Goal: Task Accomplishment & Management: Use online tool/utility

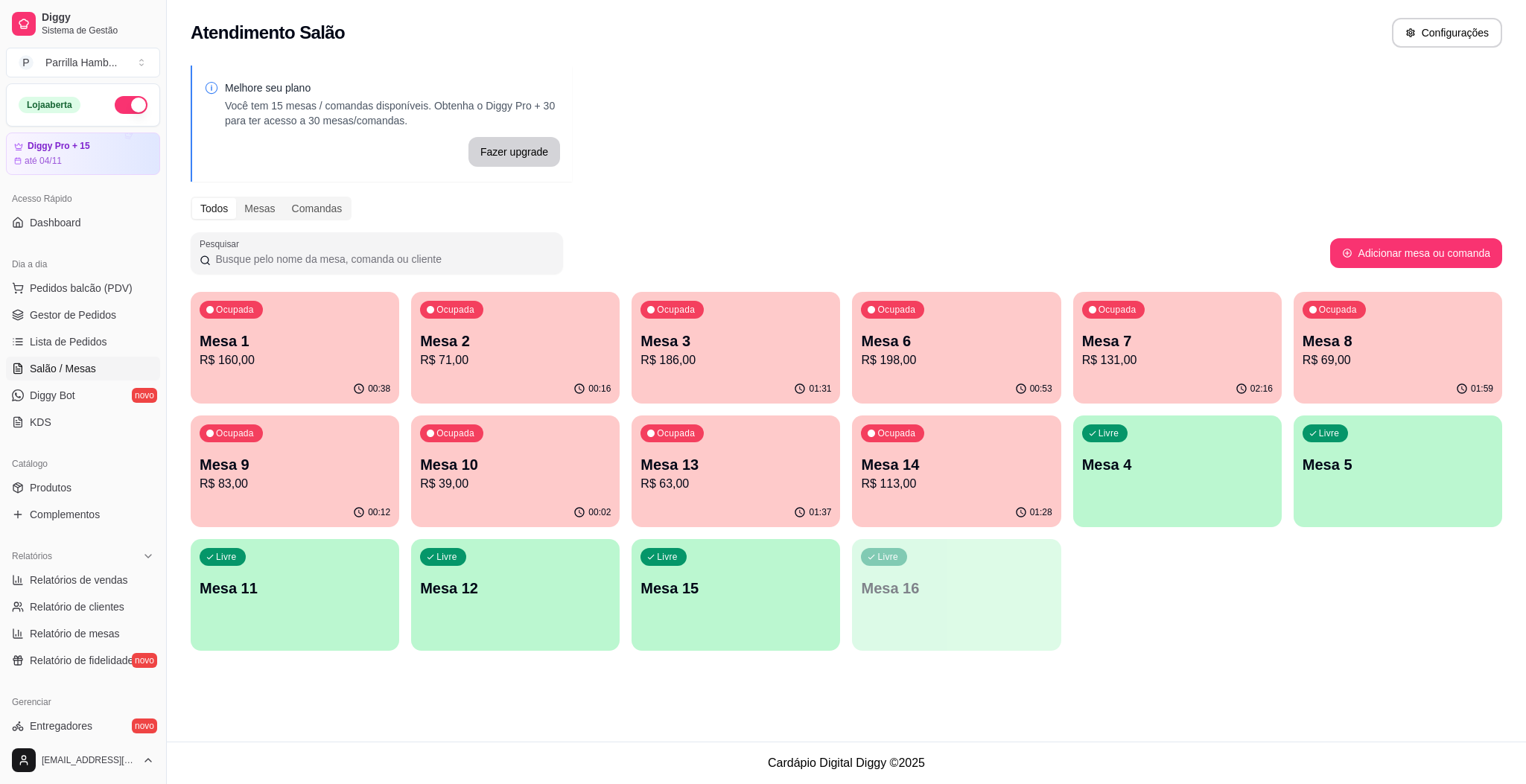
click at [122, 275] on div "Dia a dia" at bounding box center [83, 265] width 154 height 24
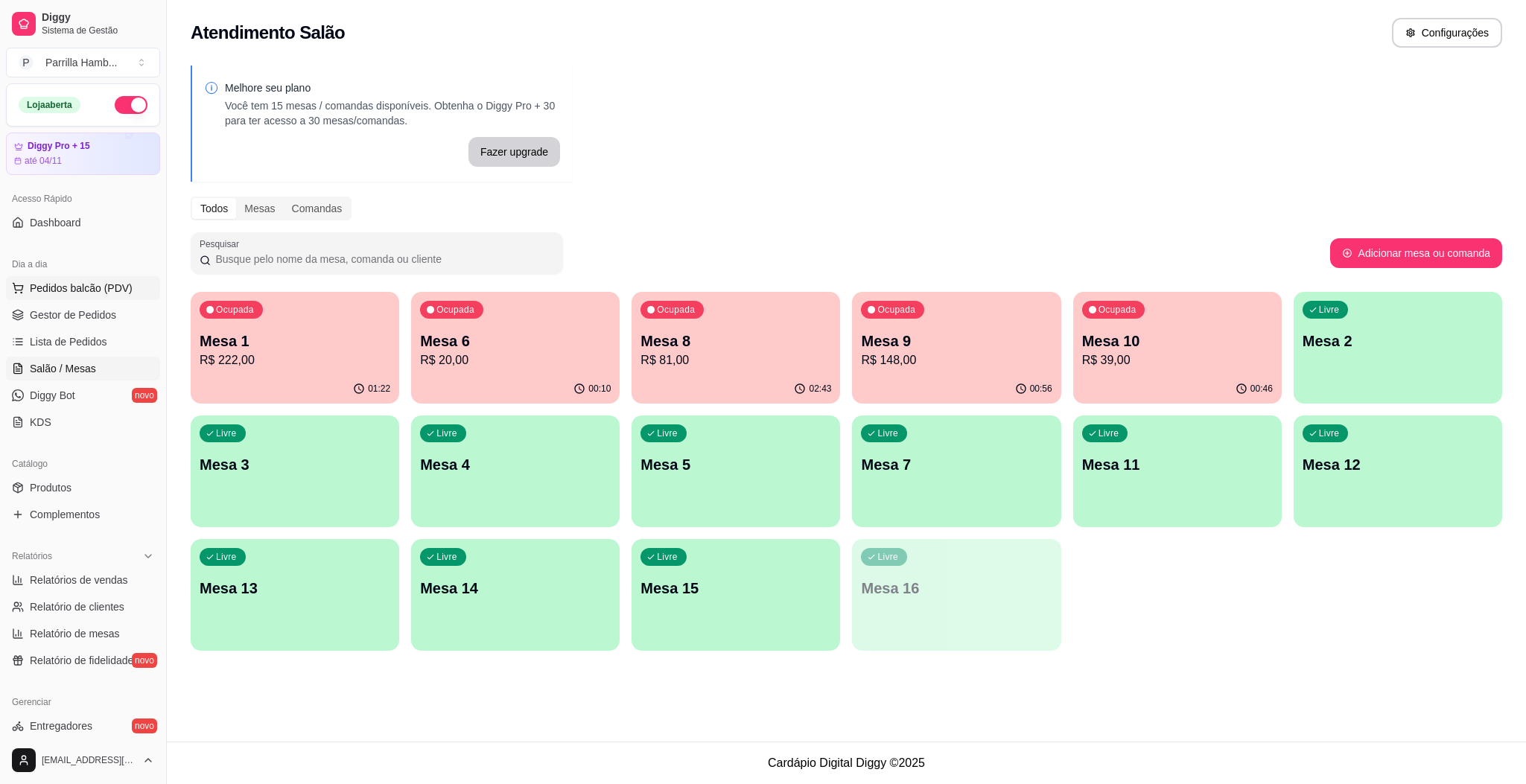
click at [126, 282] on span "Pedidos balcão (PDV)" at bounding box center [81, 288] width 103 height 15
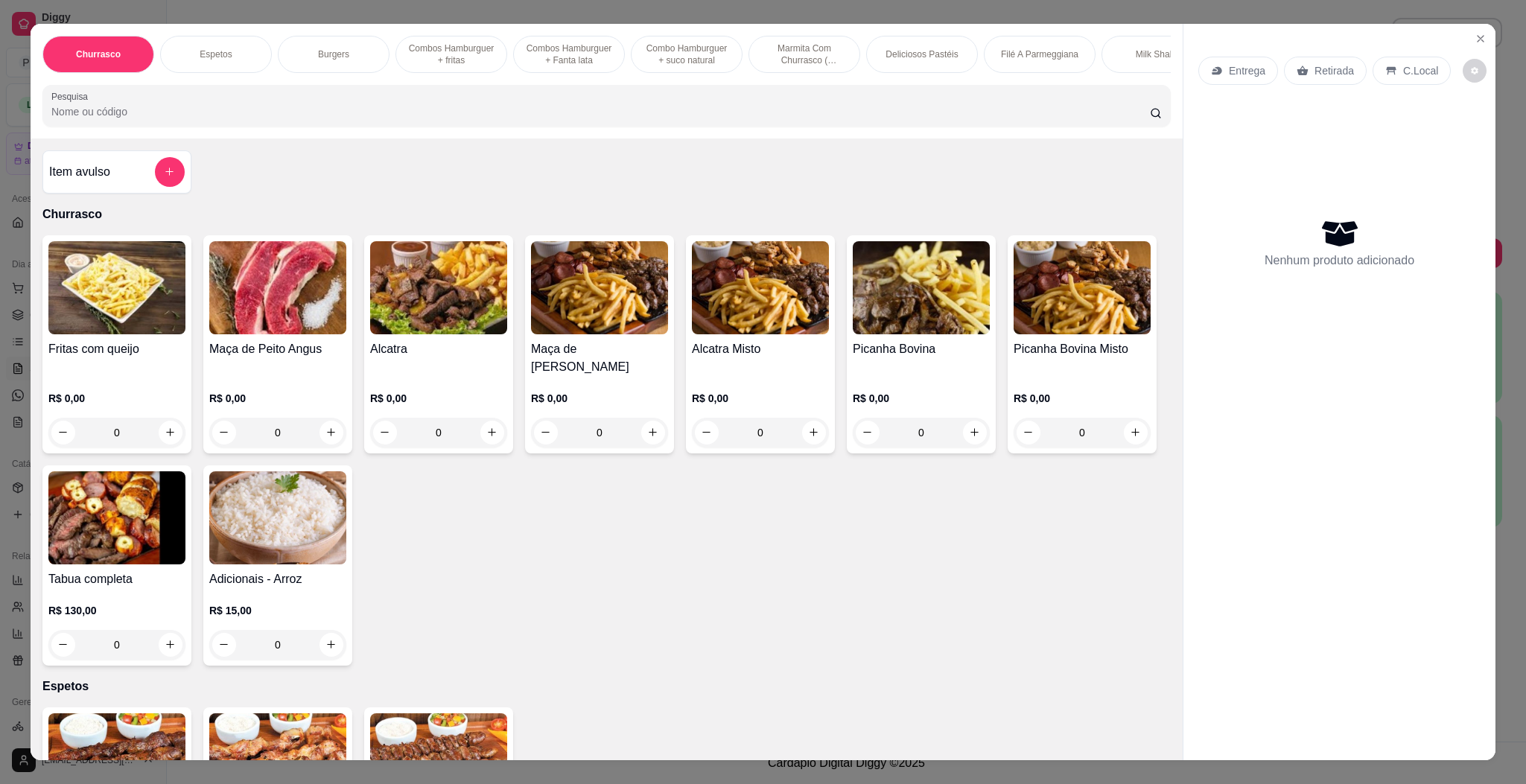
scroll to position [559, 0]
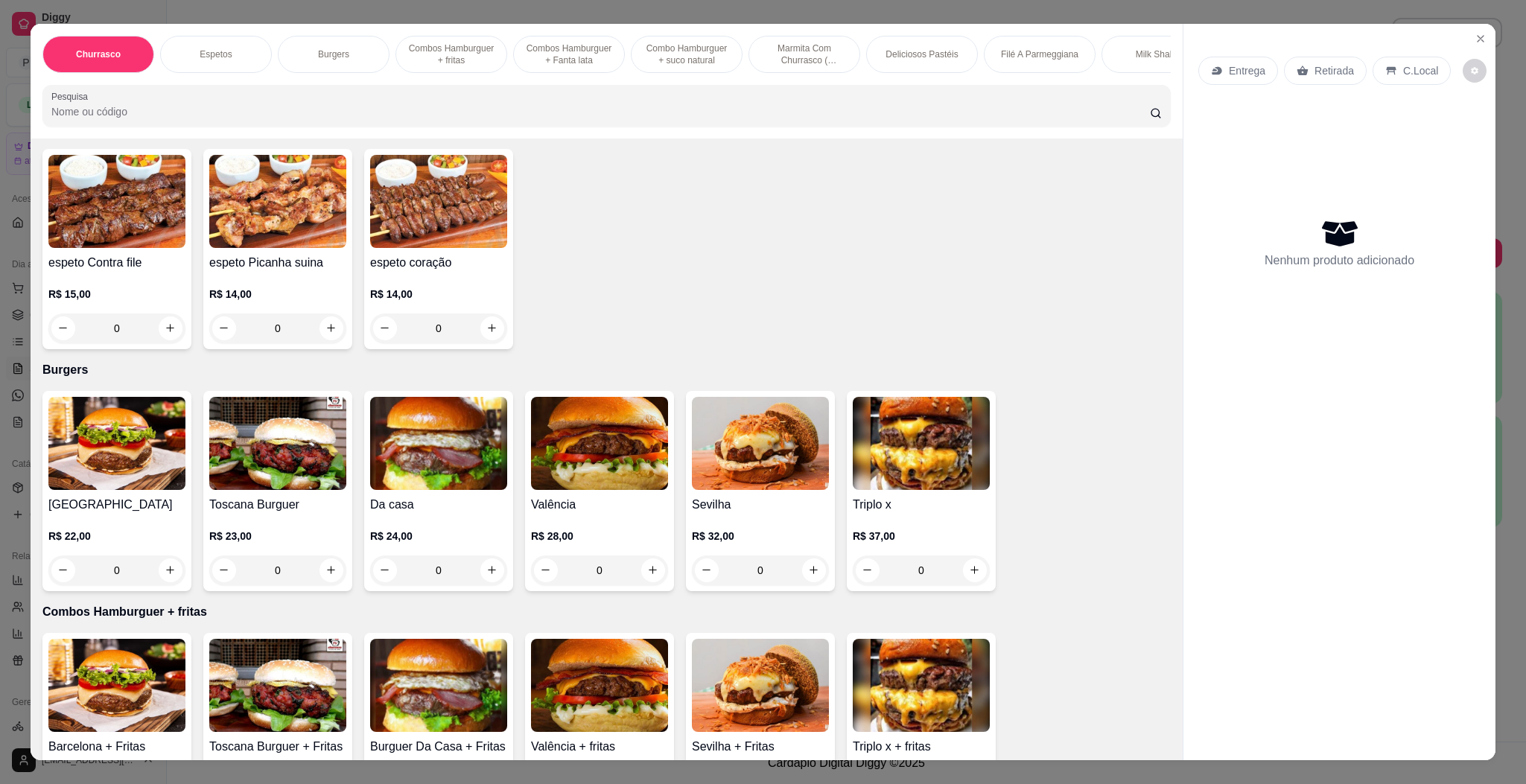
click at [132, 507] on h4 "[GEOGRAPHIC_DATA]" at bounding box center [116, 505] width 137 height 18
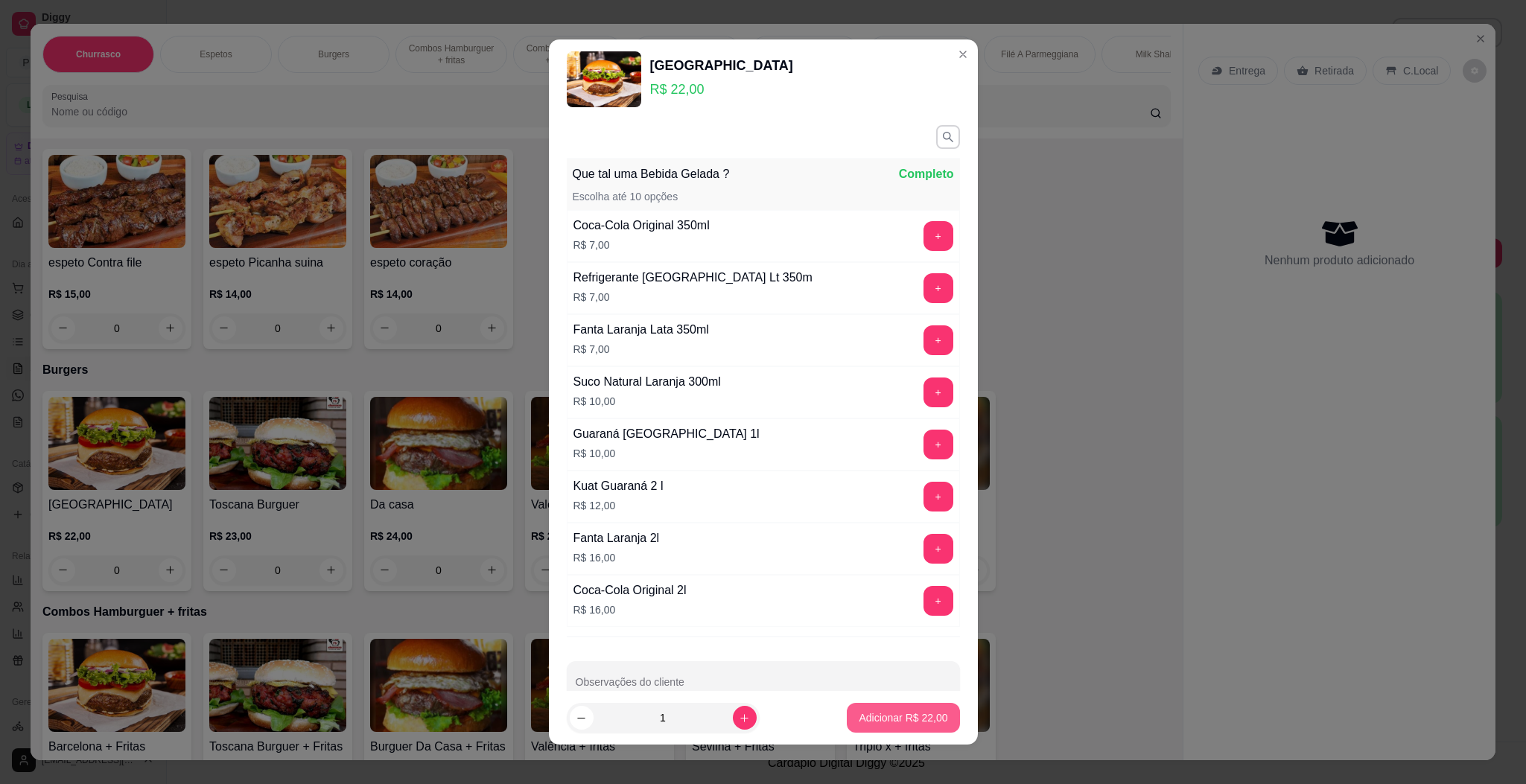
click at [887, 711] on p "Adicionar R$ 22,00" at bounding box center [903, 718] width 88 height 15
type input "1"
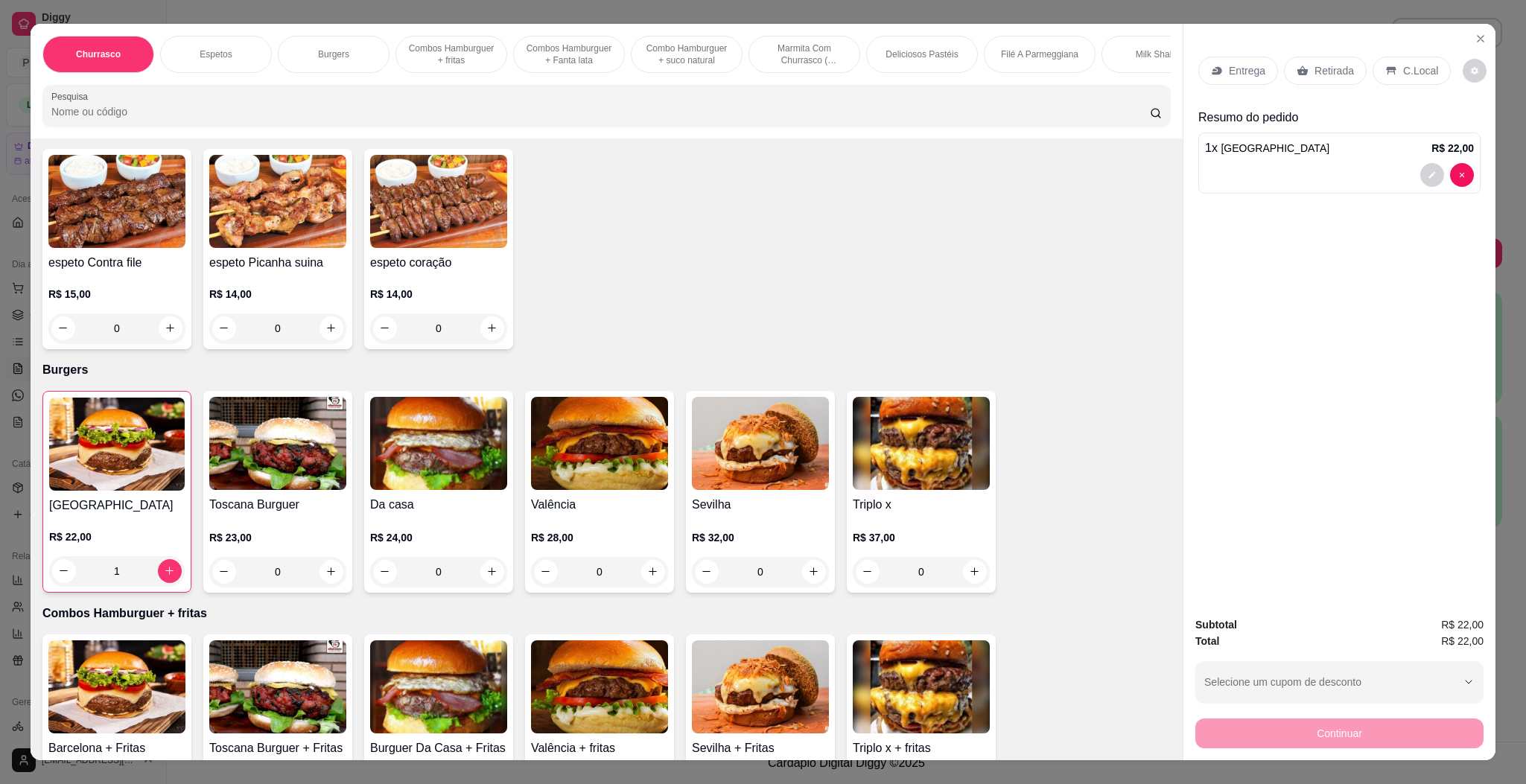
click at [937, 501] on h4 "Triplo x" at bounding box center [921, 505] width 137 height 18
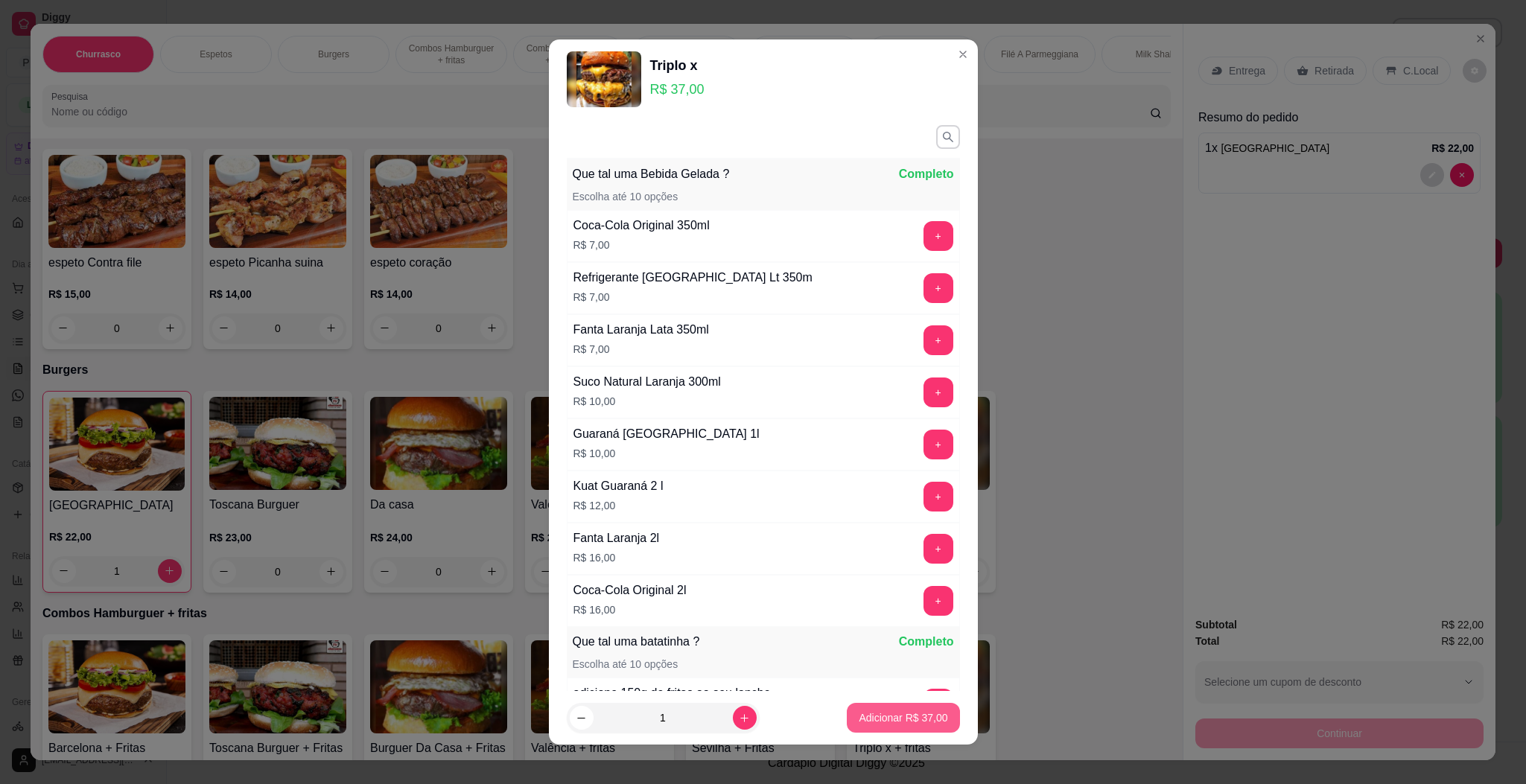
click at [914, 722] on p "Adicionar R$ 37,00" at bounding box center [903, 718] width 88 height 15
type input "1"
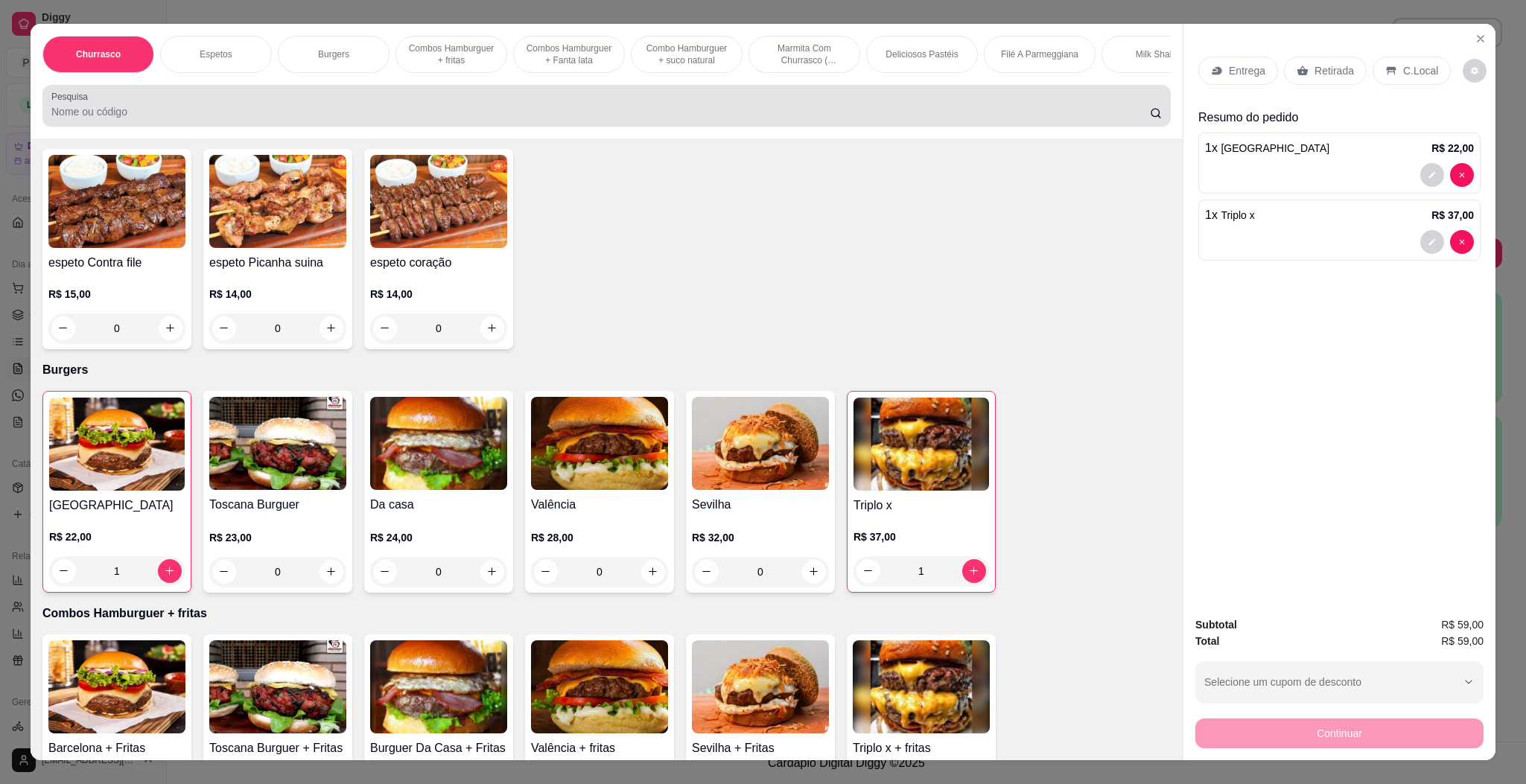
click at [932, 110] on div at bounding box center [606, 105] width 1111 height 29
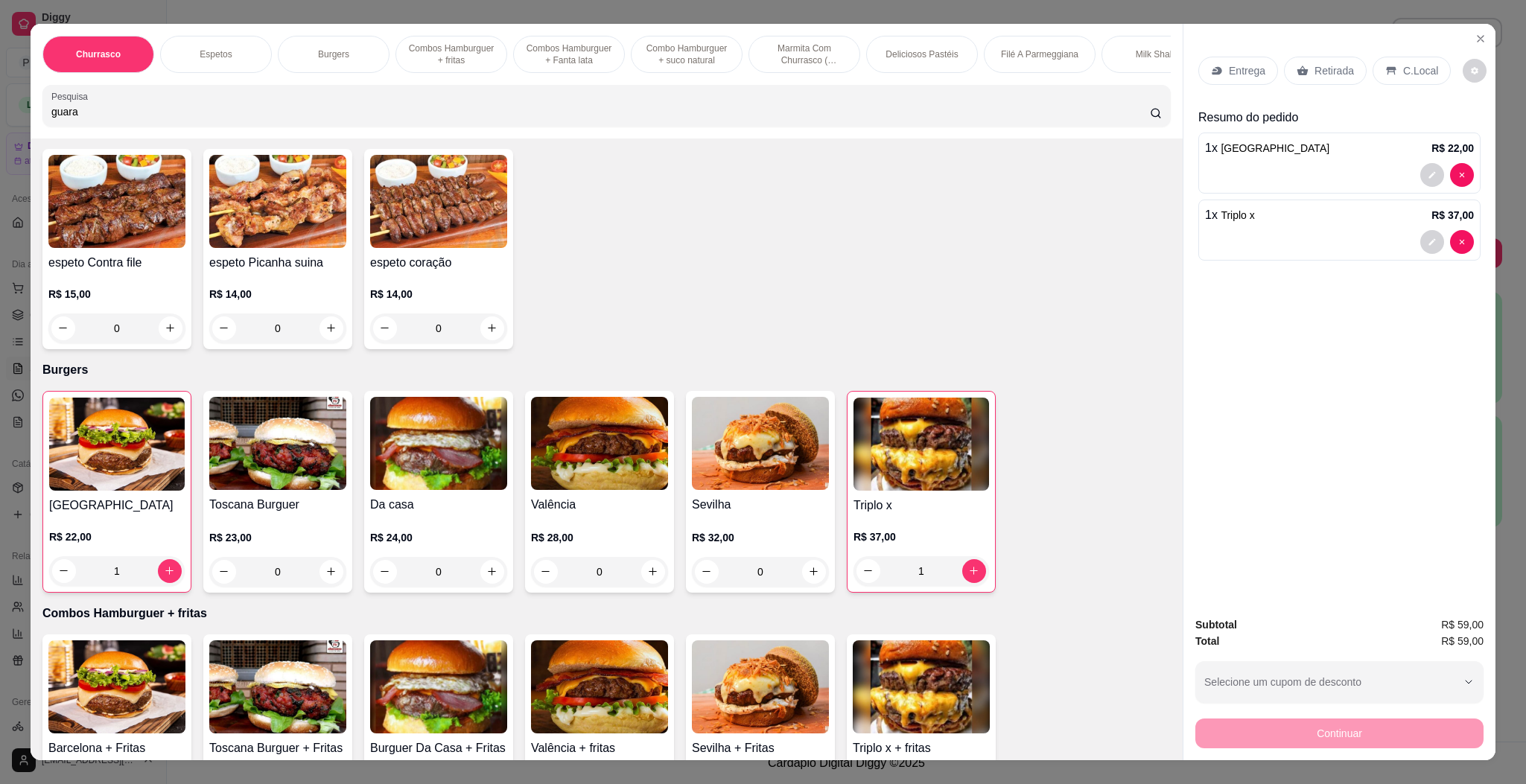
scroll to position [0, 0]
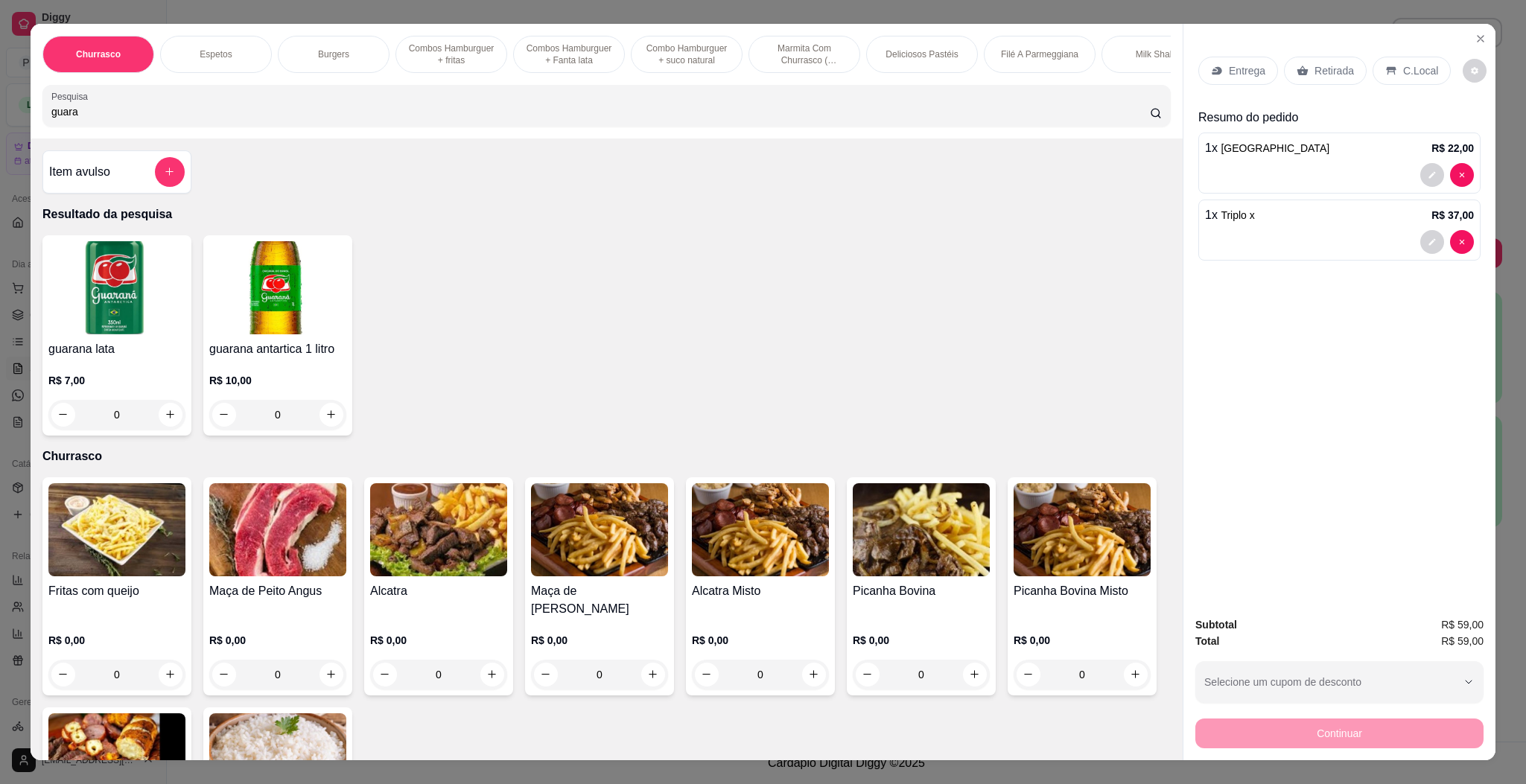
type input "guara"
click at [267, 334] on img at bounding box center [278, 287] width 137 height 93
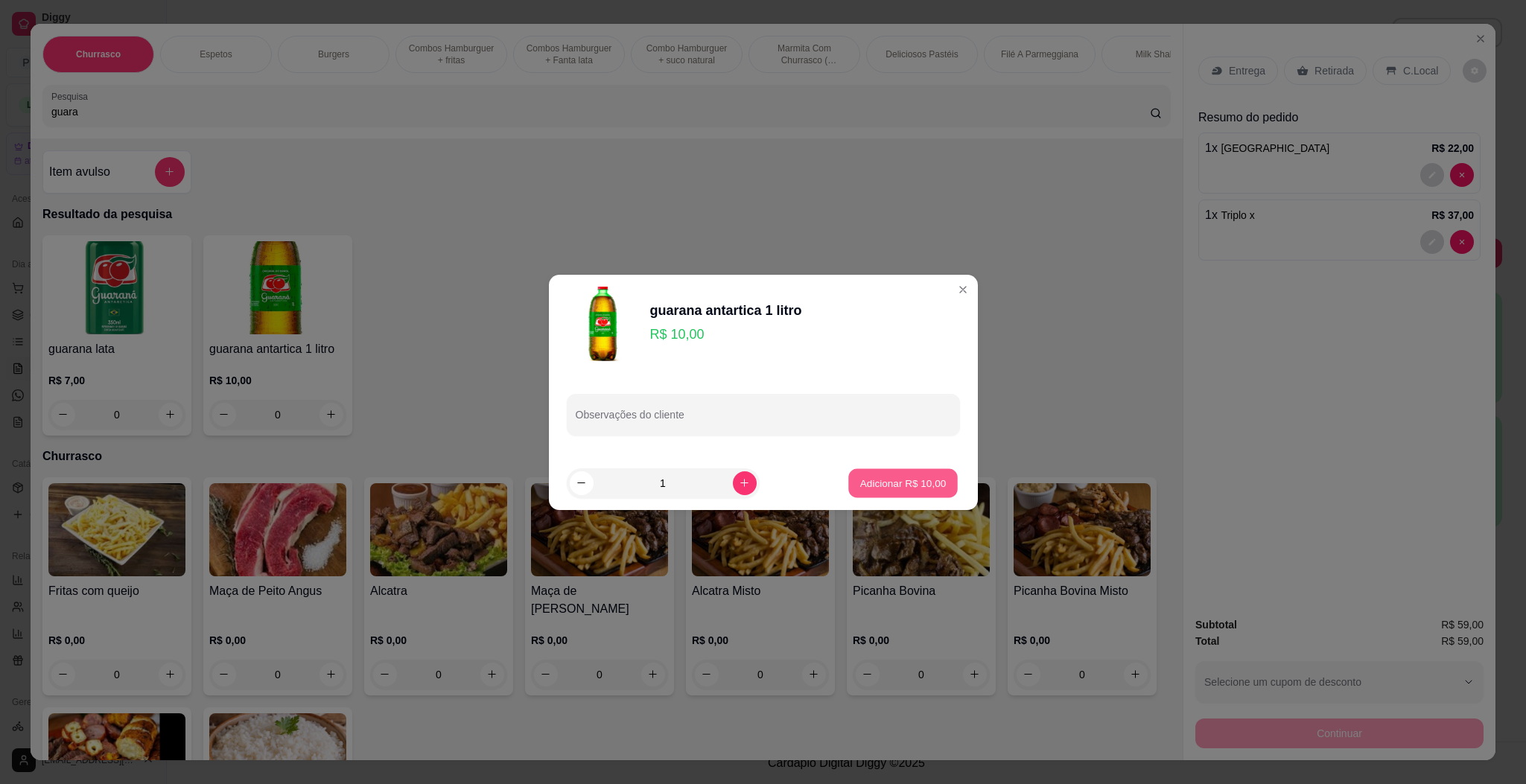
click at [914, 483] on p "Adicionar R$ 10,00" at bounding box center [904, 482] width 86 height 14
type input "1"
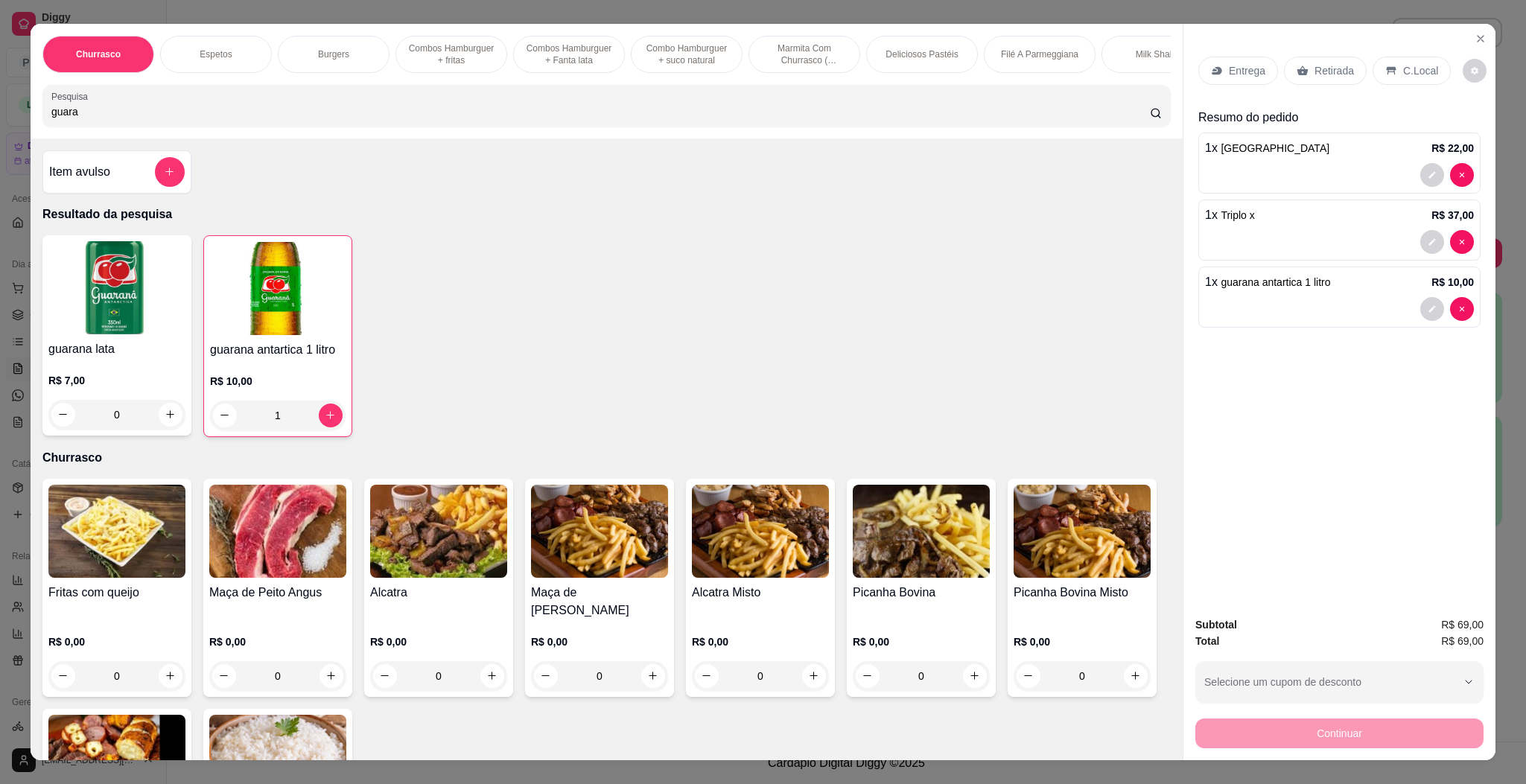
click at [1234, 59] on div "Entrega" at bounding box center [1238, 70] width 79 height 28
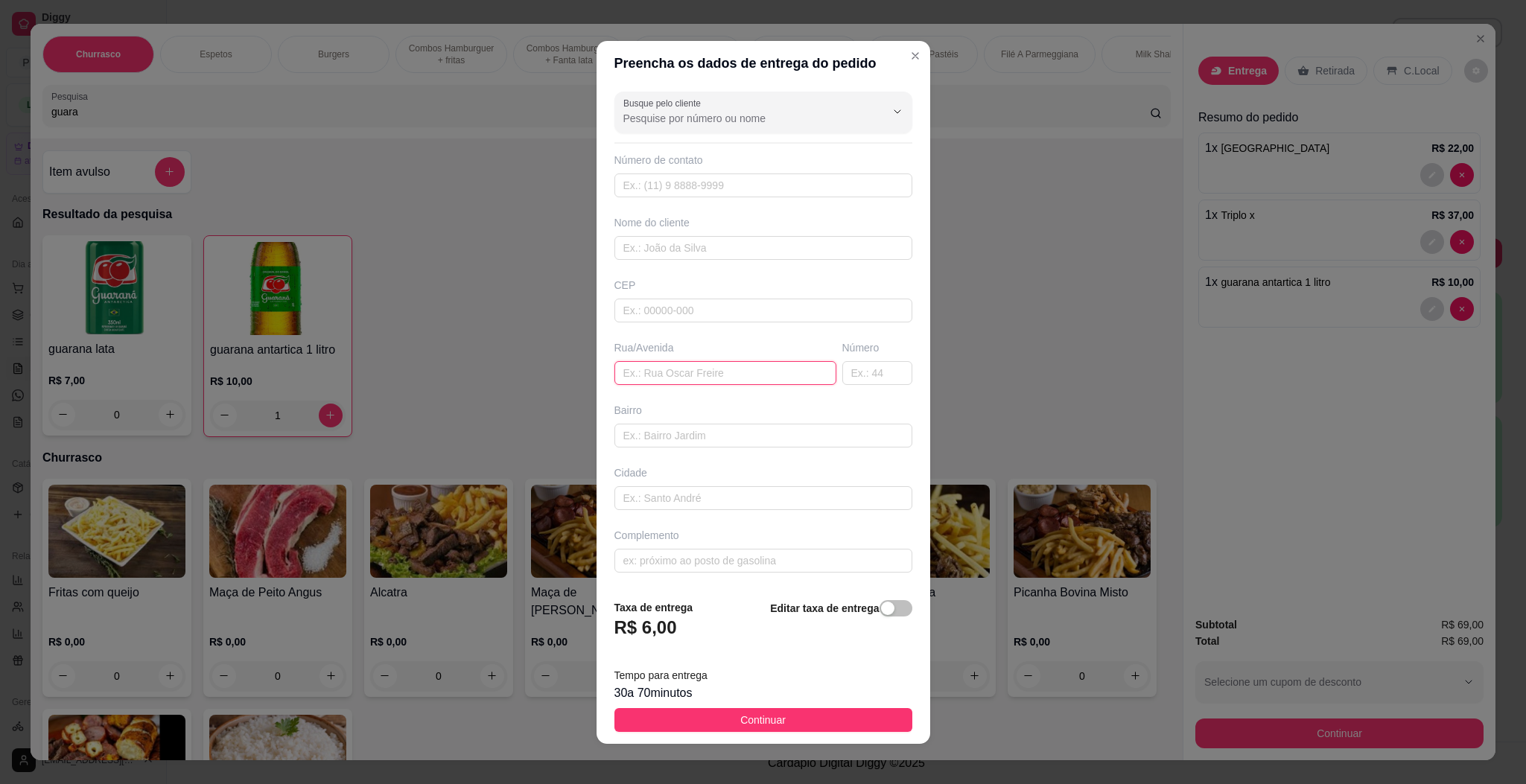
click at [689, 373] on input "text" at bounding box center [726, 373] width 222 height 24
paste input "[STREET_ADDRESS]"
type input "[STREET_ADDRESS]"
click at [747, 708] on button "Continuar" at bounding box center [764, 720] width 298 height 24
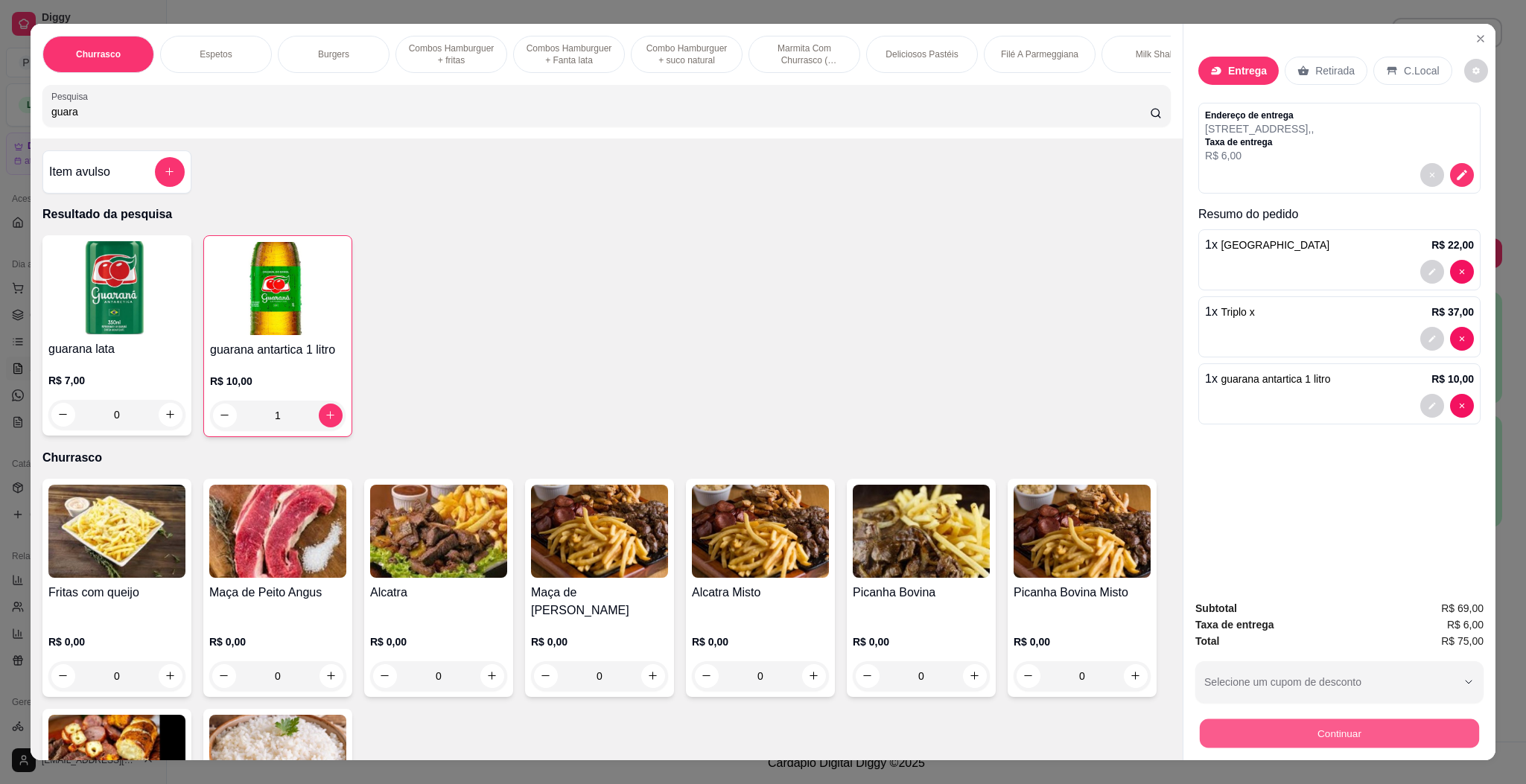
click at [1339, 735] on button "Continuar" at bounding box center [1339, 733] width 279 height 29
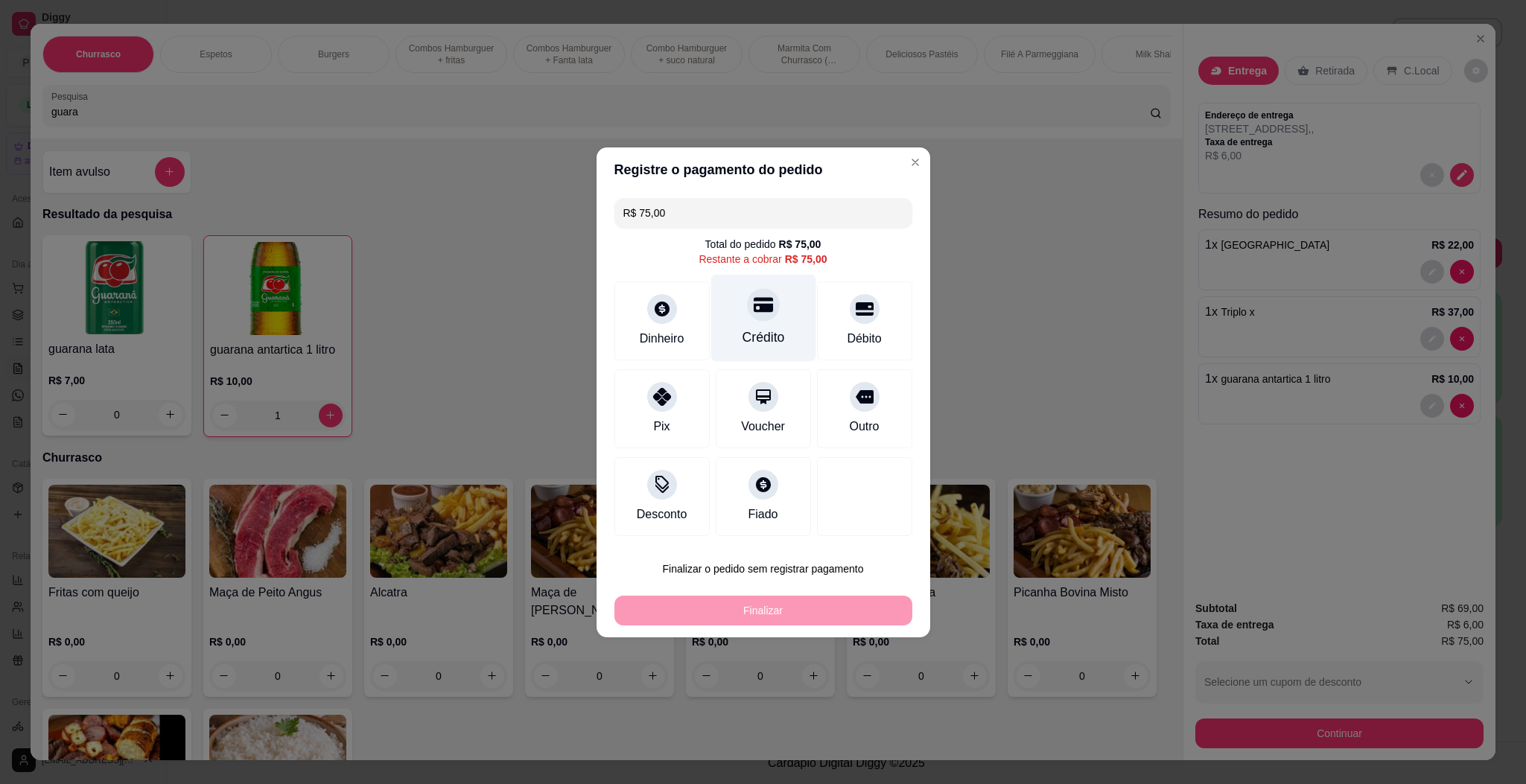
click at [744, 322] on div "Crédito" at bounding box center [763, 317] width 105 height 87
type input "R$ 0,00"
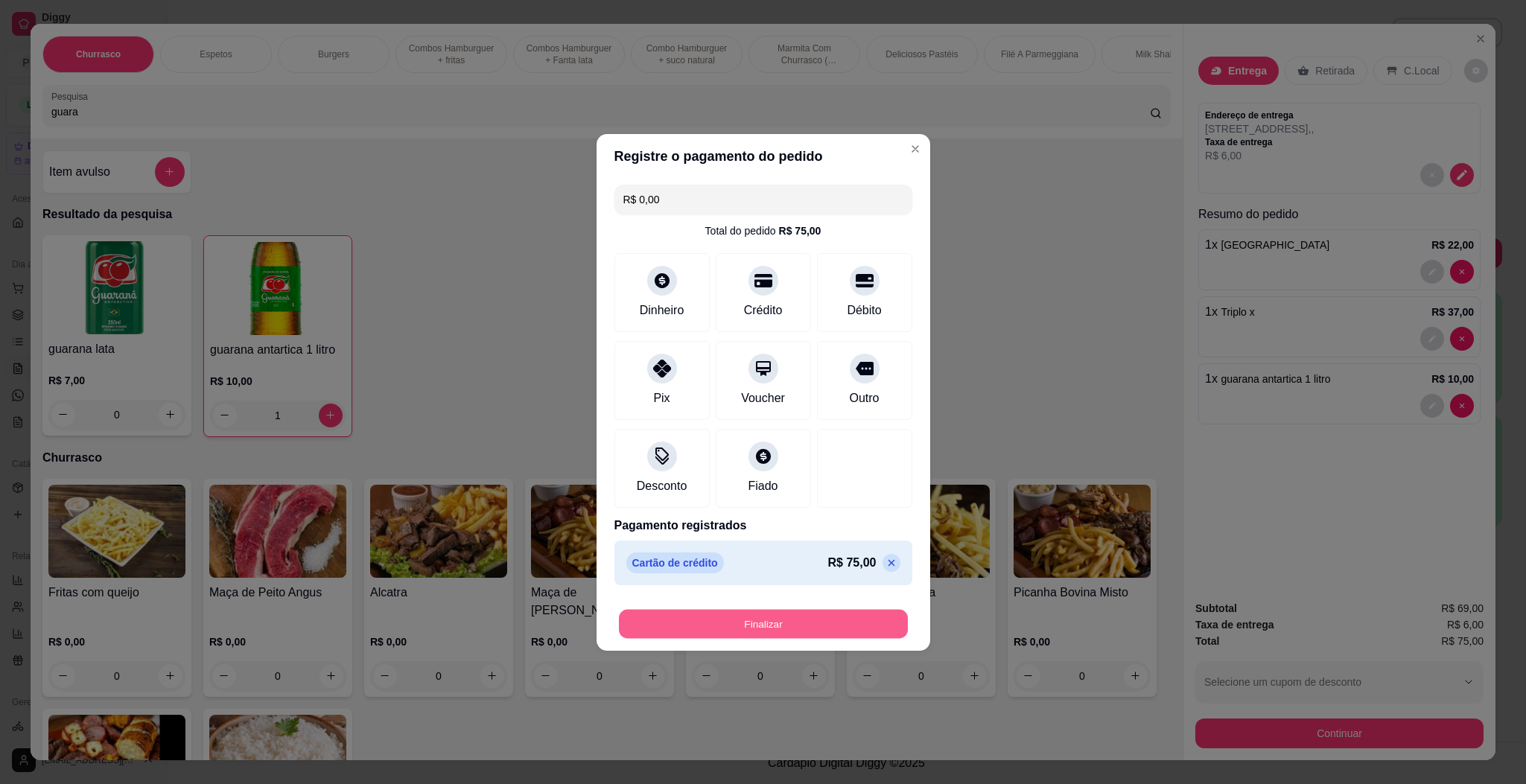
click at [752, 617] on button "Finalizar" at bounding box center [763, 624] width 289 height 29
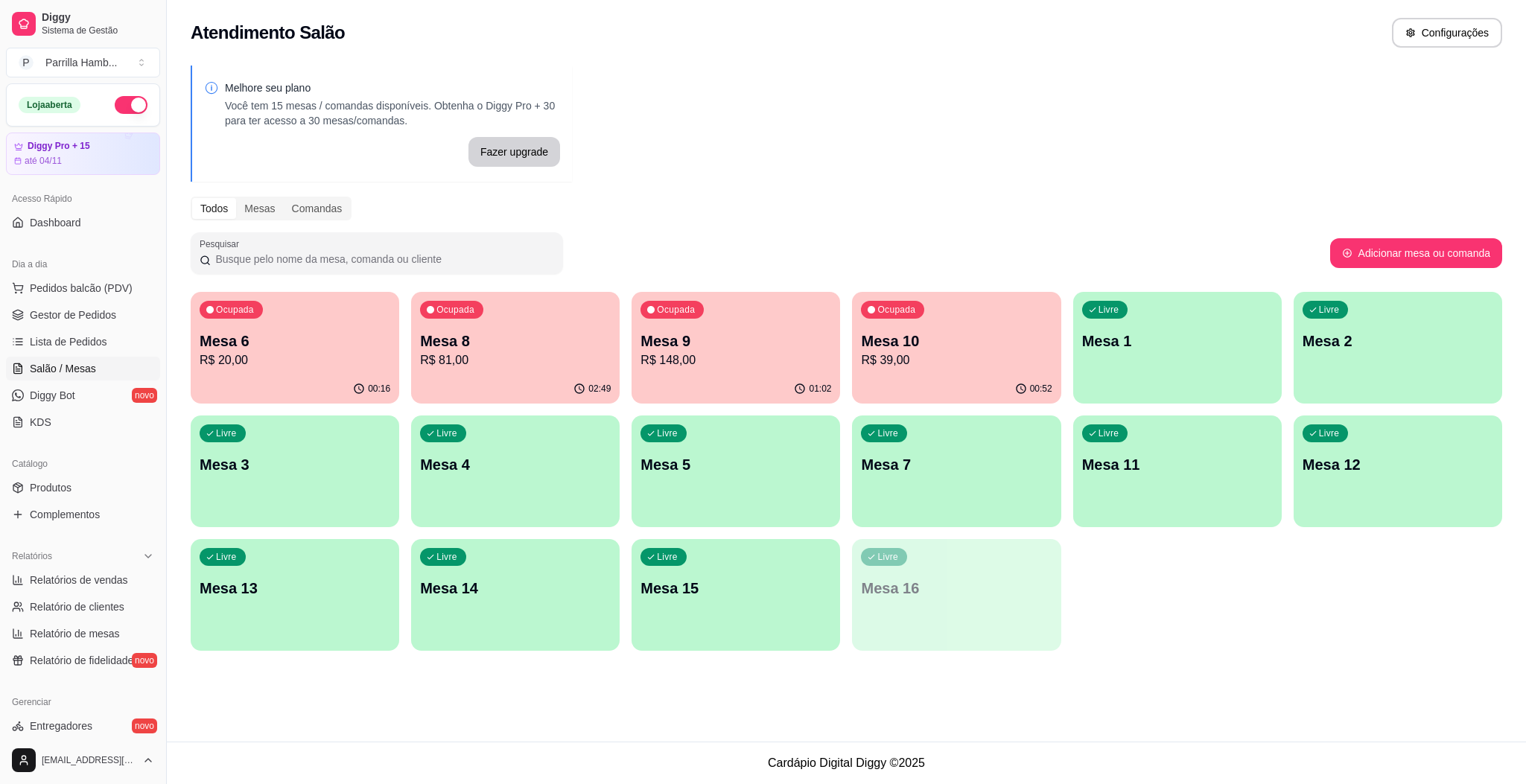
click at [97, 302] on ul "Pedidos balcão (PDV) Gestor de Pedidos Lista de Pedidos Salão / Mesas Diggy Bot…" at bounding box center [83, 355] width 154 height 158
click at [101, 315] on span "Gestor de Pedidos" at bounding box center [73, 315] width 86 height 15
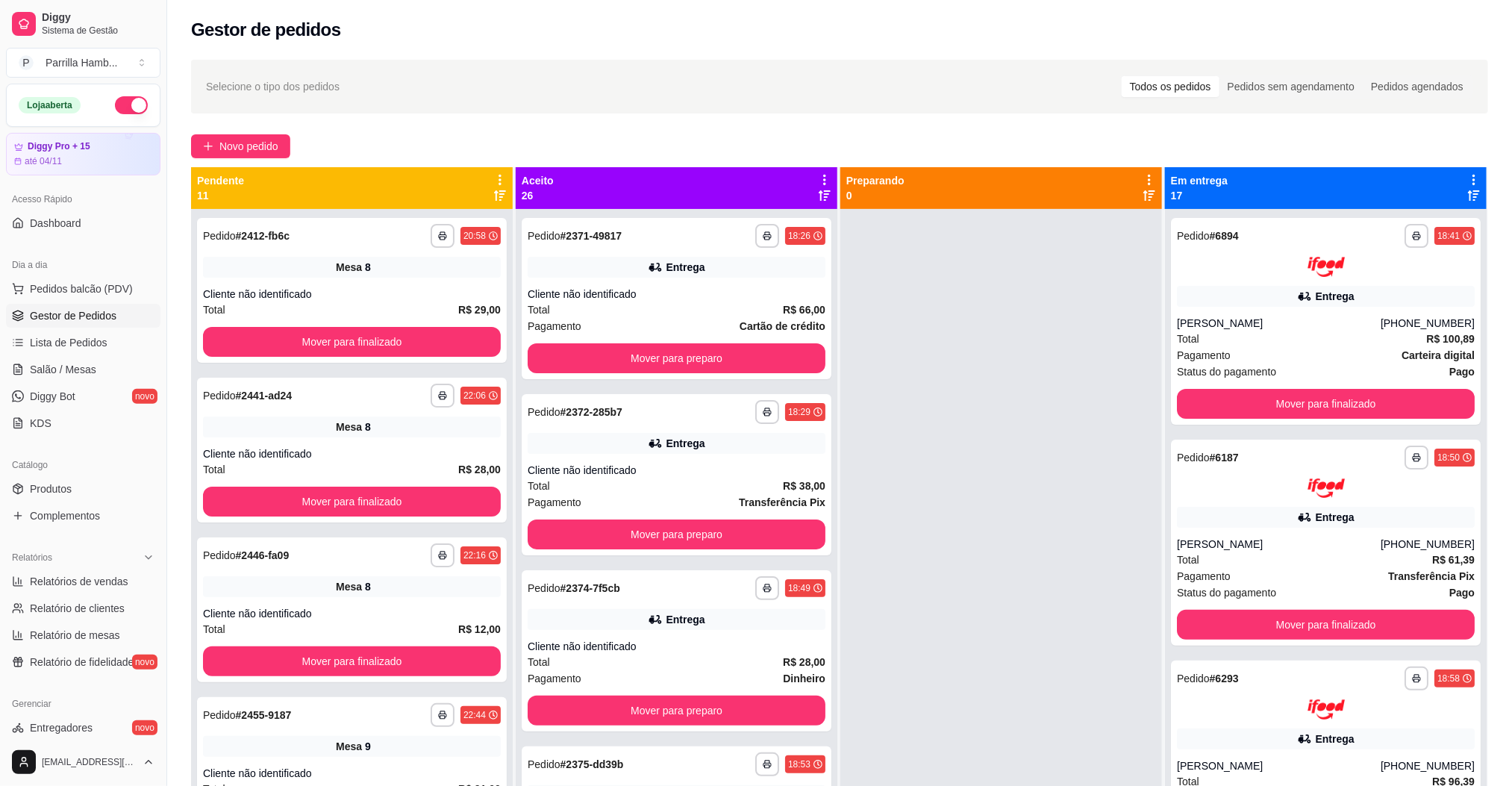
click at [502, 174] on icon at bounding box center [500, 180] width 14 height 14
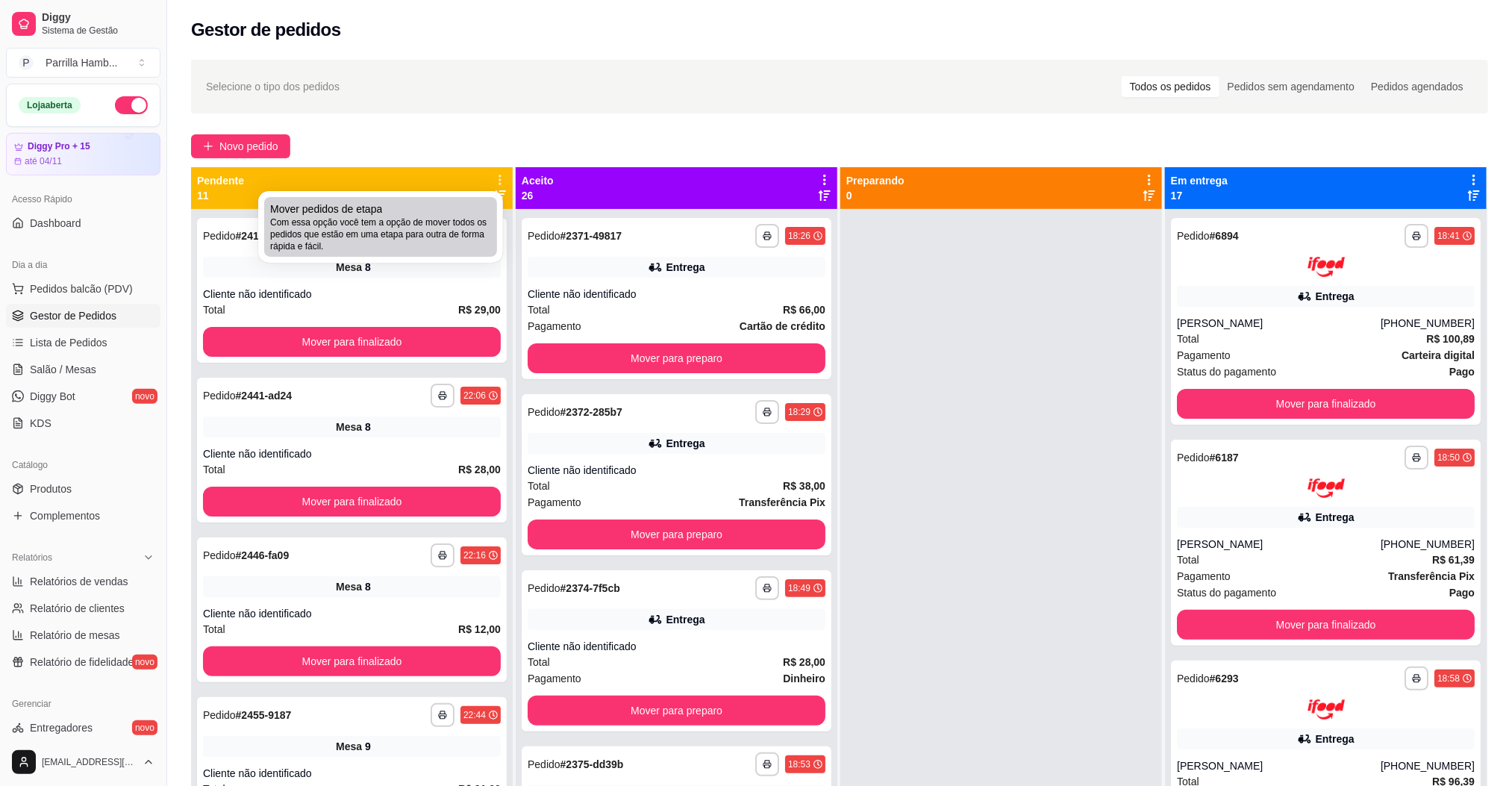
click at [473, 233] on span "Com essa opção você tem a opção de mover todos os pedidos que estão em uma etap…" at bounding box center [381, 234] width 221 height 36
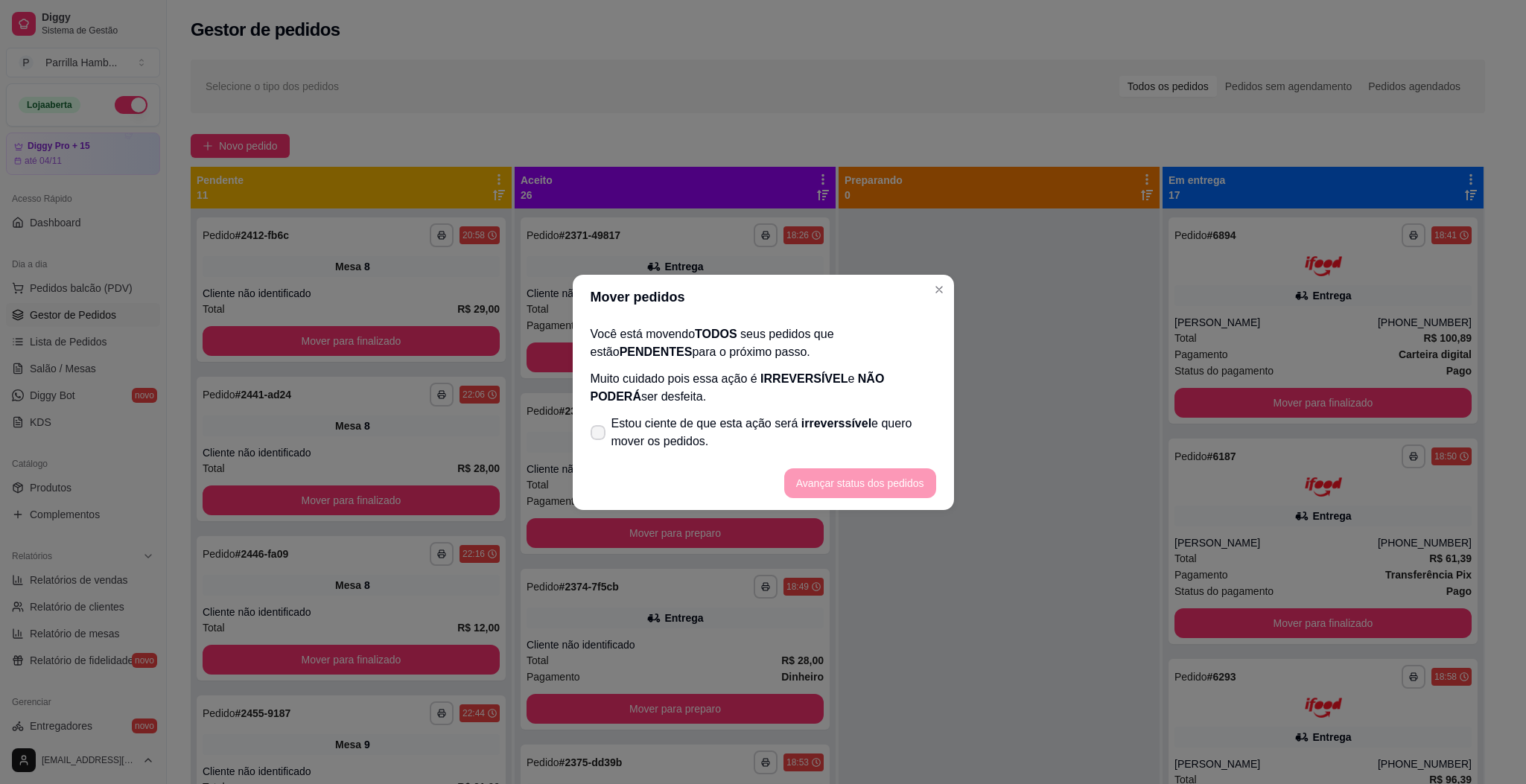
click at [667, 427] on span "Estou ciente de que esta ação será irreverssível e quero mover os pedidos." at bounding box center [774, 432] width 324 height 36
click at [600, 435] on input "Estou ciente de que esta ação será irreverssível e quero mover os pedidos." at bounding box center [594, 439] width 10 height 10
checkbox input "true"
click at [845, 485] on button "Avançar status dos pedidos" at bounding box center [860, 483] width 152 height 29
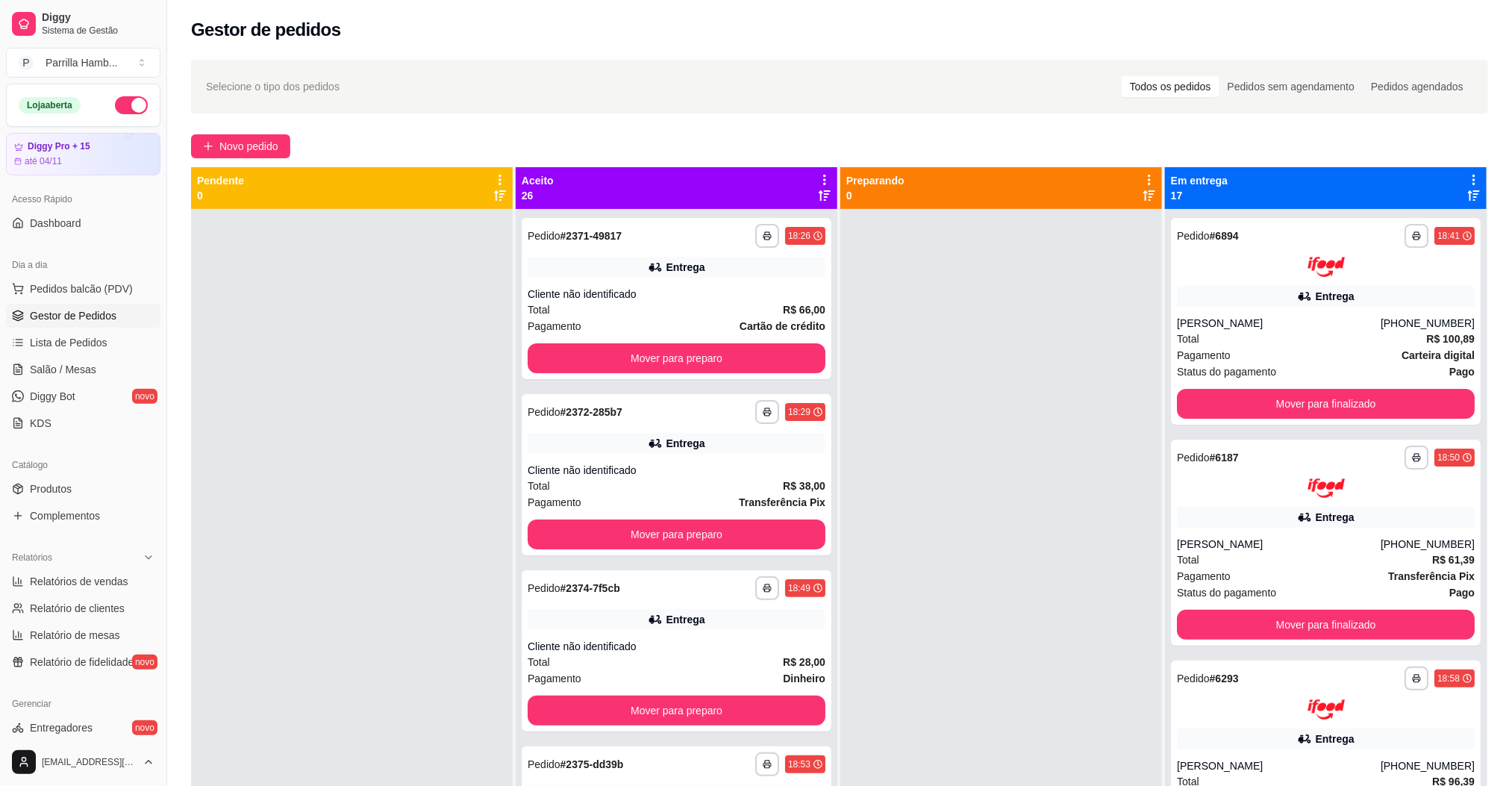
click at [818, 180] on icon at bounding box center [825, 180] width 14 height 14
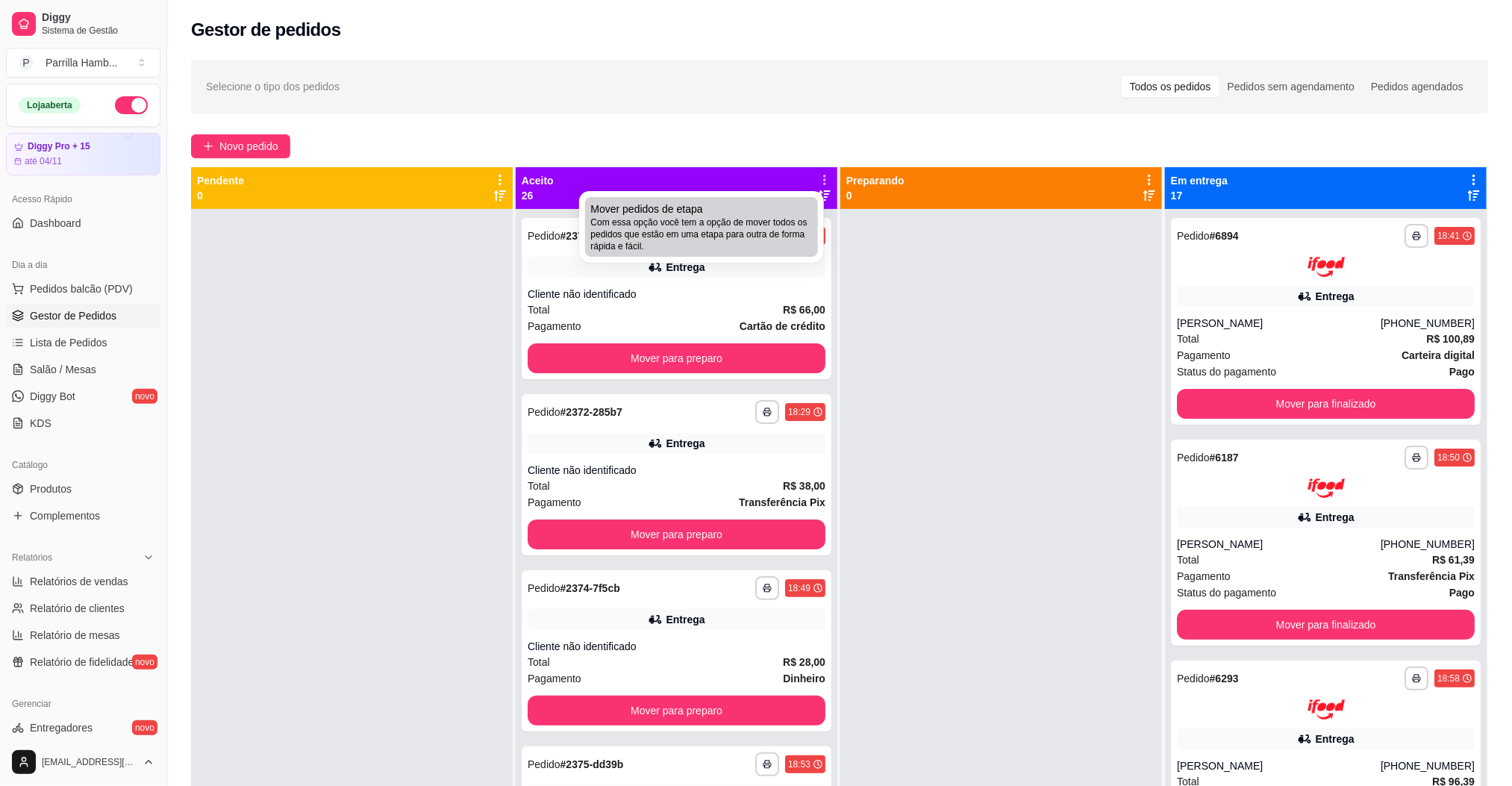
click at [769, 245] on span "Com essa opção você tem a opção de mover todos os pedidos que estão em uma etap…" at bounding box center [702, 234] width 221 height 36
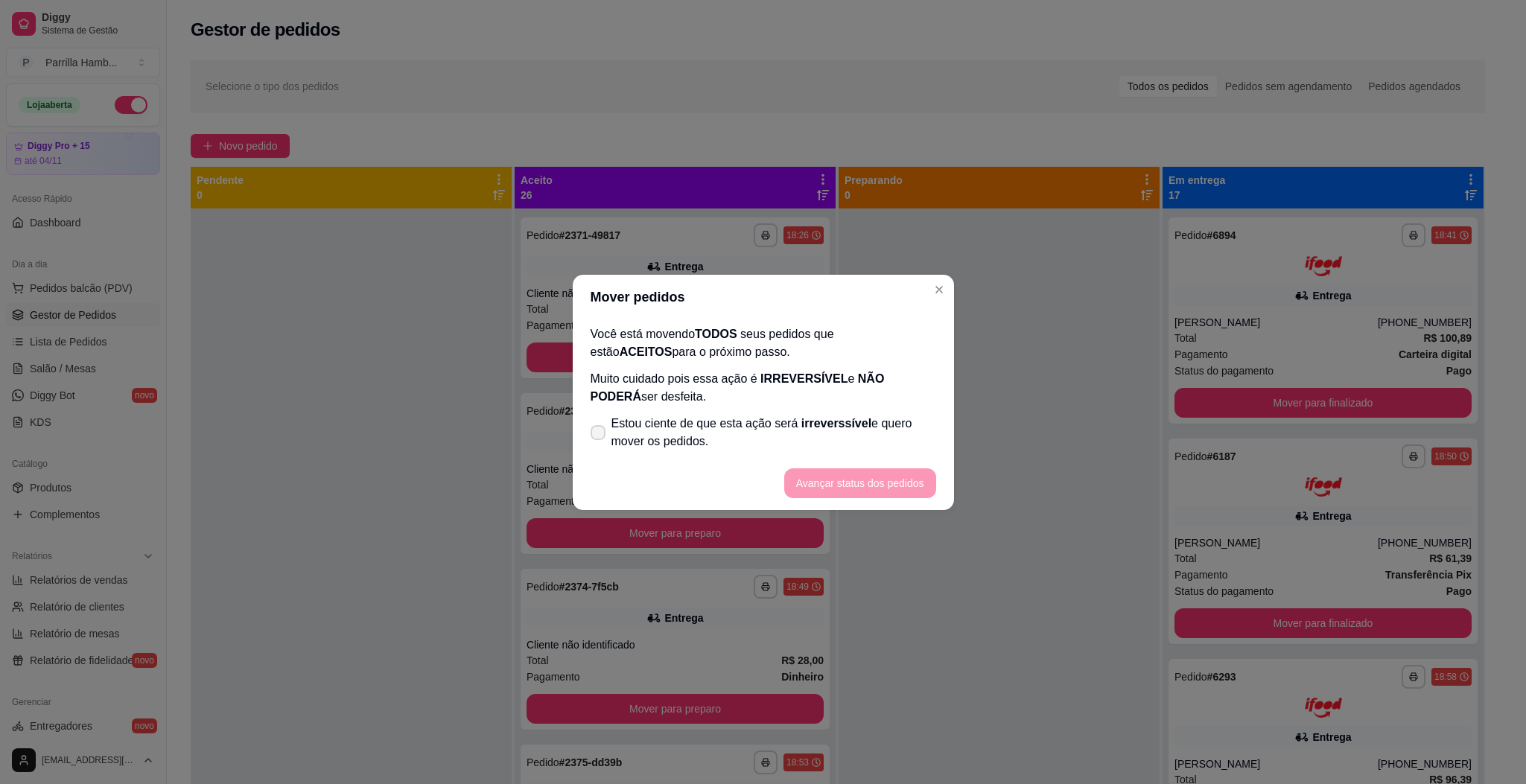
click at [690, 448] on span "Estou ciente de que esta ação será irreverssível e quero mover os pedidos." at bounding box center [774, 432] width 324 height 36
click at [600, 445] on input "Estou ciente de que esta ação será irreverssível e quero mover os pedidos." at bounding box center [594, 439] width 10 height 10
checkbox input "true"
click at [908, 500] on footer "Avançar status dos pedidos" at bounding box center [763, 483] width 381 height 54
click at [906, 490] on button "Avançar status dos pedidos" at bounding box center [860, 483] width 147 height 29
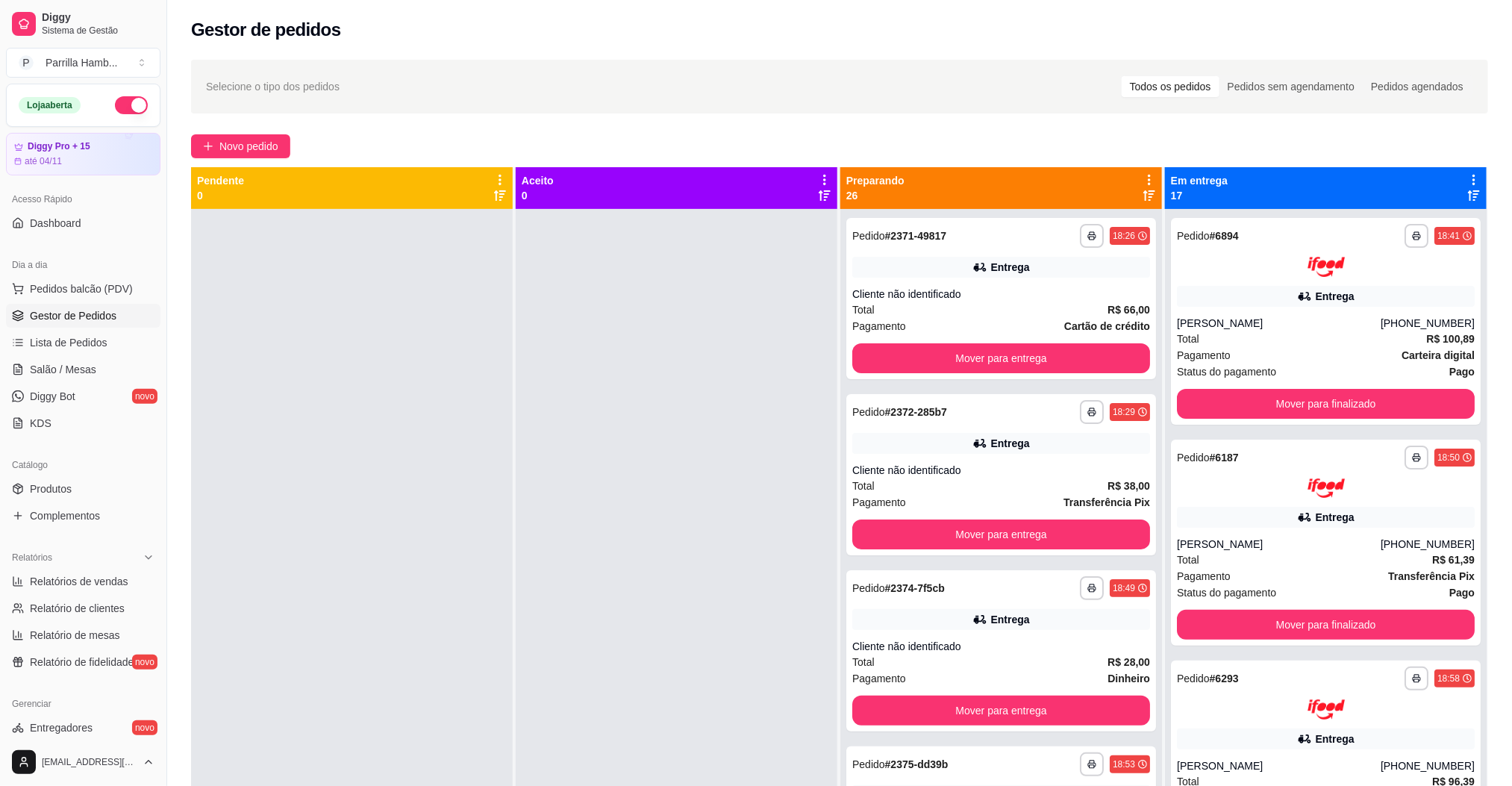
click at [1143, 181] on icon at bounding box center [1150, 180] width 14 height 14
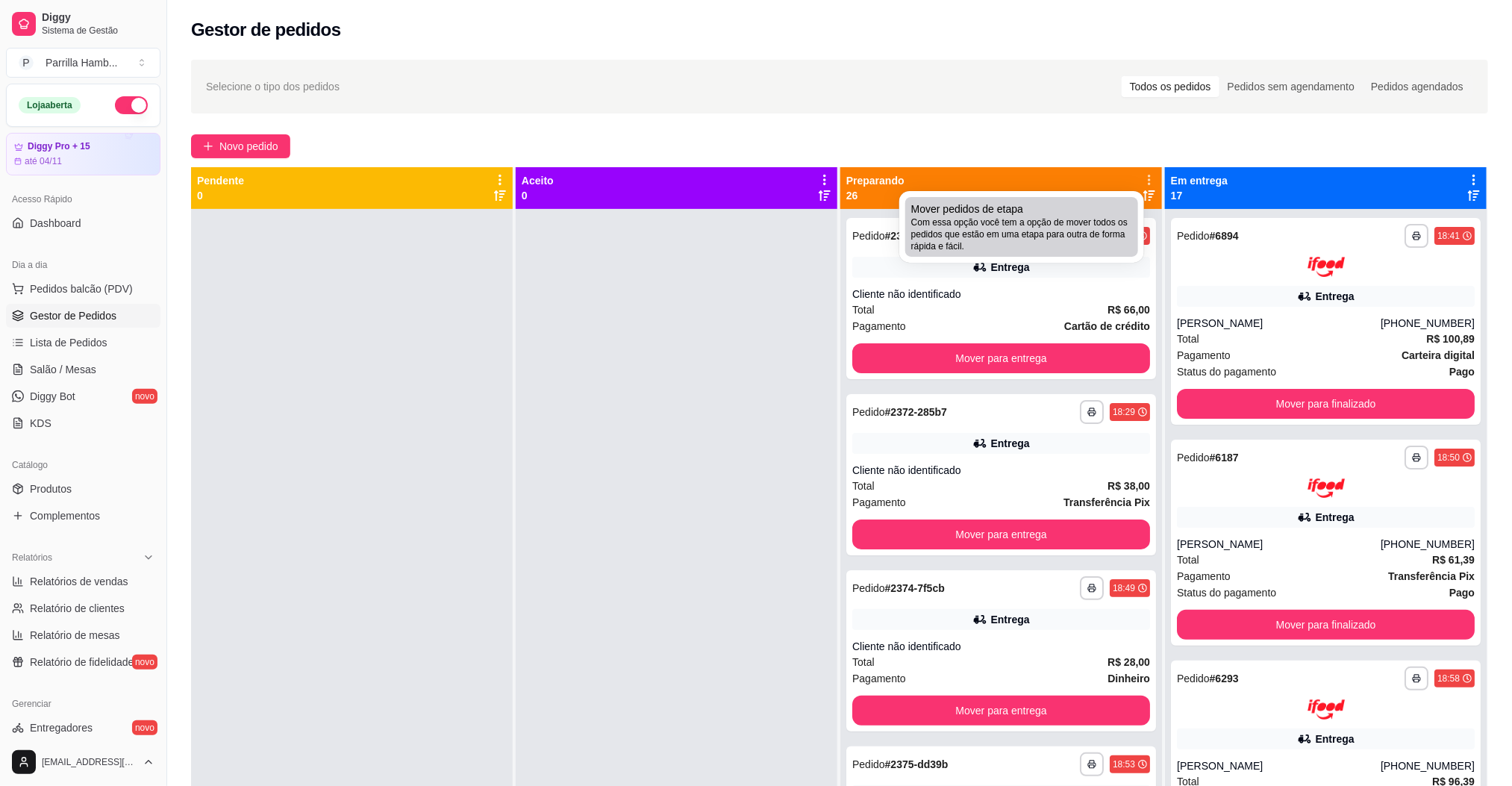
click at [1126, 218] on span "Com essa opção você tem a opção de mover todos os pedidos que estão em uma etap…" at bounding box center [1022, 234] width 221 height 36
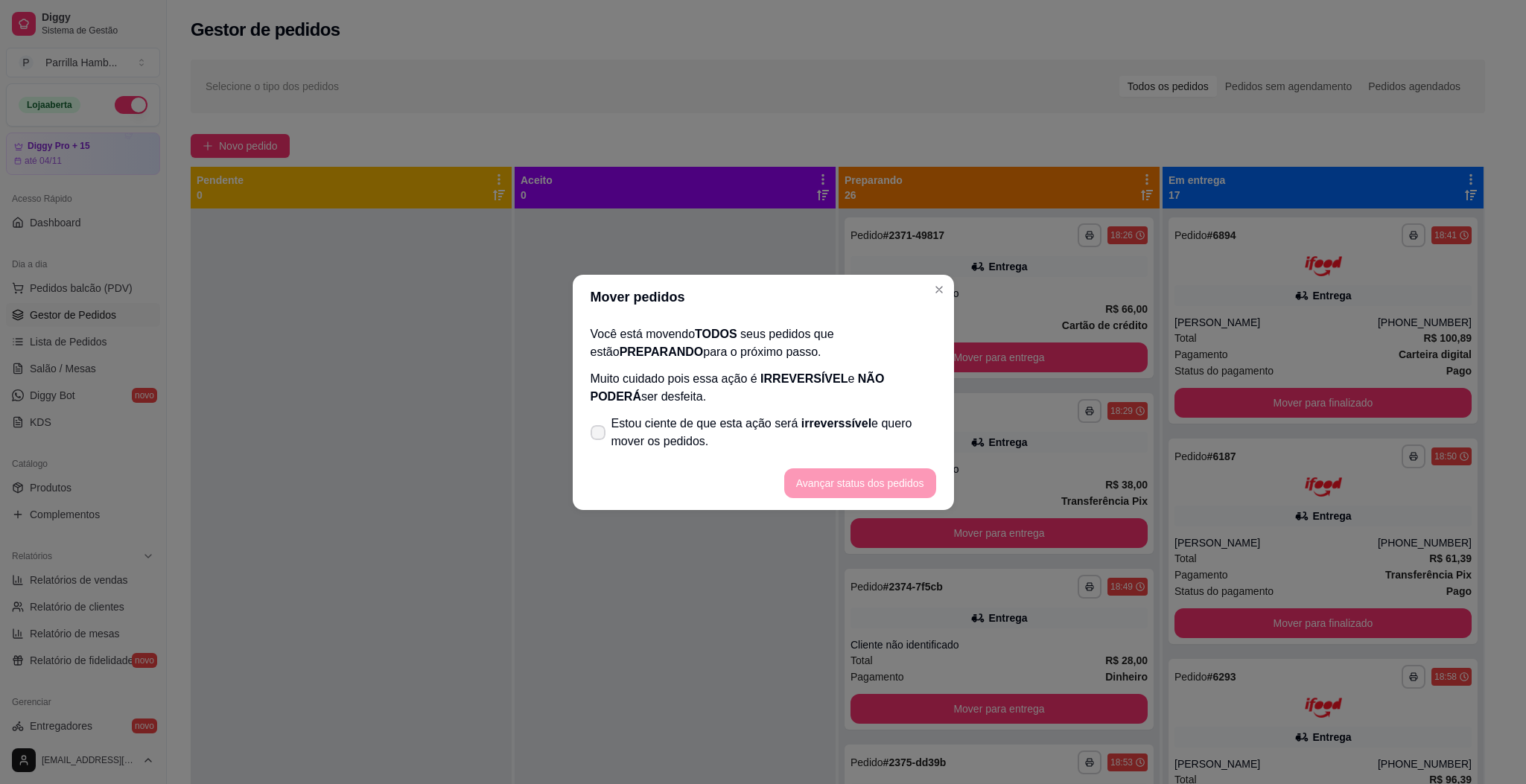
click at [704, 415] on span "Estou ciente de que esta ação será irreverssível e quero mover os pedidos." at bounding box center [774, 432] width 324 height 36
click at [600, 435] on input "Estou ciente de que esta ação será irreverssível e quero mover os pedidos." at bounding box center [594, 439] width 10 height 10
checkbox input "true"
click at [824, 473] on button "Avançar status dos pedidos" at bounding box center [860, 483] width 147 height 29
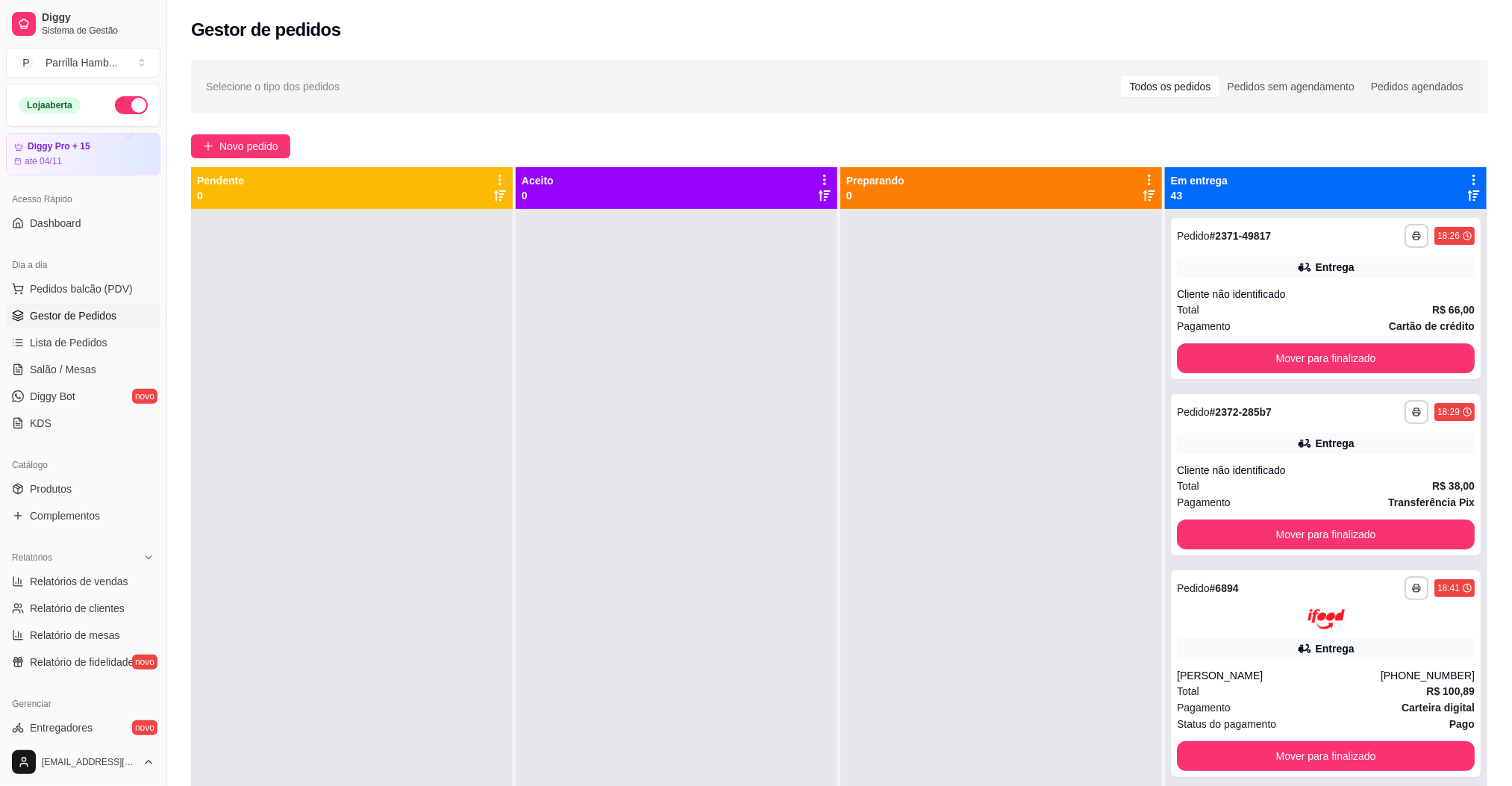
click at [1454, 168] on div "Em entrega 43" at bounding box center [1326, 188] width 322 height 42
drag, startPoint x: 1458, startPoint y: 171, endPoint x: 1458, endPoint y: 183, distance: 12.0
click at [1458, 171] on div "Em entrega 43" at bounding box center [1326, 188] width 322 height 42
click at [1473, 183] on icon at bounding box center [1474, 180] width 3 height 11
click at [1424, 207] on div "Mover pedidos de etapa Com essa opção você tem a opção de mover todos os pedido…" at bounding box center [1366, 219] width 177 height 40
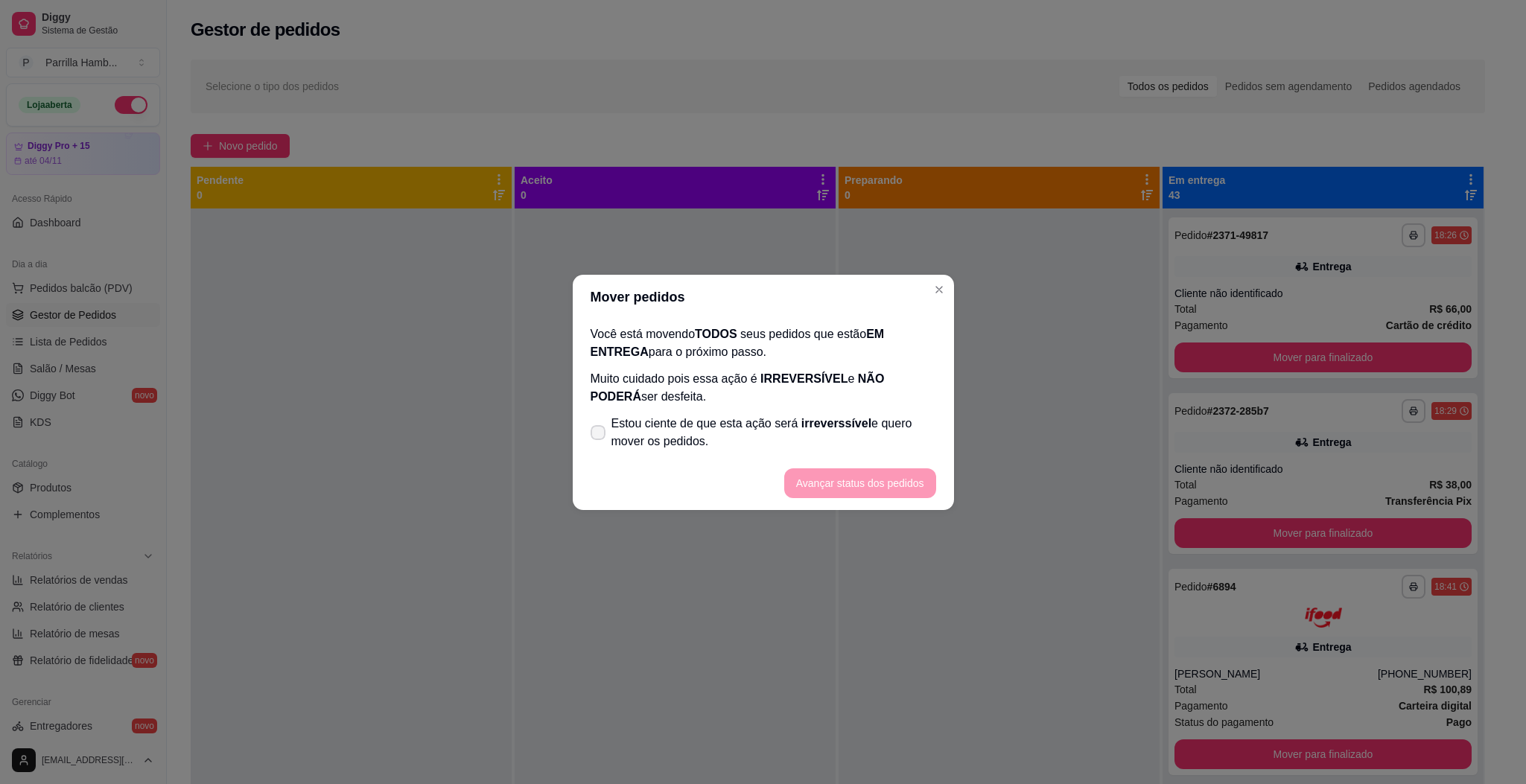
click at [802, 420] on span "irreverssível" at bounding box center [836, 423] width 70 height 13
click at [600, 435] on input "Estou ciente de que esta ação será irreverssível e quero mover os pedidos." at bounding box center [594, 439] width 10 height 10
checkbox input "true"
click at [880, 472] on button "Avançar status dos pedidos" at bounding box center [860, 483] width 147 height 29
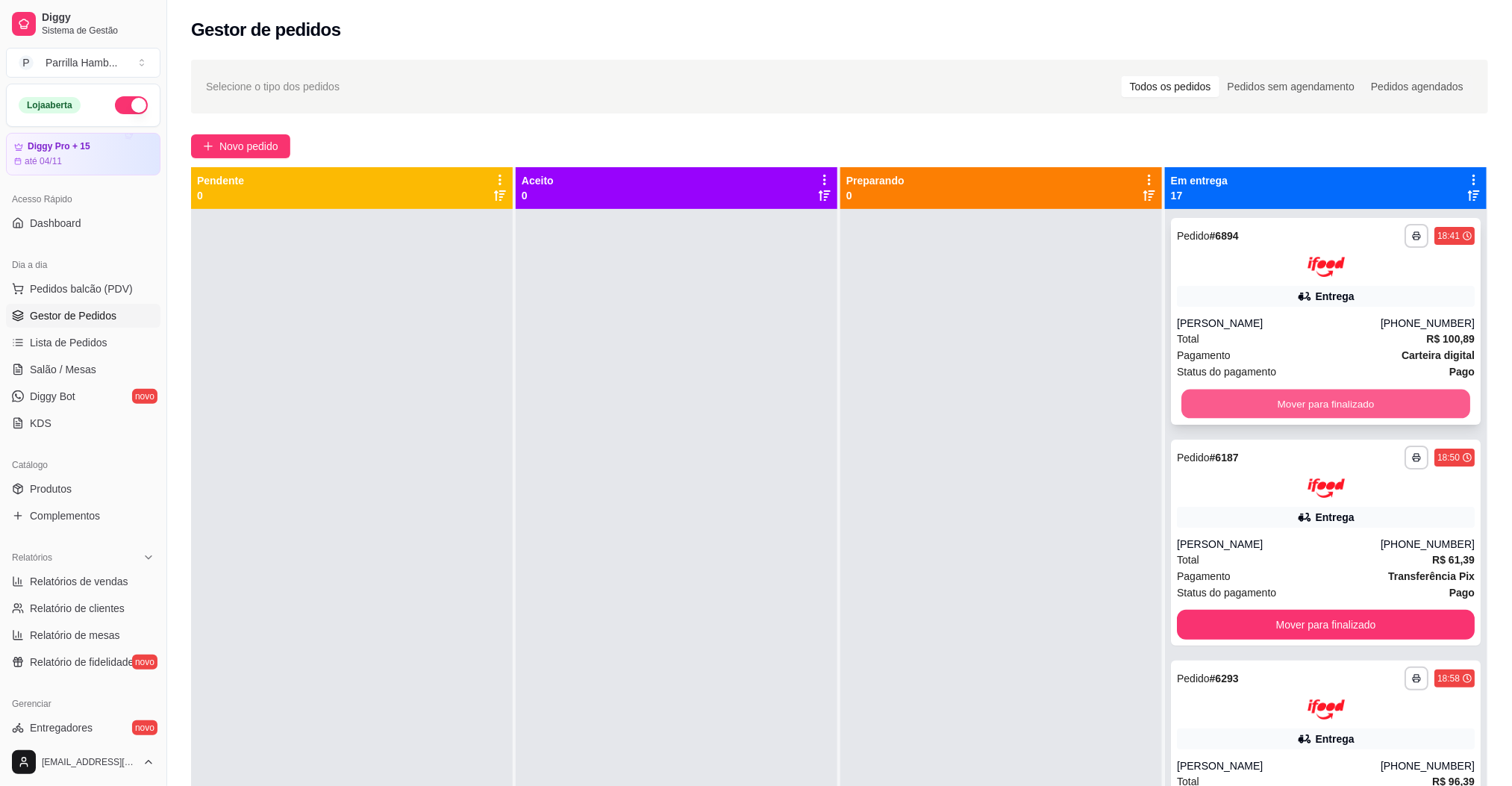
click at [1275, 394] on button "Mover para finalizado" at bounding box center [1326, 403] width 289 height 29
click at [1275, 394] on button "Mover para finalizado" at bounding box center [1326, 403] width 298 height 30
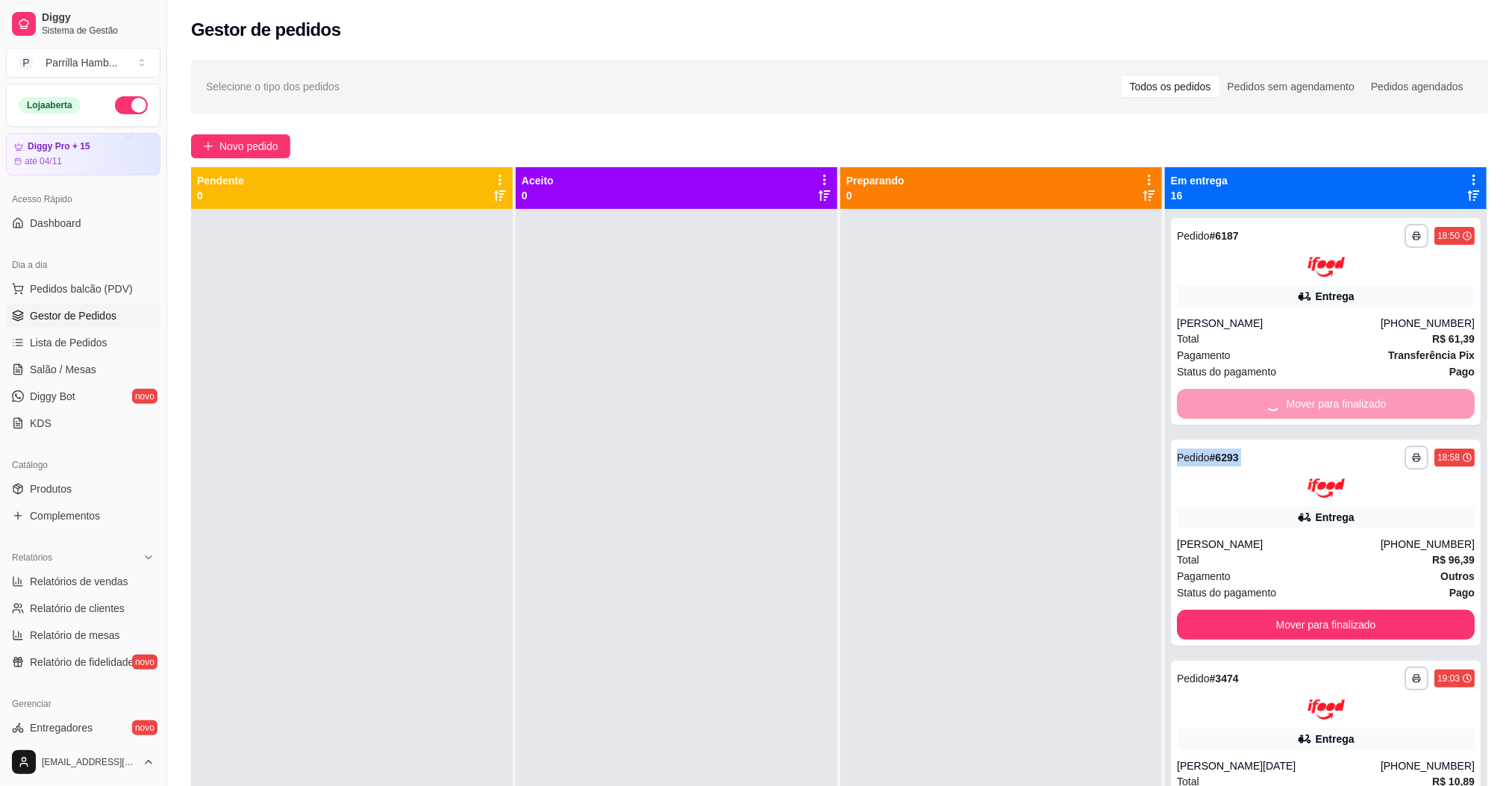
click at [1275, 394] on div "Mover para finalizado" at bounding box center [1326, 403] width 298 height 30
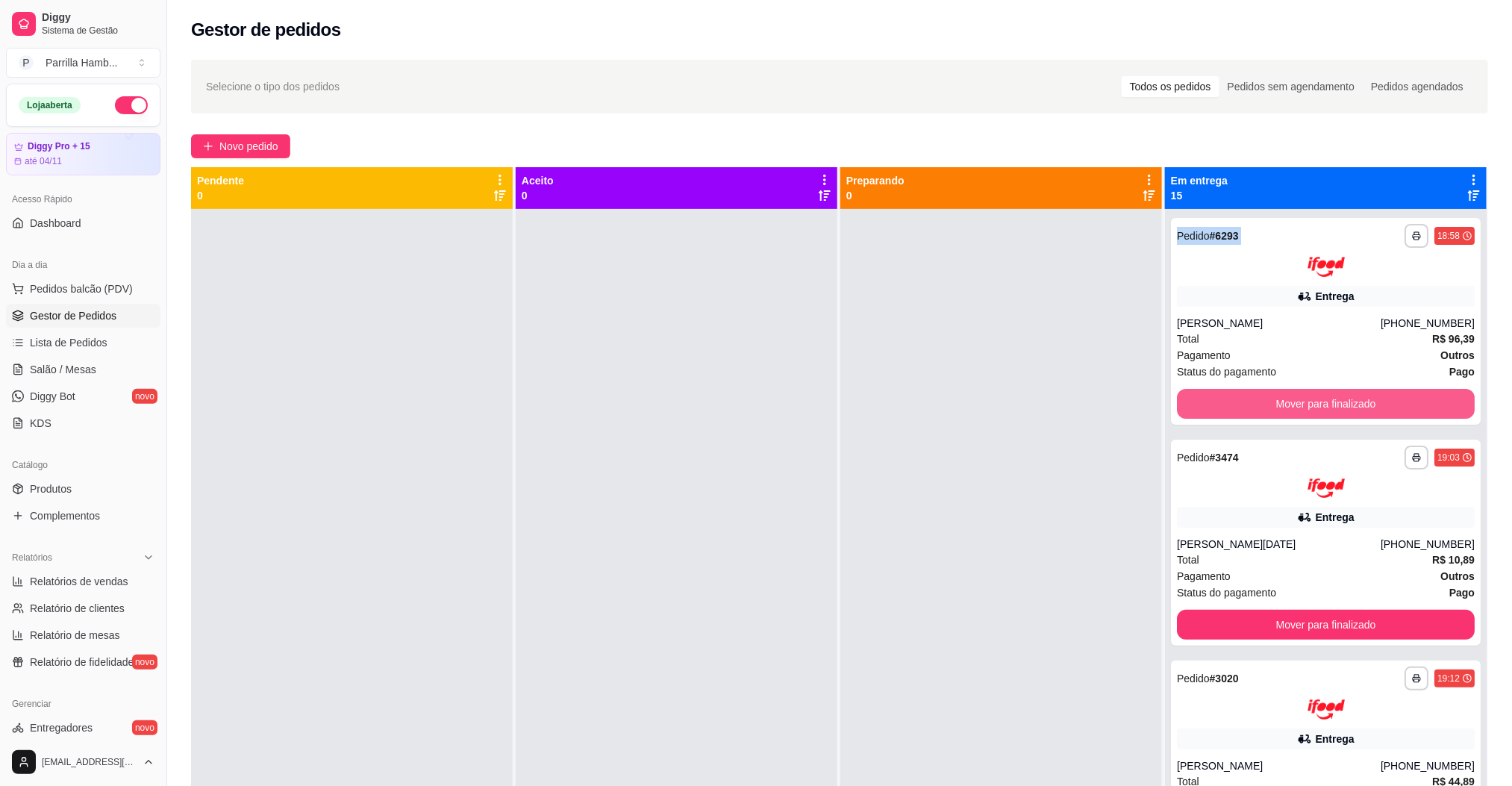
click at [1275, 394] on button "Mover para finalizado" at bounding box center [1326, 403] width 298 height 30
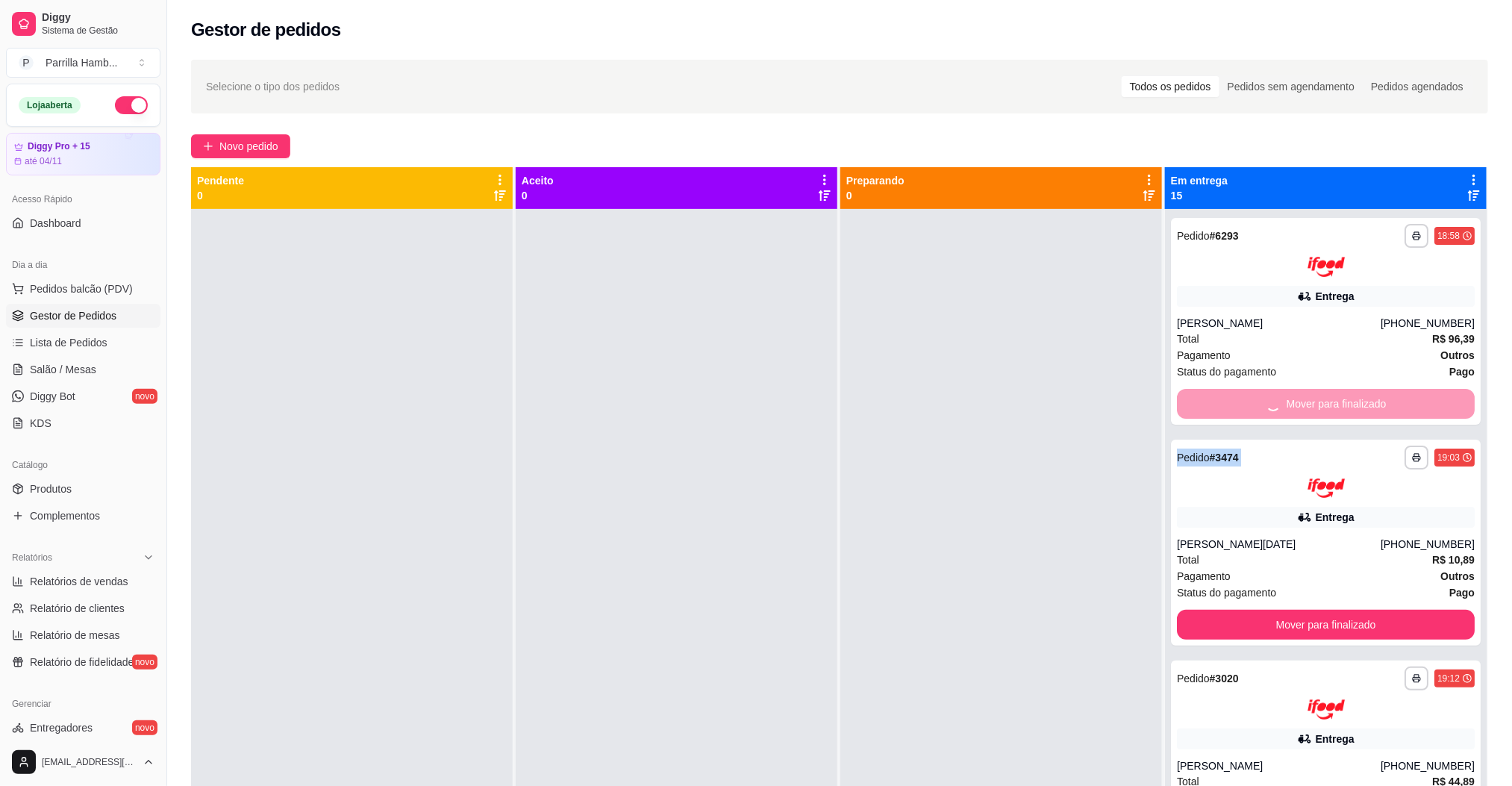
click at [1275, 394] on div "Mover para finalizado" at bounding box center [1326, 403] width 298 height 30
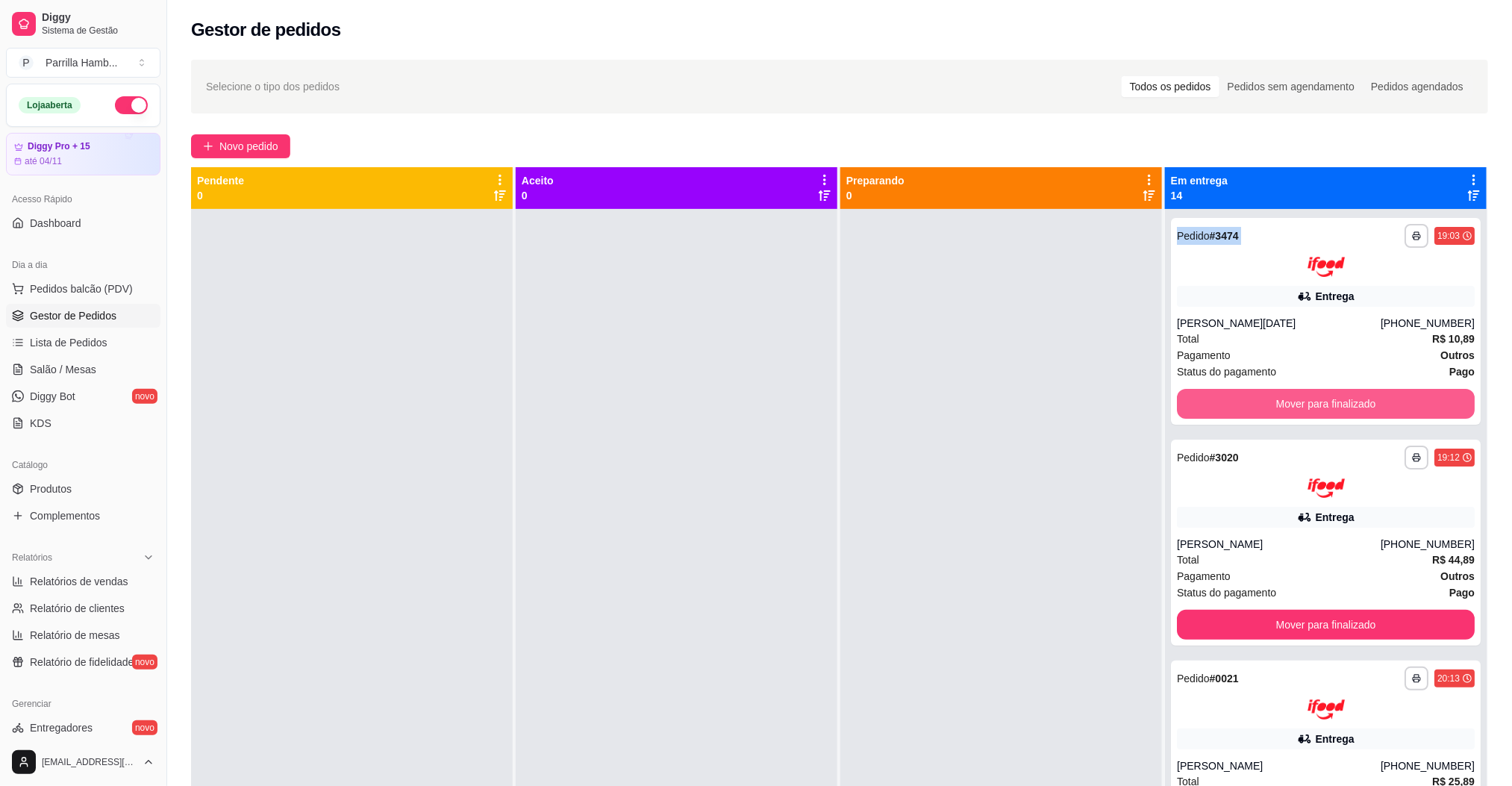
click at [1275, 394] on button "Mover para finalizado" at bounding box center [1326, 403] width 298 height 30
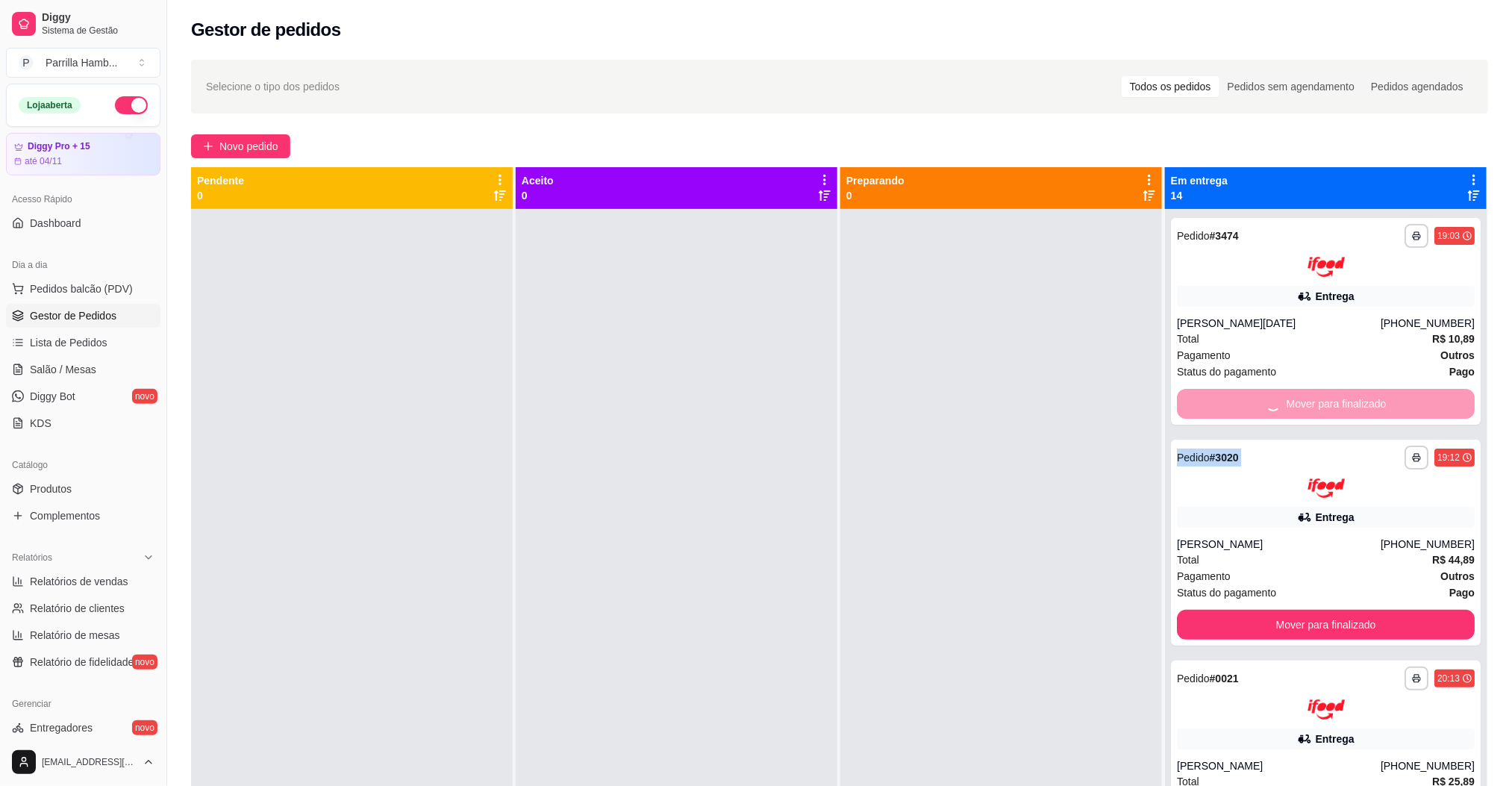
click at [1275, 394] on div "Mover para finalizado" at bounding box center [1326, 403] width 298 height 30
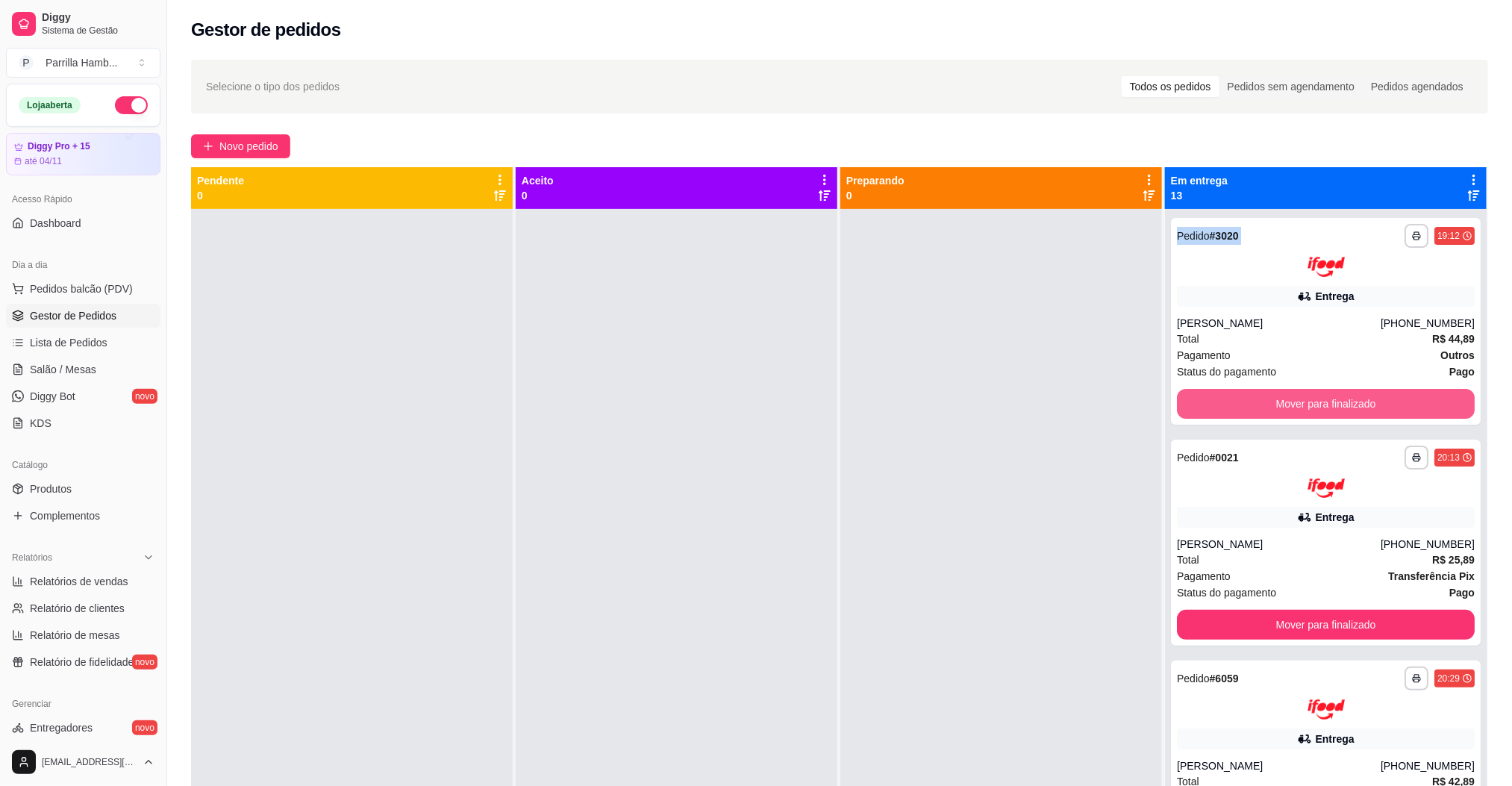
click at [1275, 394] on button "Mover para finalizado" at bounding box center [1326, 403] width 298 height 30
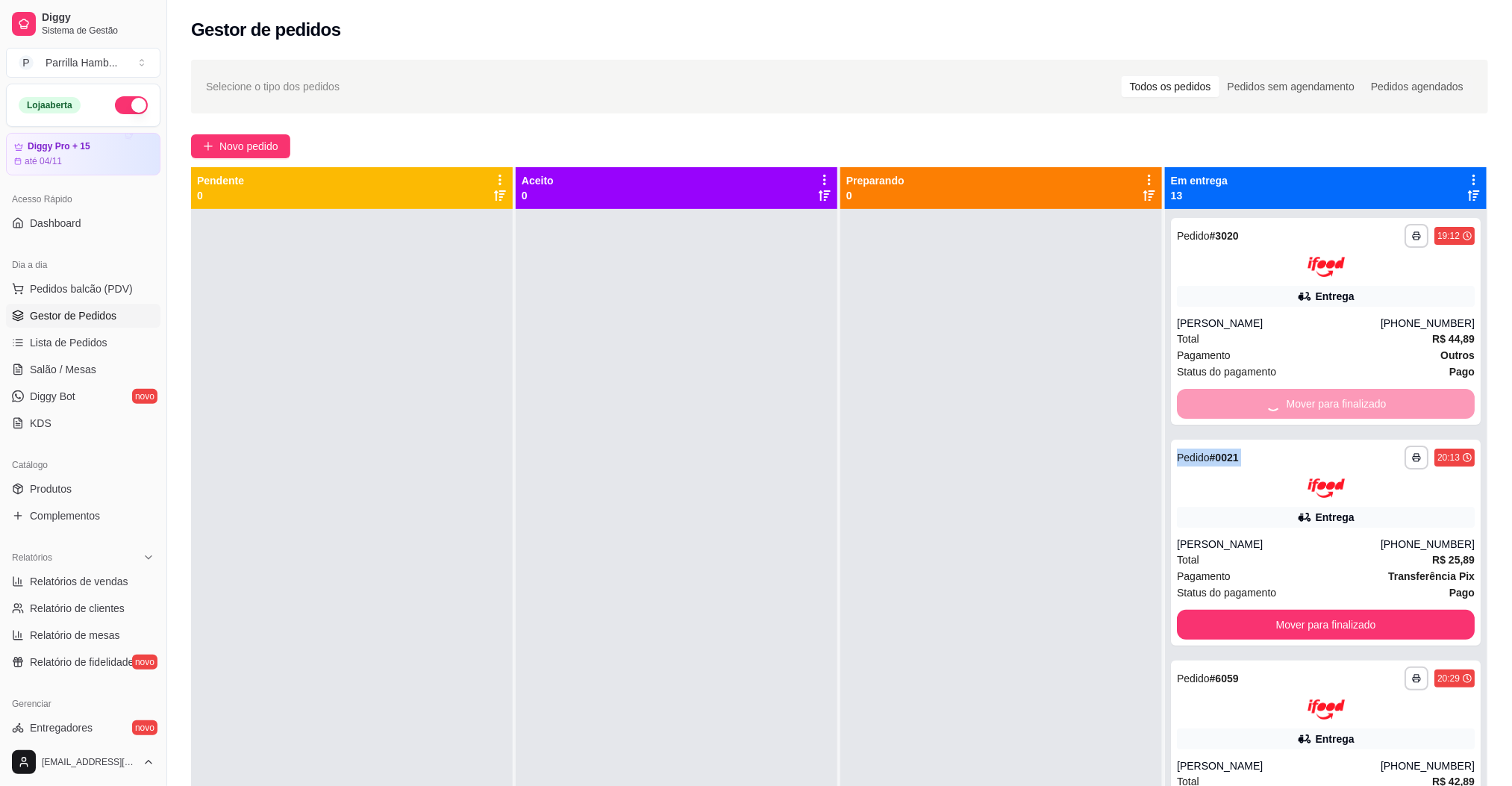
click at [1275, 394] on div "Mover para finalizado" at bounding box center [1326, 403] width 298 height 30
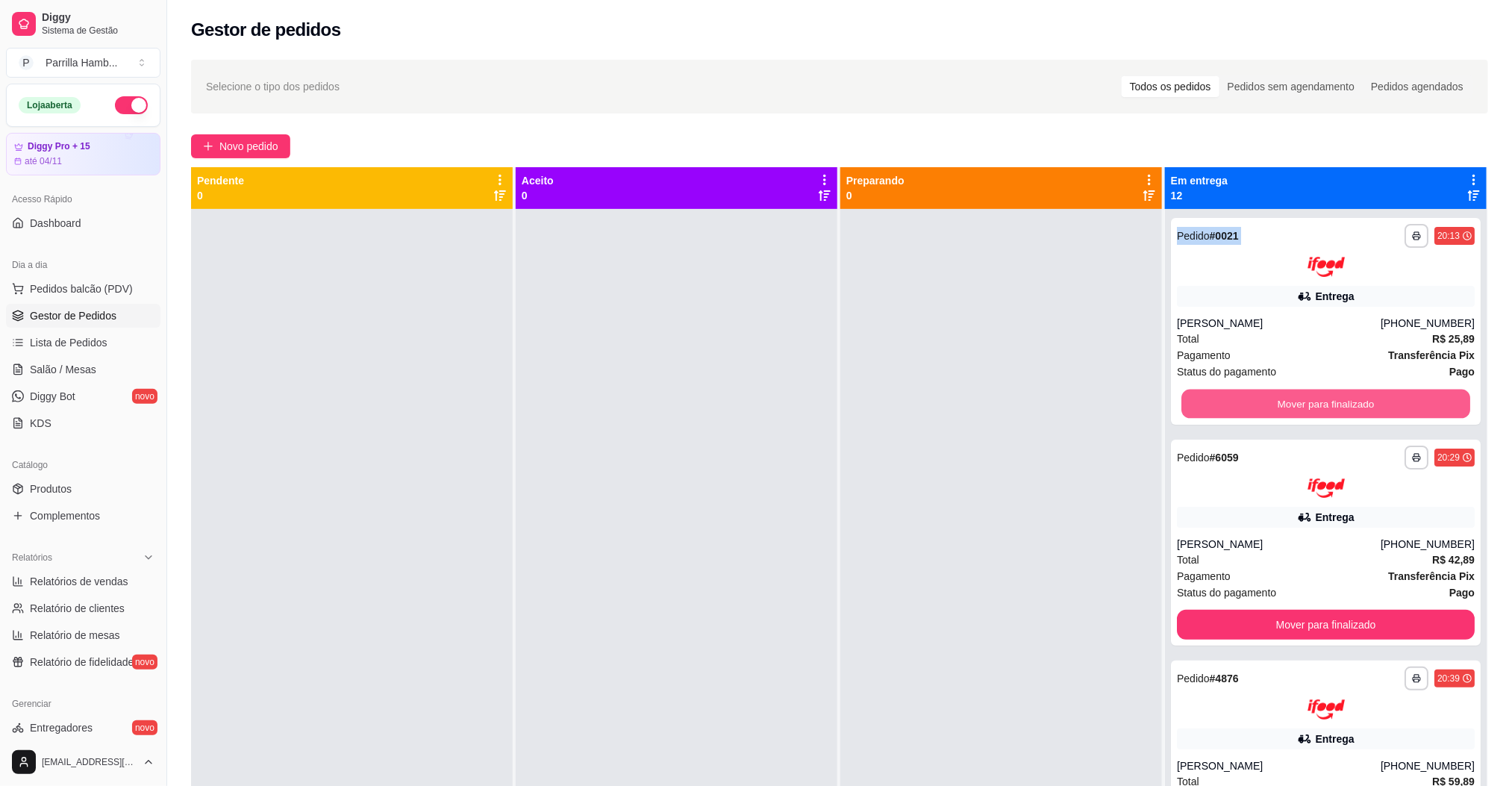
click at [1275, 394] on button "Mover para finalizado" at bounding box center [1326, 403] width 289 height 29
click at [1275, 394] on div "Mover para finalizado" at bounding box center [1326, 403] width 298 height 30
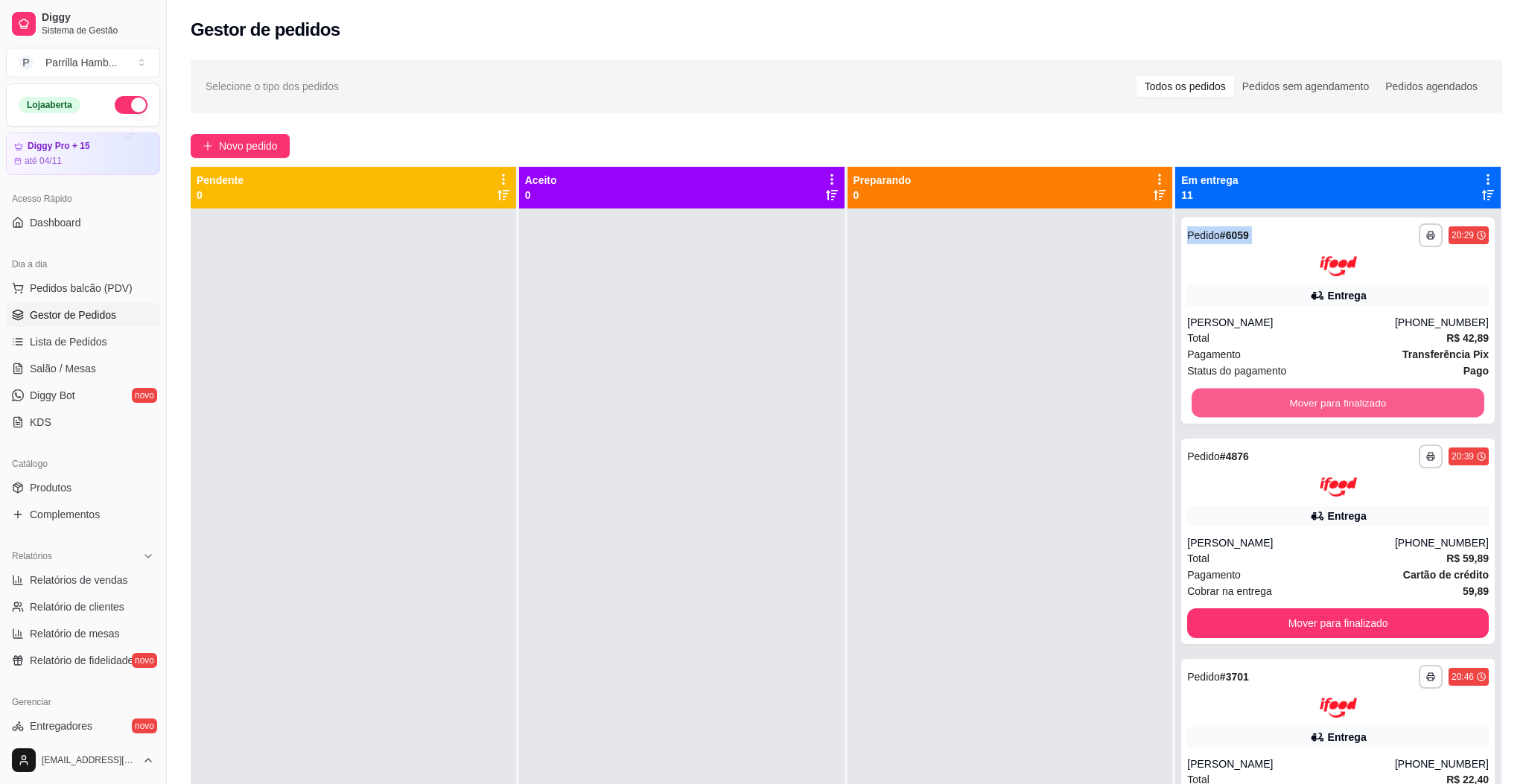
click at [1272, 393] on button "Mover para finalizado" at bounding box center [1338, 402] width 293 height 29
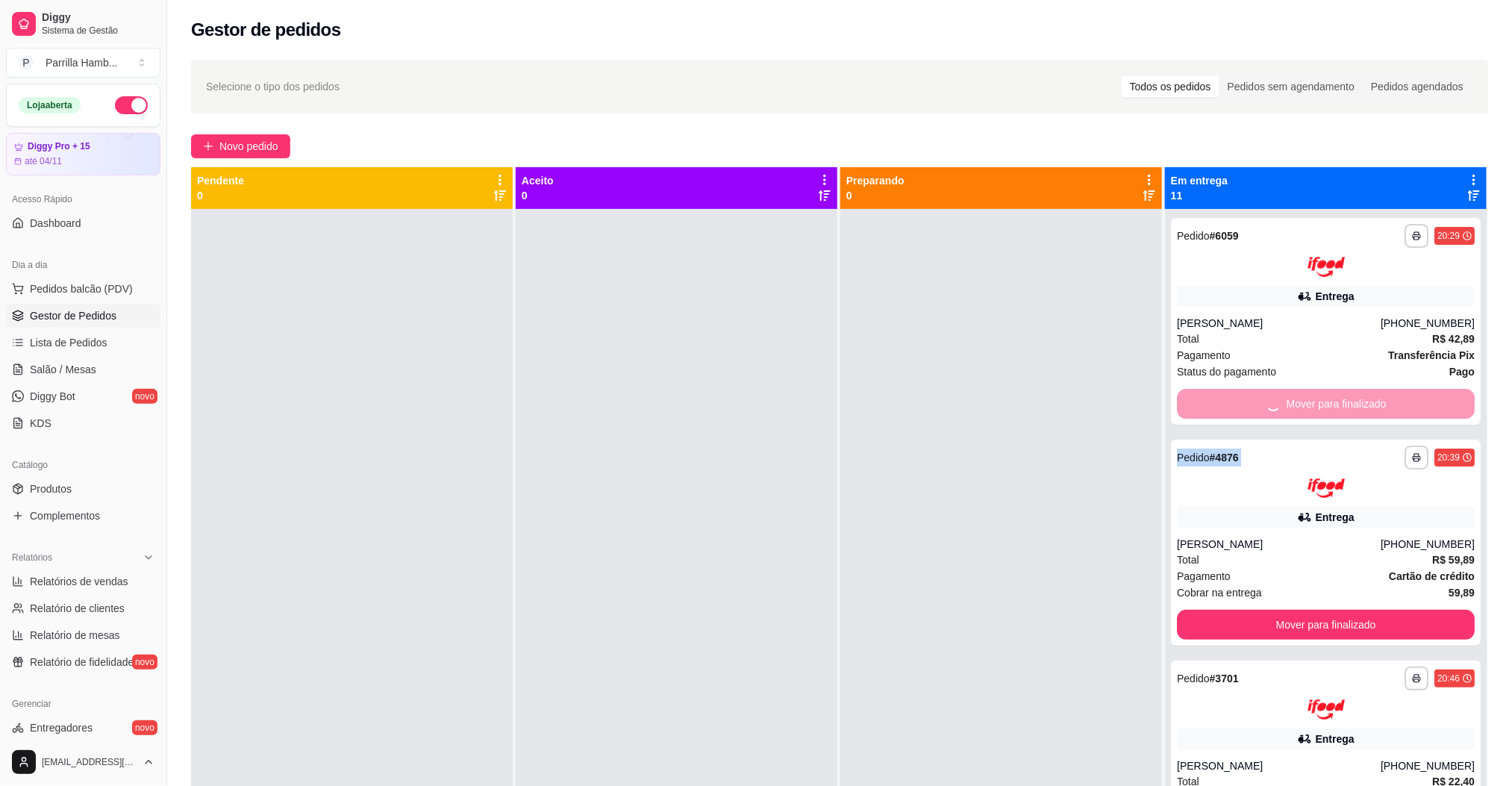
click at [1275, 394] on div "Mover para finalizado" at bounding box center [1326, 403] width 298 height 30
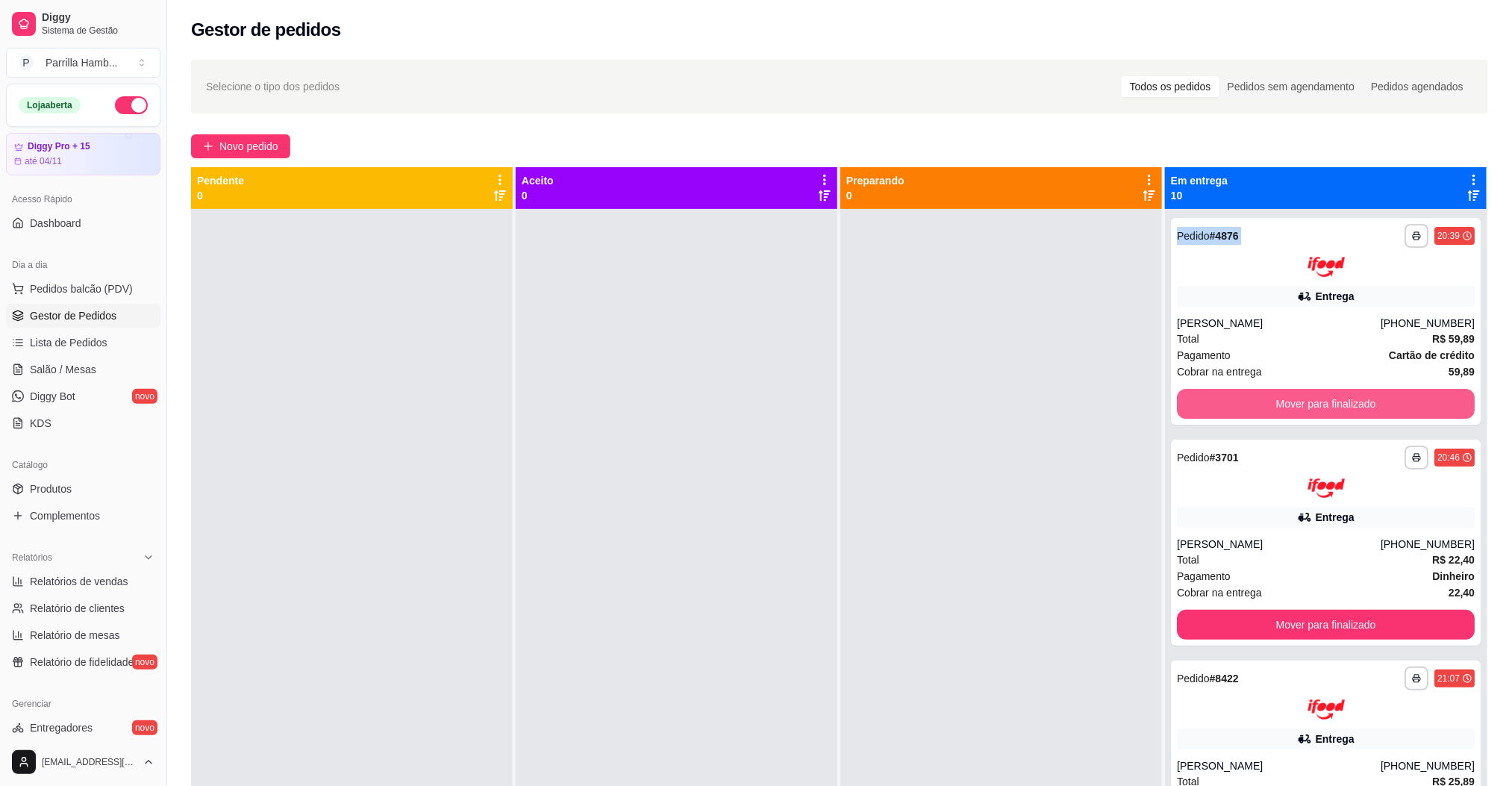
click at [1275, 394] on button "Mover para finalizado" at bounding box center [1326, 403] width 298 height 30
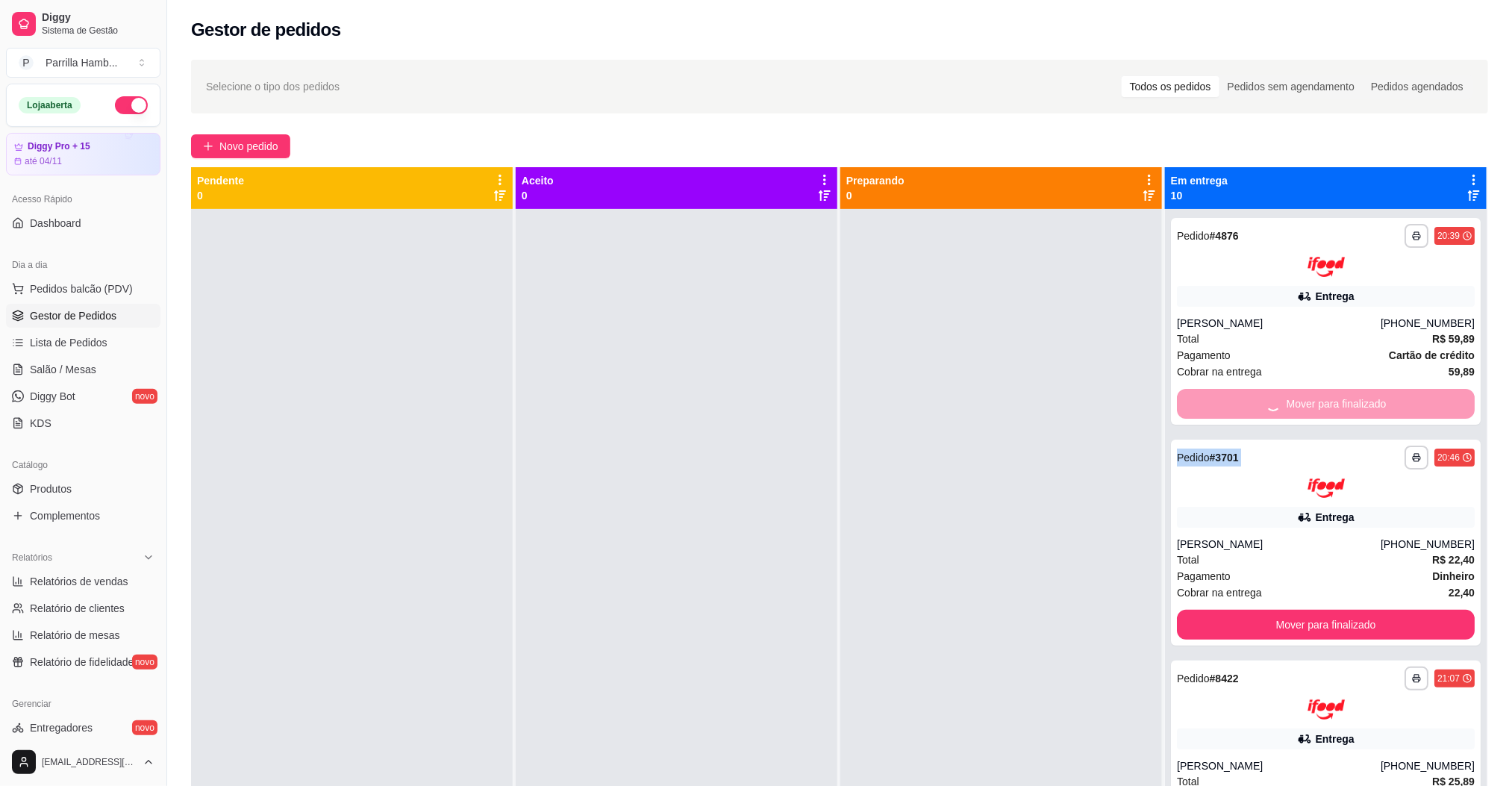
click at [1275, 394] on div "Mover para finalizado" at bounding box center [1326, 403] width 298 height 30
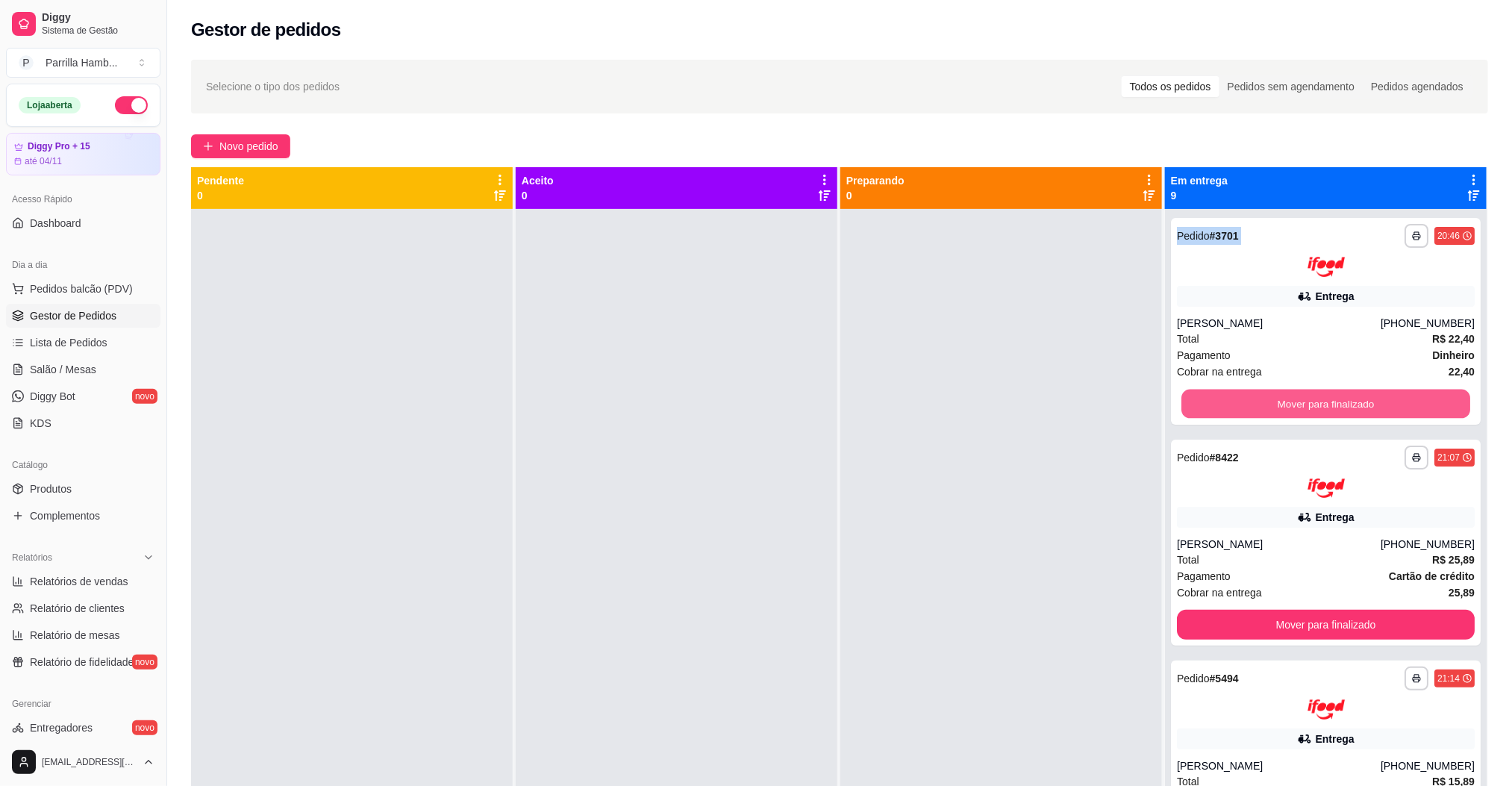
click at [1275, 394] on button "Mover para finalizado" at bounding box center [1326, 403] width 289 height 29
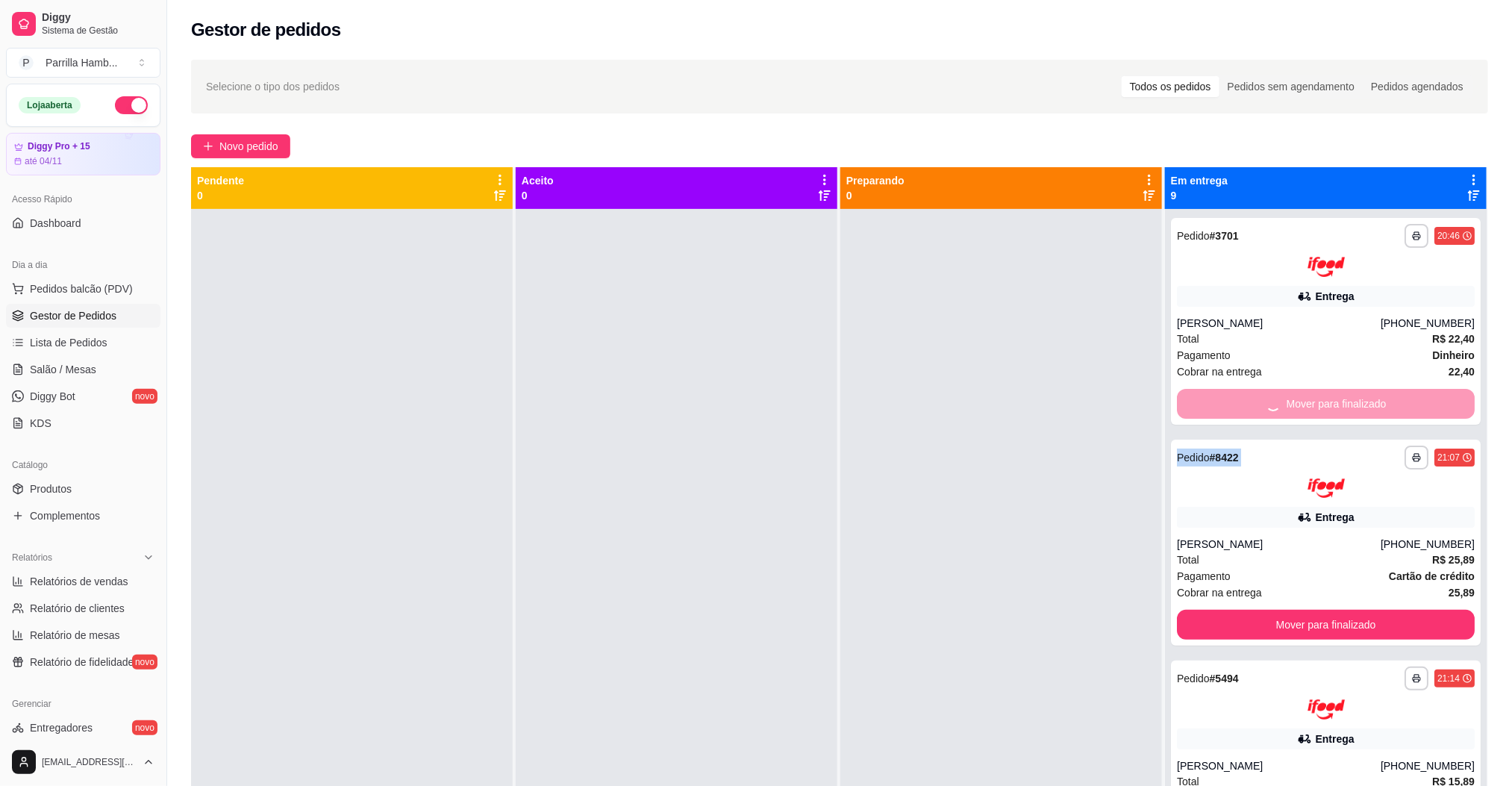
click at [1275, 394] on div "Mover para finalizado" at bounding box center [1326, 403] width 298 height 30
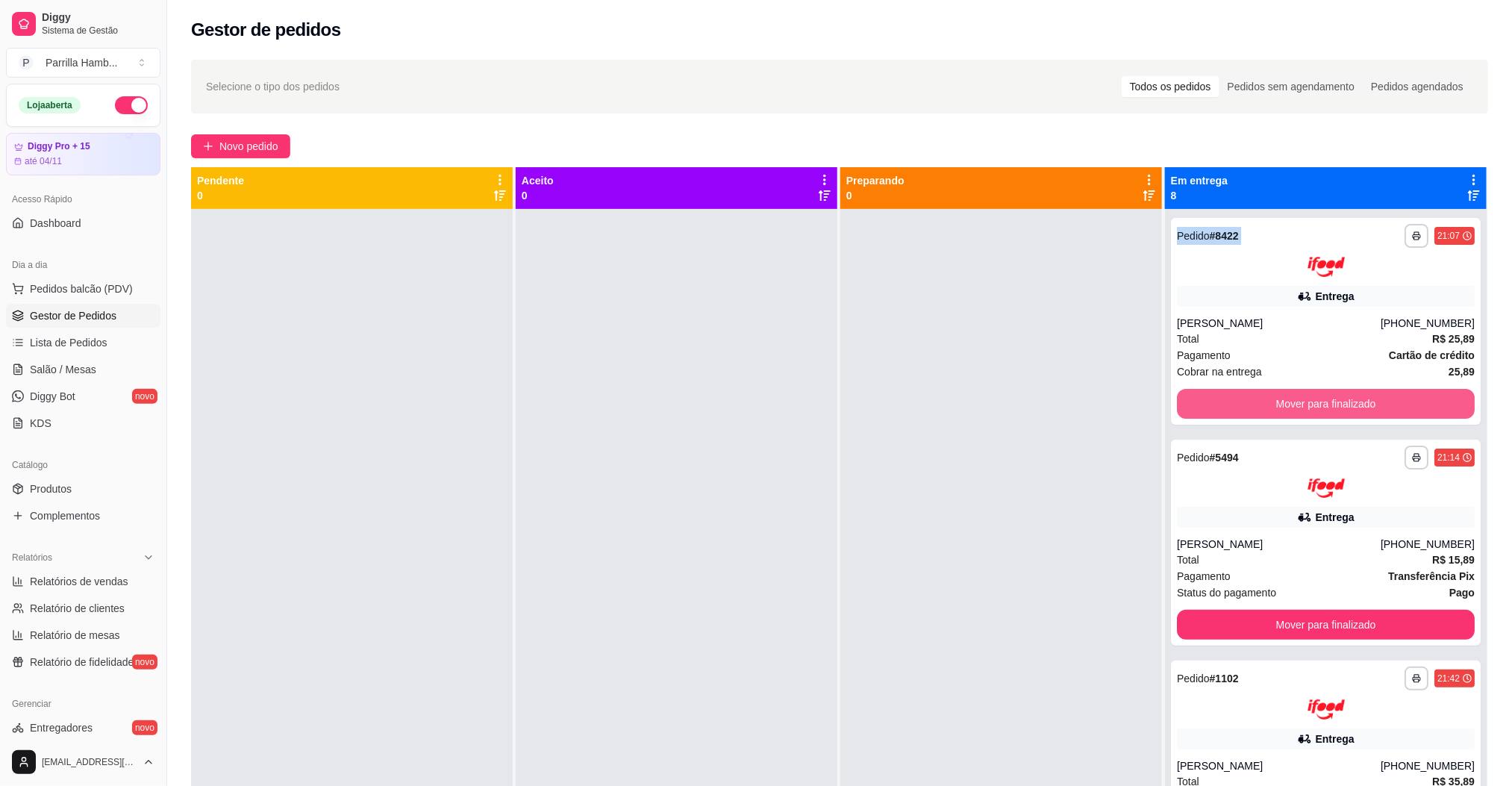
click at [1275, 394] on button "Mover para finalizado" at bounding box center [1326, 403] width 298 height 30
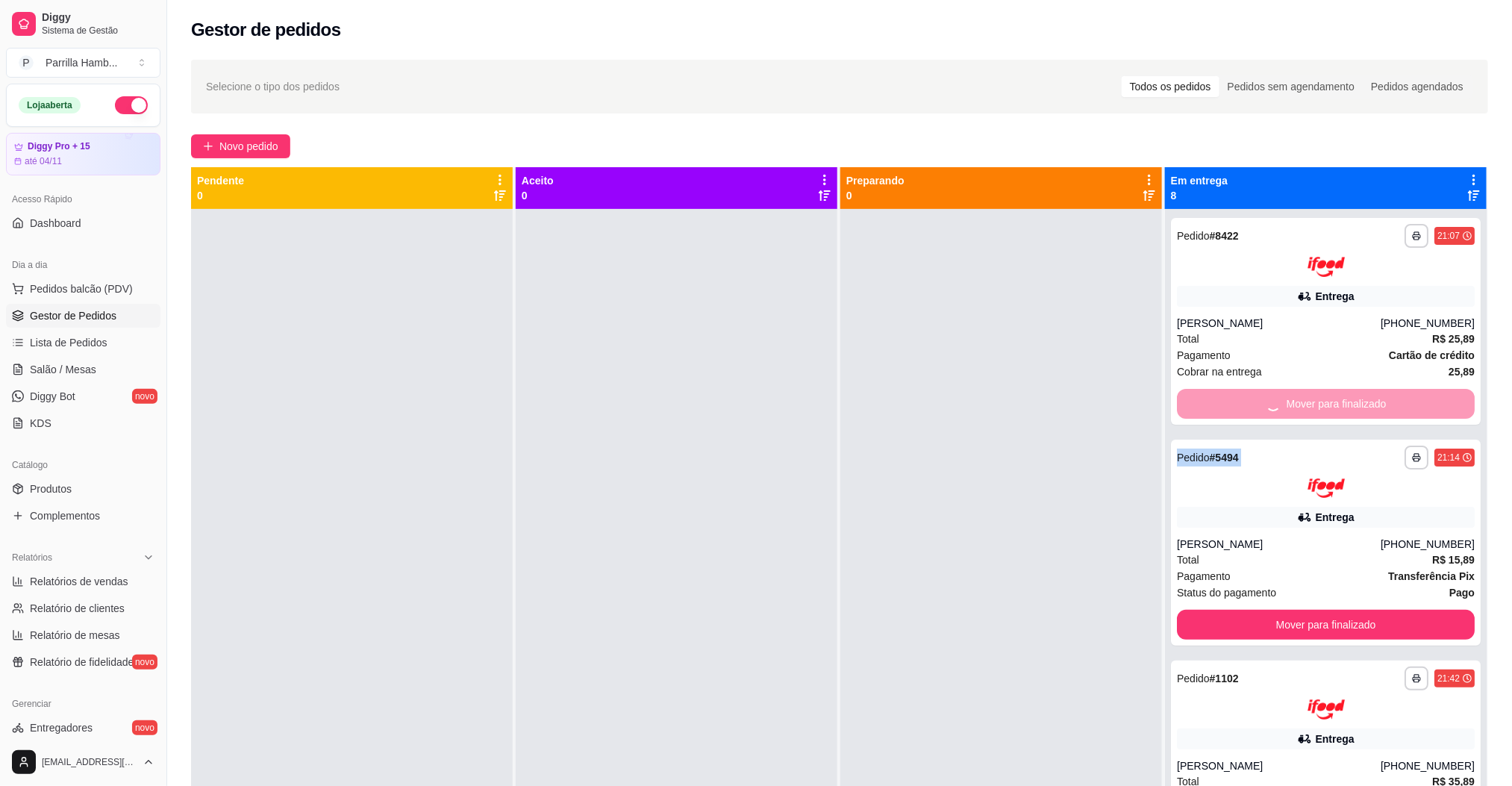
click at [1275, 394] on div "Mover para finalizado" at bounding box center [1326, 403] width 298 height 30
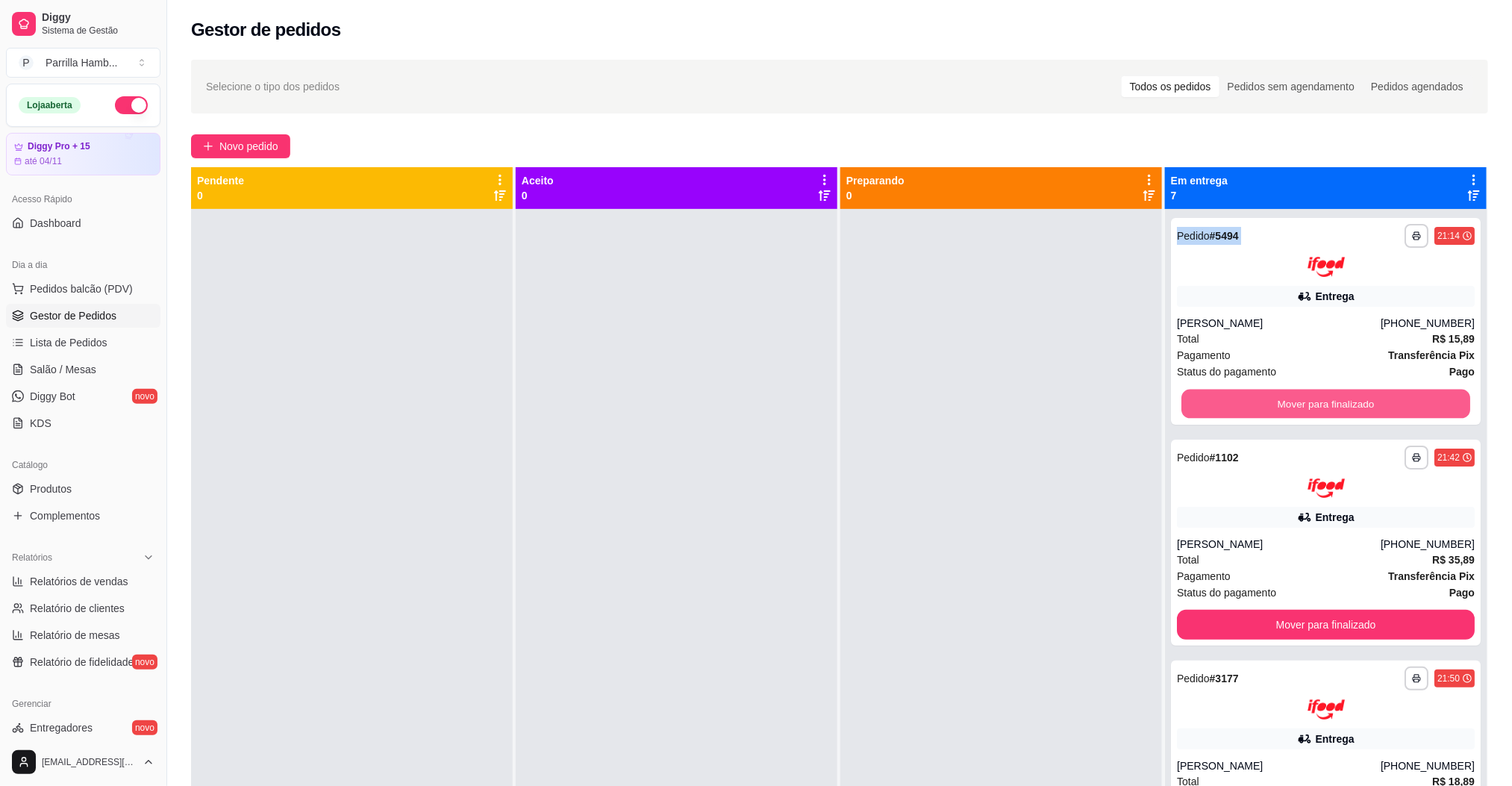
click at [1275, 394] on button "Mover para finalizado" at bounding box center [1326, 403] width 289 height 29
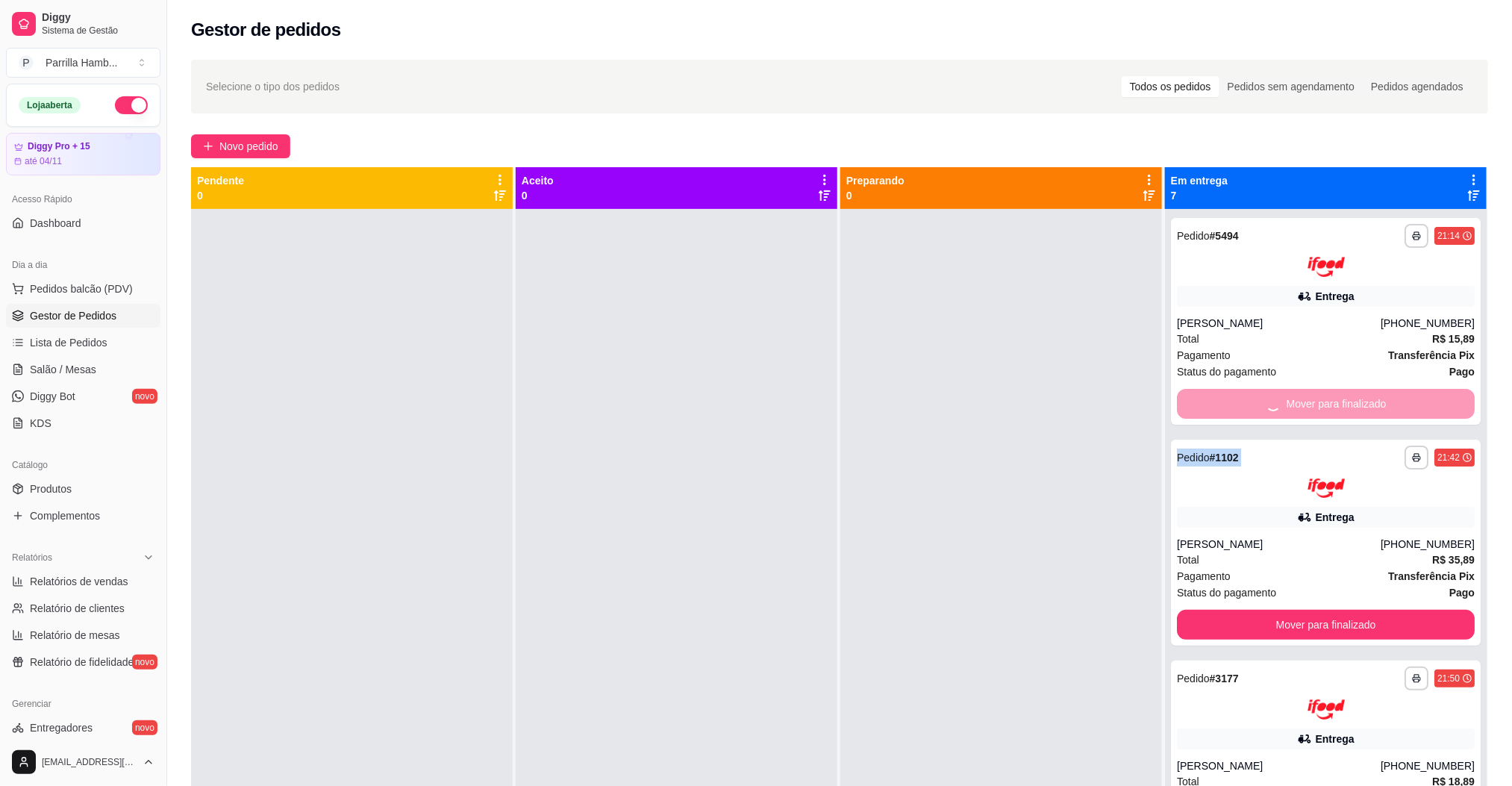
click at [1275, 394] on div "Mover para finalizado" at bounding box center [1326, 403] width 298 height 30
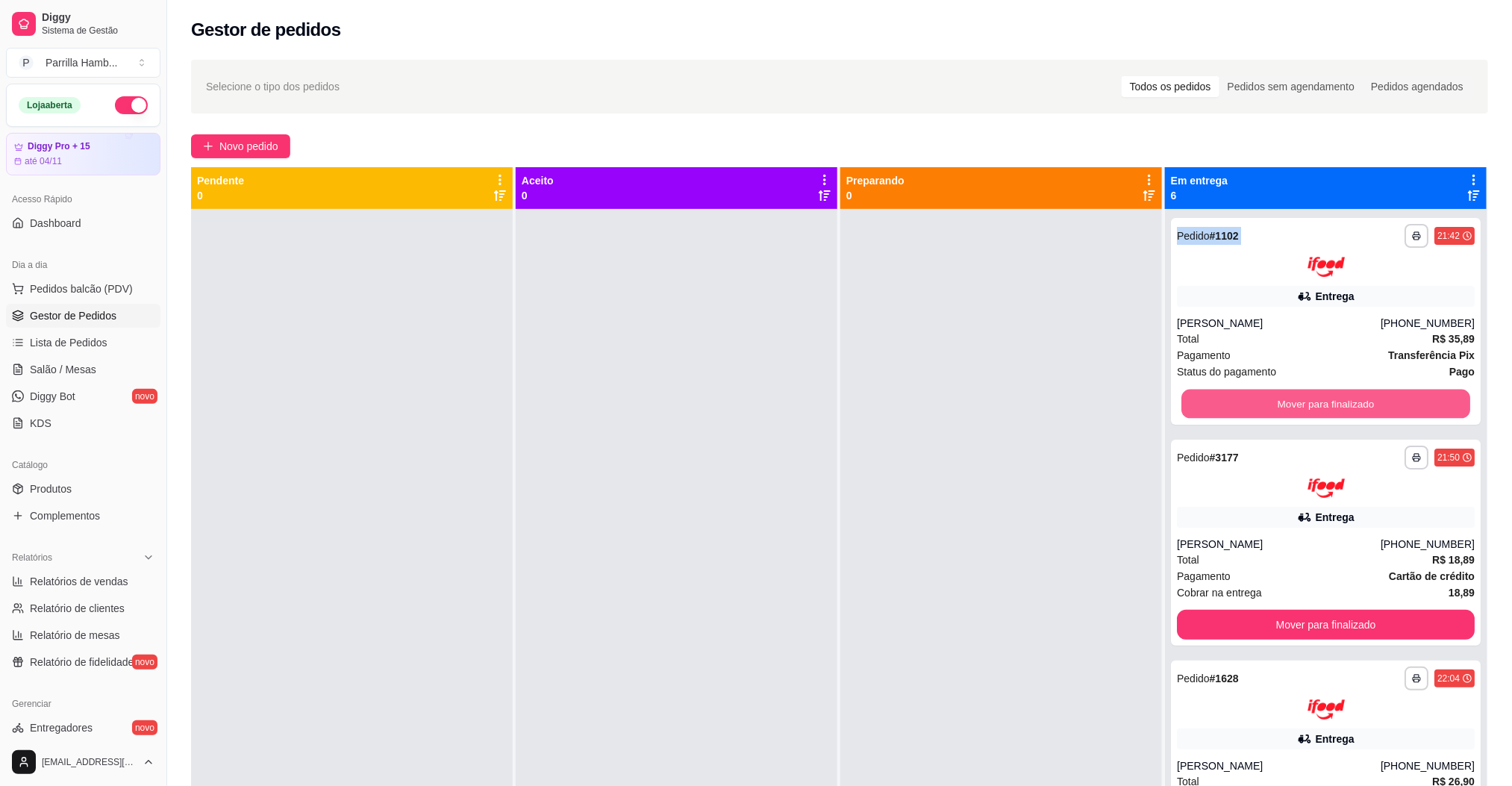
click at [1275, 394] on button "Mover para finalizado" at bounding box center [1326, 403] width 289 height 29
click at [1275, 394] on div "Mover para finalizado" at bounding box center [1326, 403] width 298 height 30
click at [1275, 394] on button "Mover para finalizado" at bounding box center [1326, 403] width 289 height 29
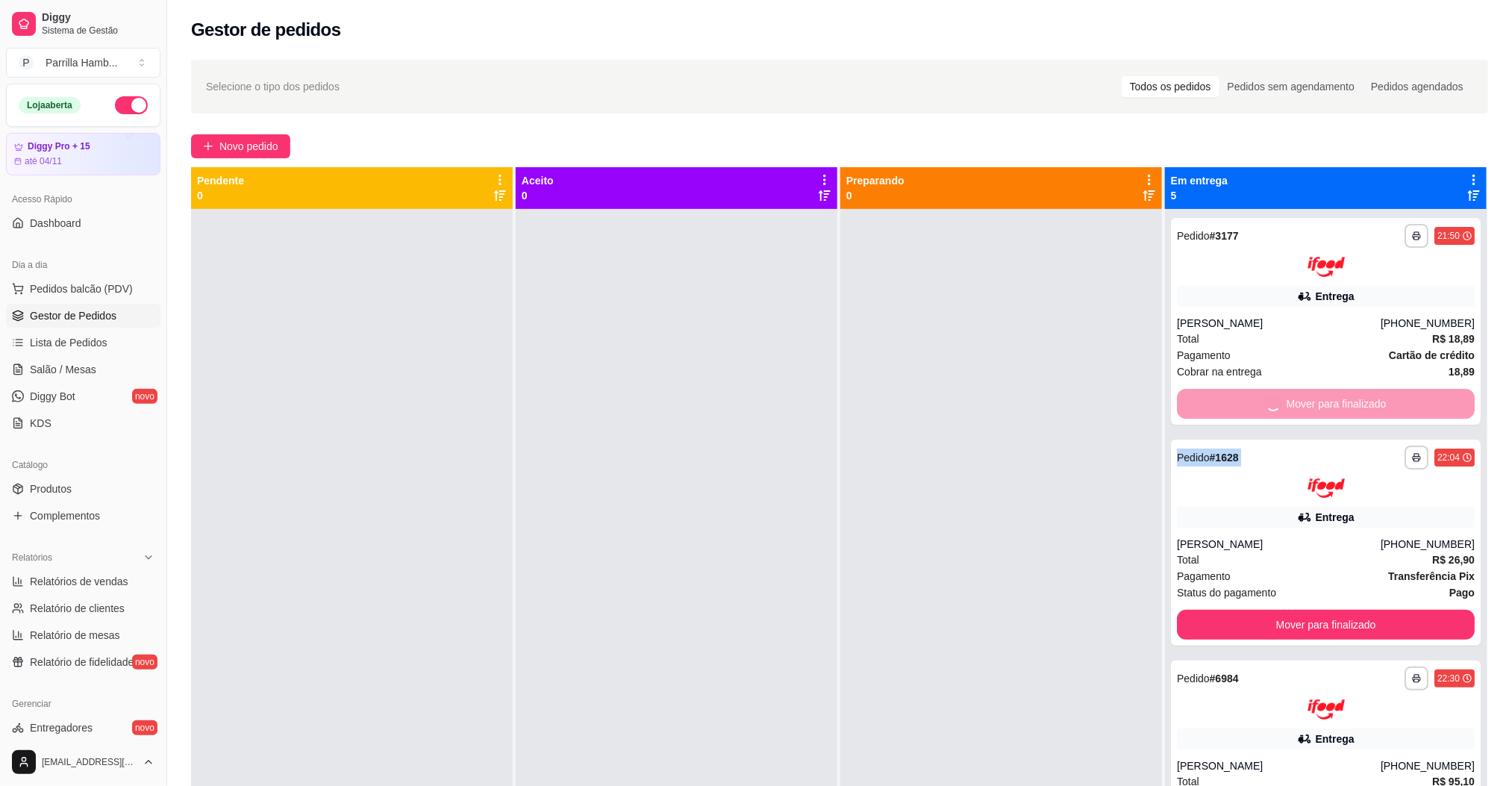
click at [1275, 394] on div "Mover para finalizado" at bounding box center [1326, 403] width 298 height 30
click at [1275, 610] on button "Mover para finalizado" at bounding box center [1326, 625] width 298 height 30
click at [1275, 394] on div "Mover para finalizado" at bounding box center [1326, 403] width 298 height 30
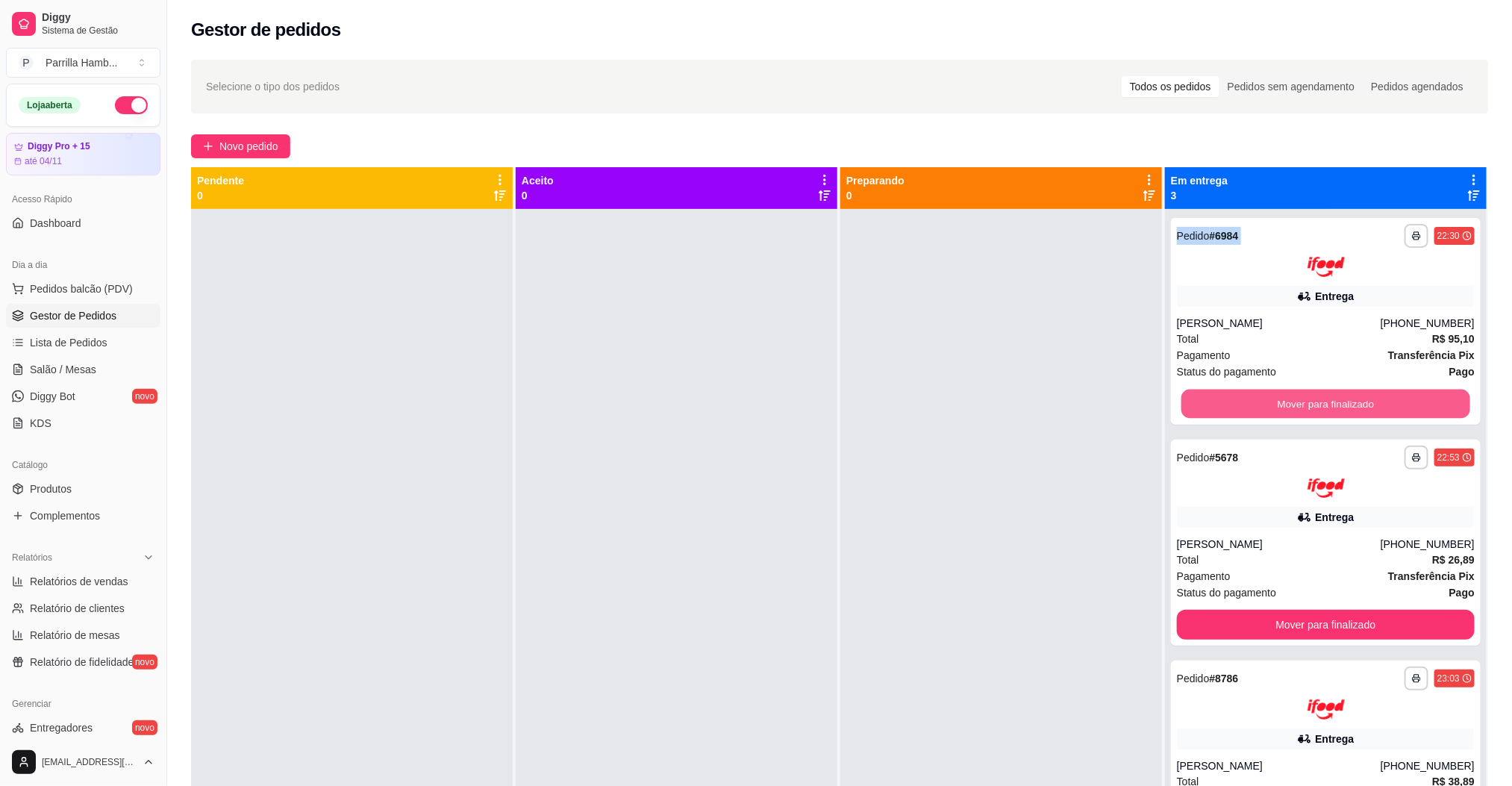
click at [1275, 394] on button "Mover para finalizado" at bounding box center [1326, 403] width 289 height 29
click at [1275, 394] on div "Mover para finalizado" at bounding box center [1326, 403] width 298 height 30
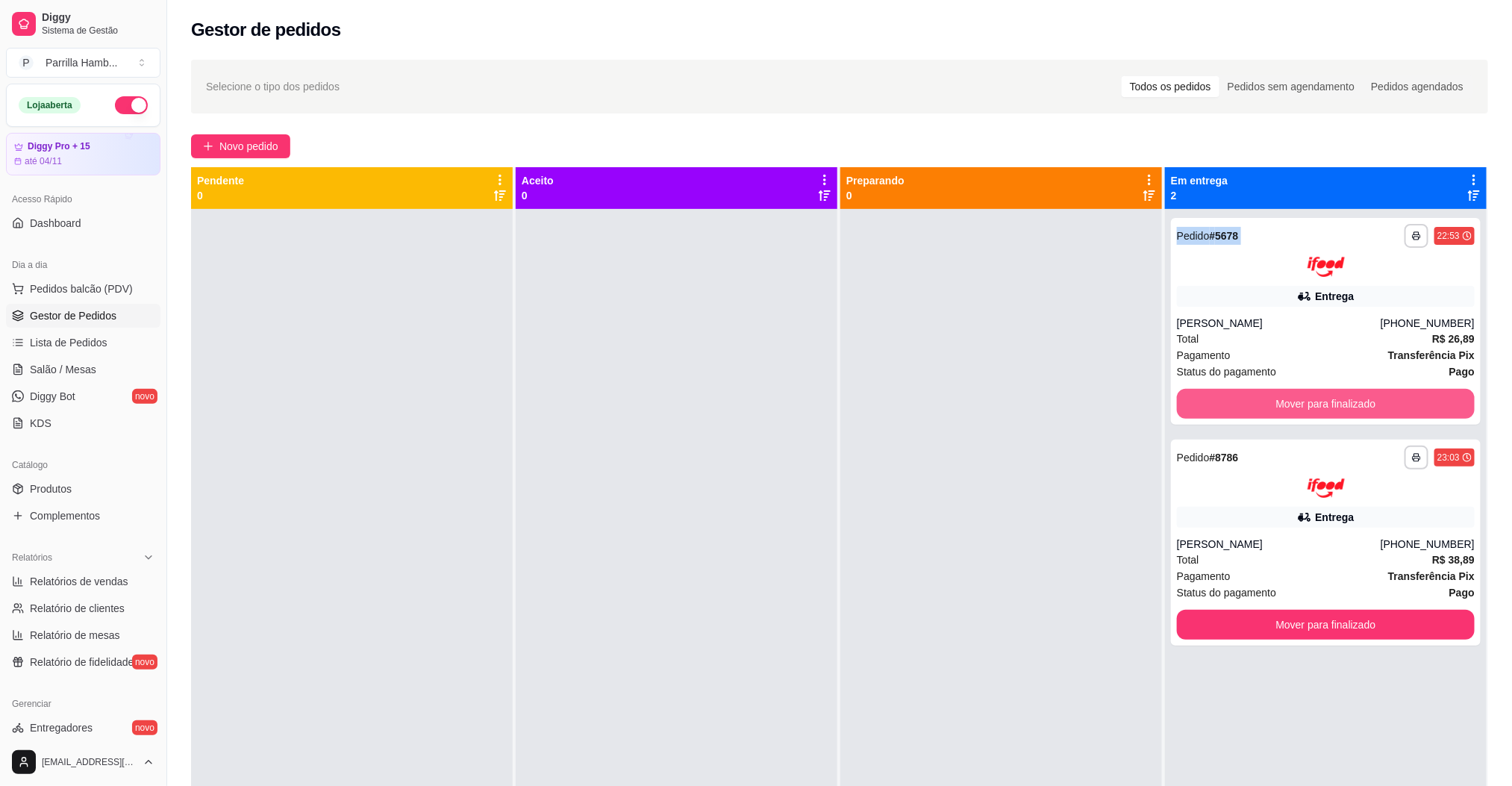
click at [1275, 394] on button "Mover para finalizado" at bounding box center [1326, 403] width 298 height 30
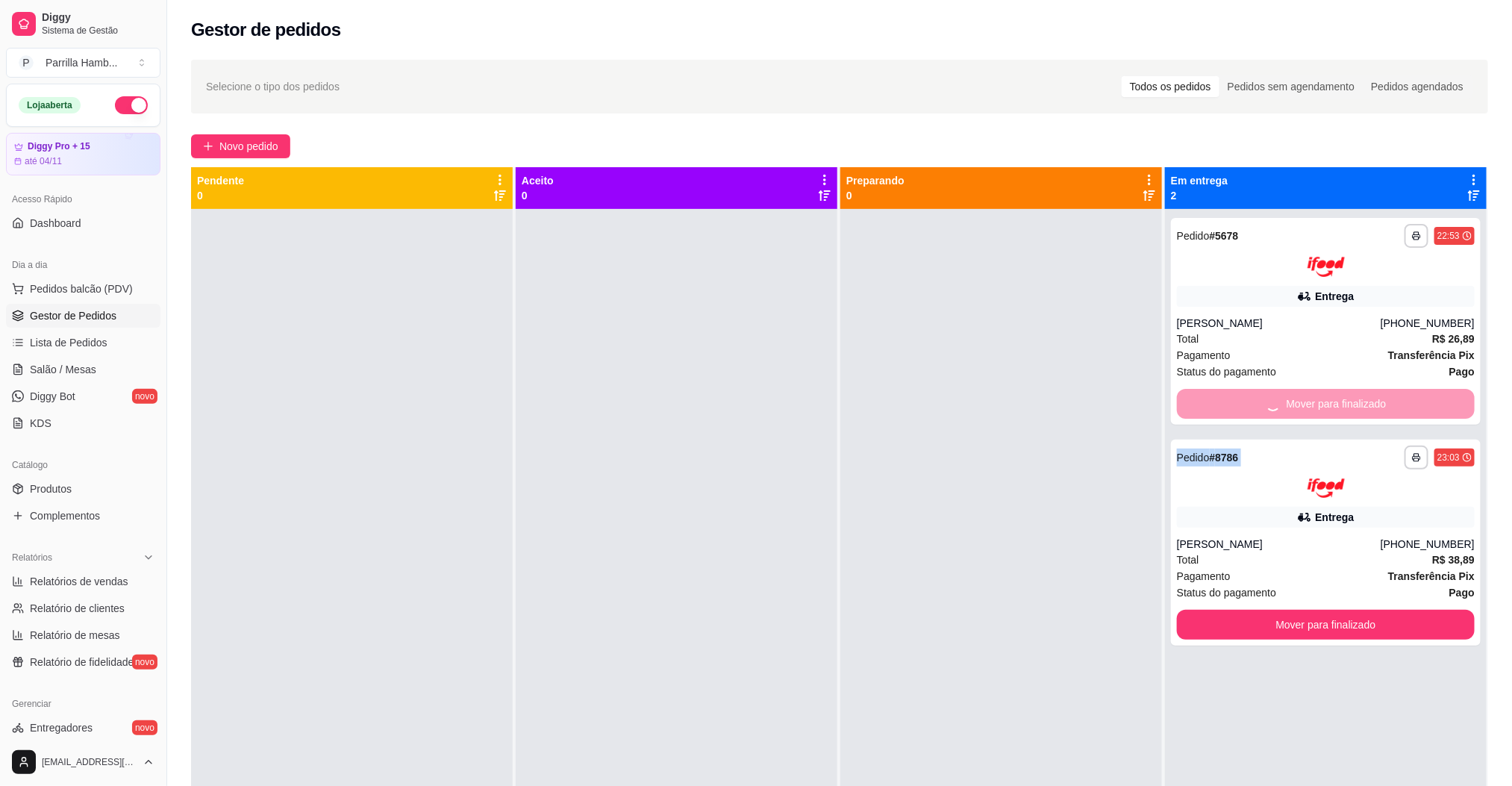
click at [1275, 394] on div "Mover para finalizado" at bounding box center [1326, 403] width 298 height 30
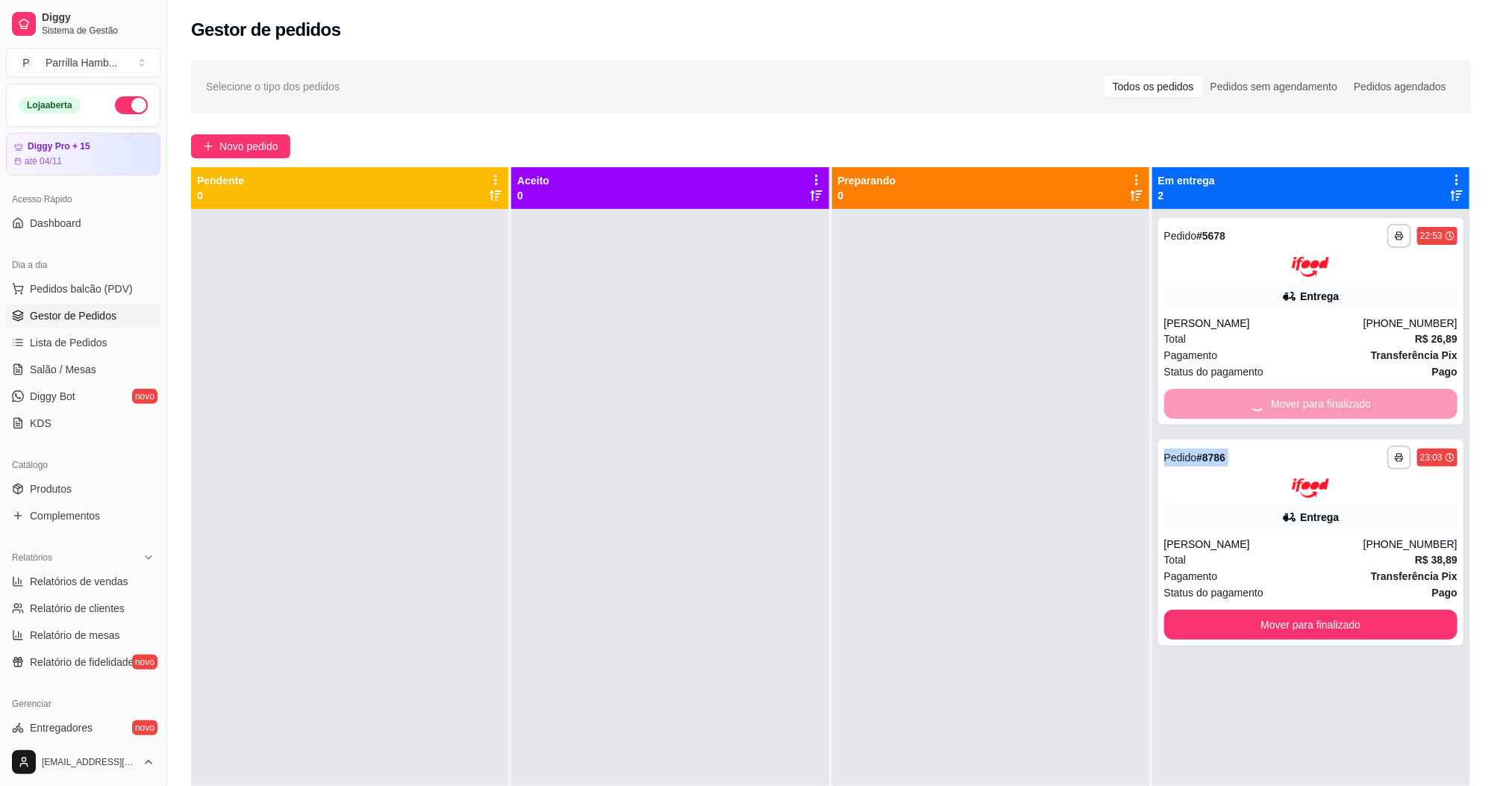
click at [1275, 610] on button "Mover para finalizado" at bounding box center [1310, 625] width 293 height 30
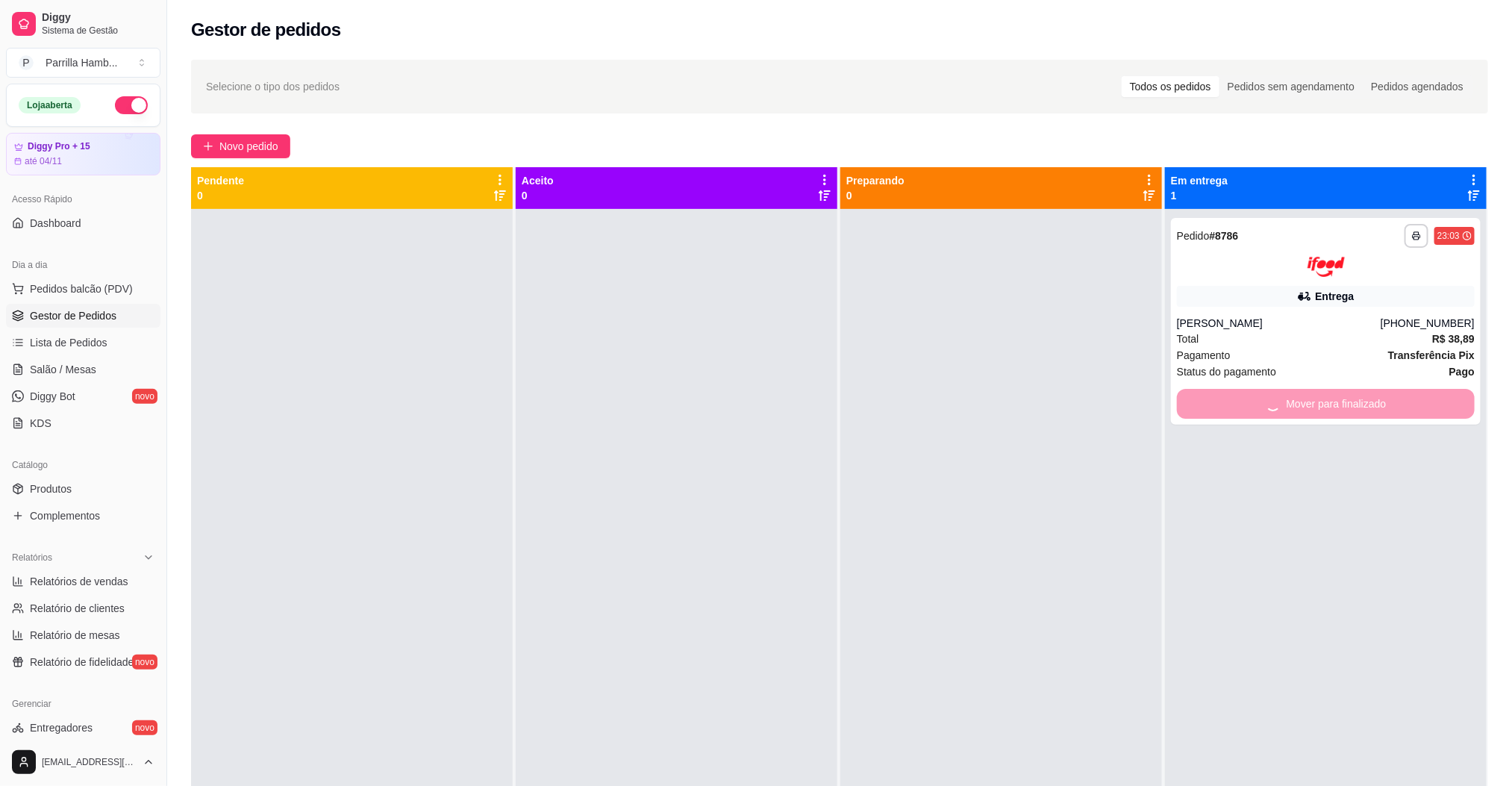
click at [1275, 394] on div "Mover para finalizado" at bounding box center [1326, 403] width 298 height 30
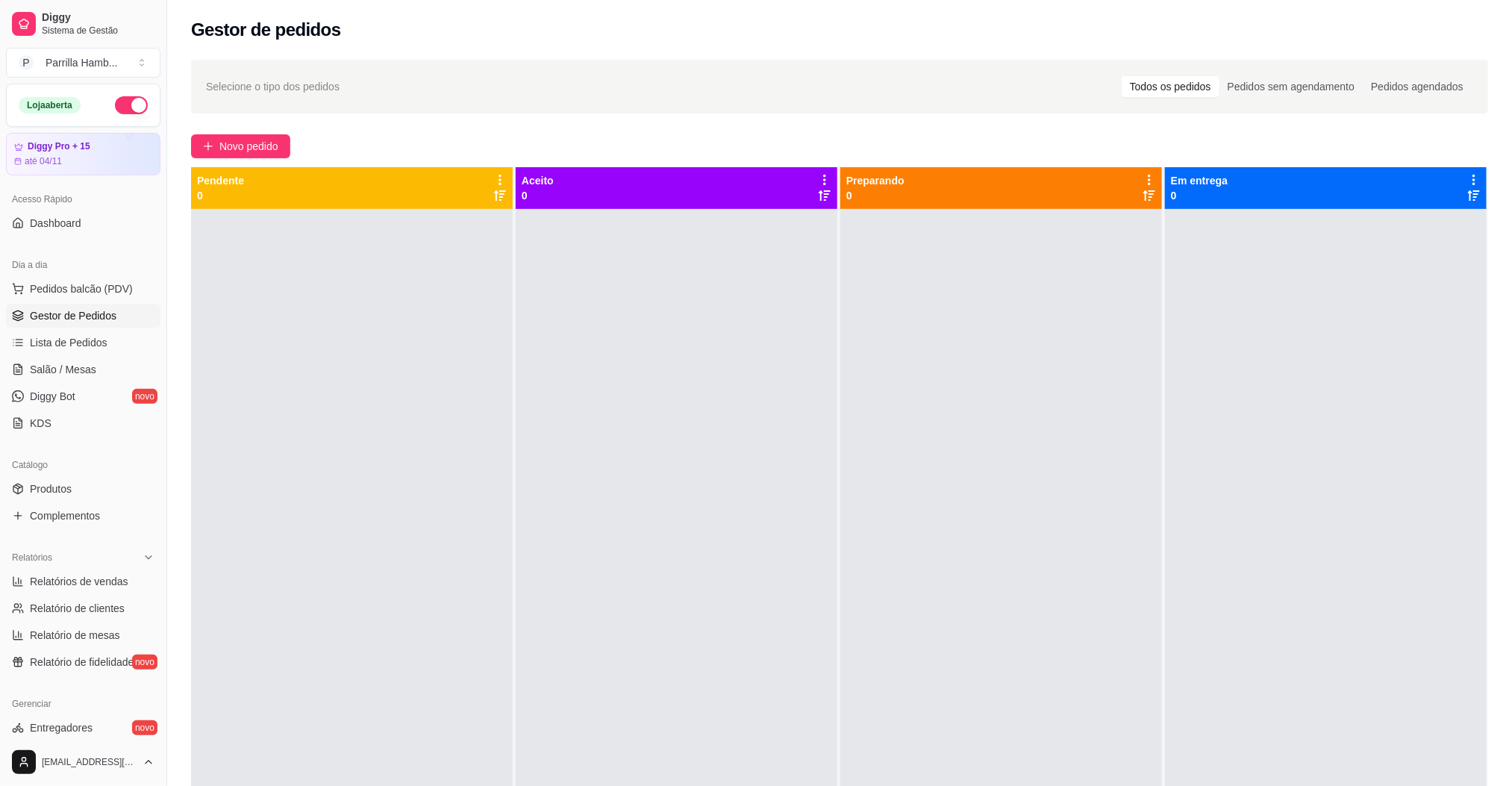
click at [1275, 394] on div at bounding box center [1326, 602] width 322 height 786
click at [108, 371] on link "Salão / Mesas" at bounding box center [83, 370] width 155 height 24
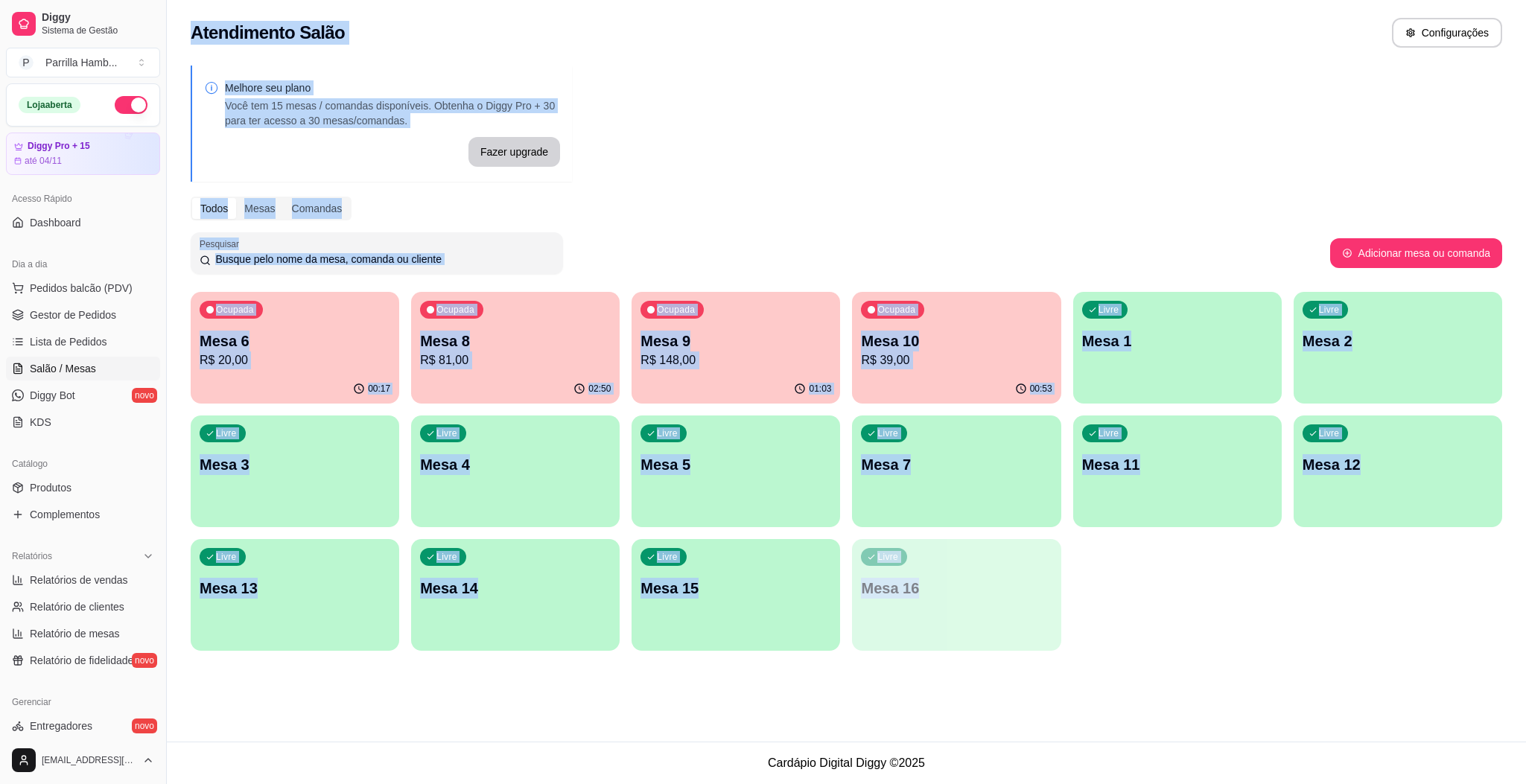
click at [822, 717] on div "Atendimento Salão Configurações Melhore seu plano Você tem 15 mesas / comandas …" at bounding box center [846, 370] width 1359 height 742
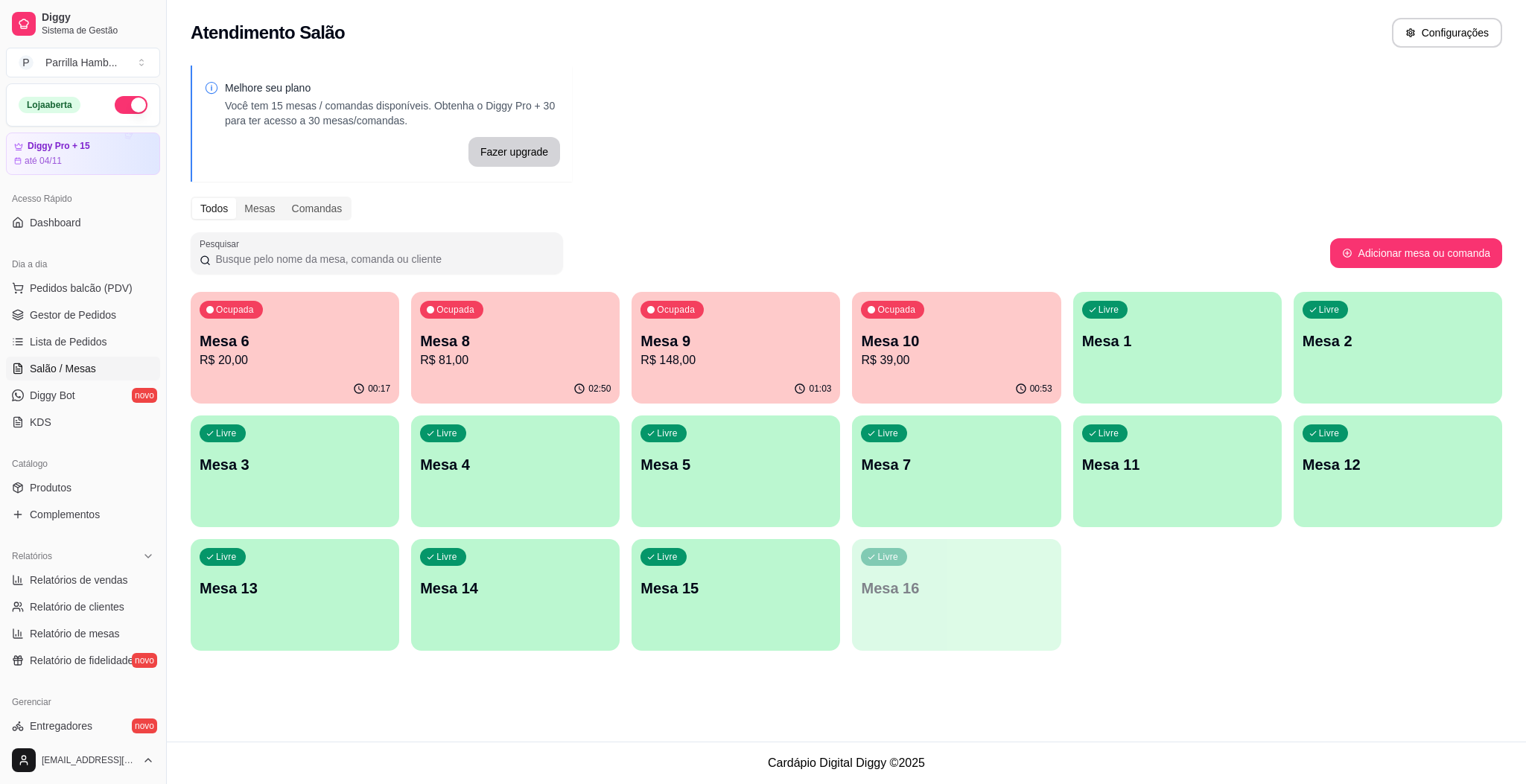
click at [660, 199] on div "Todos Mesas Comandas" at bounding box center [846, 209] width 1311 height 24
click at [123, 576] on span "Relatórios de vendas" at bounding box center [79, 580] width 98 height 15
select select "ALL"
select select "0"
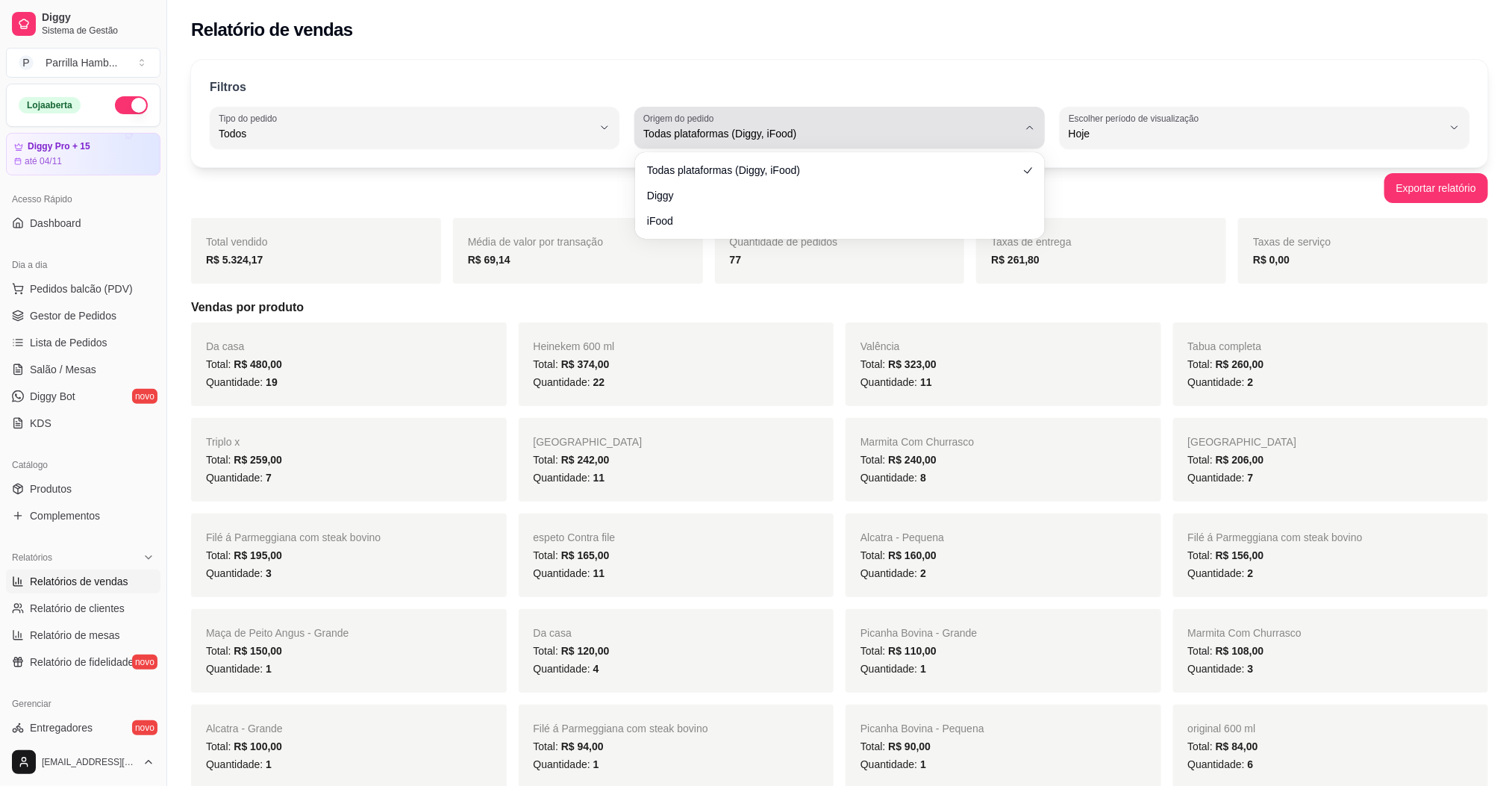
click at [822, 120] on div "Todas plataformas (Diggy, iFood)" at bounding box center [830, 127] width 374 height 30
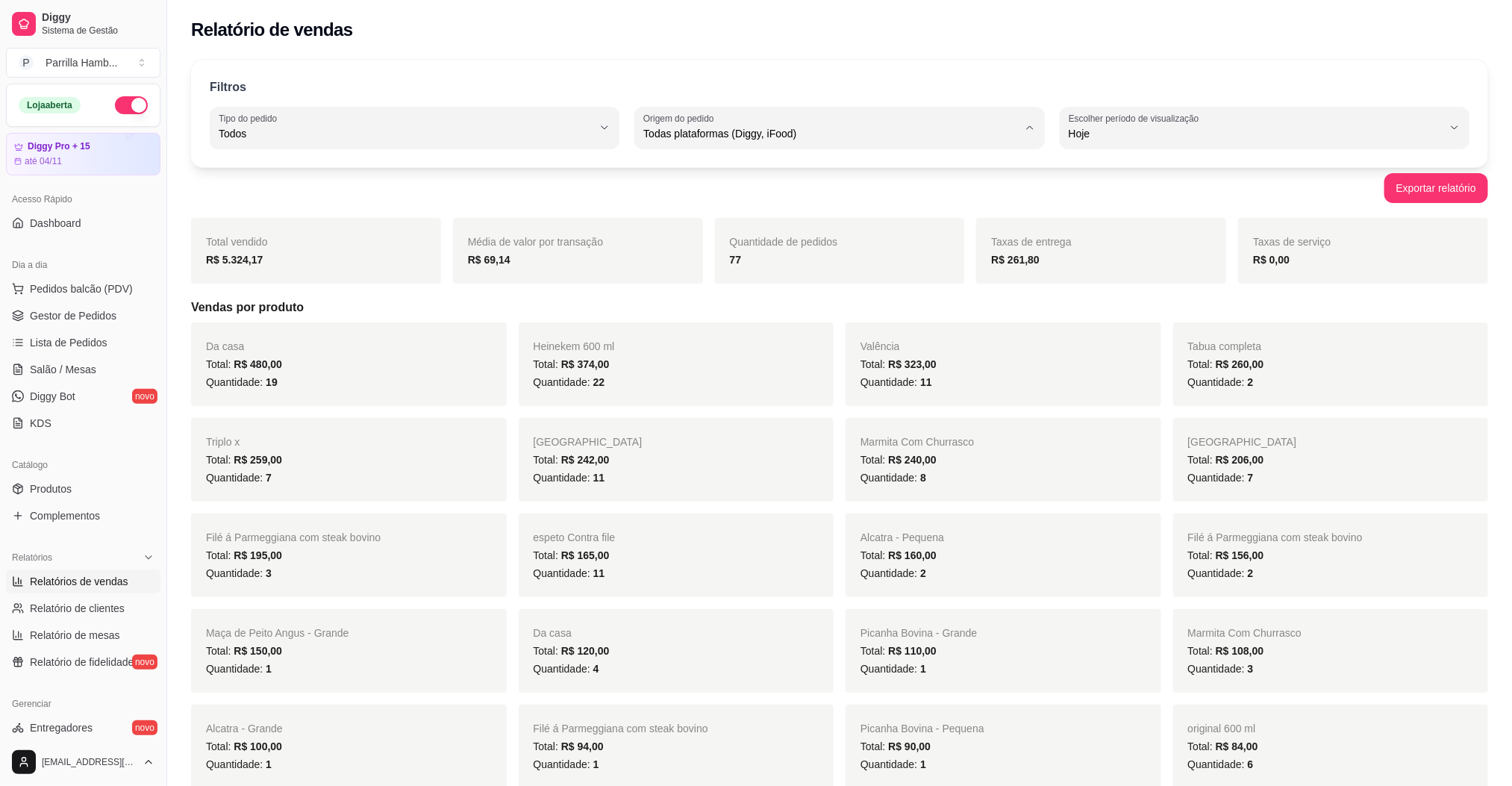
click at [659, 197] on span "Diggy" at bounding box center [833, 193] width 356 height 14
type input "DIGGY"
select select "DIGGY"
click at [96, 359] on link "Salão / Mesas" at bounding box center [83, 370] width 155 height 24
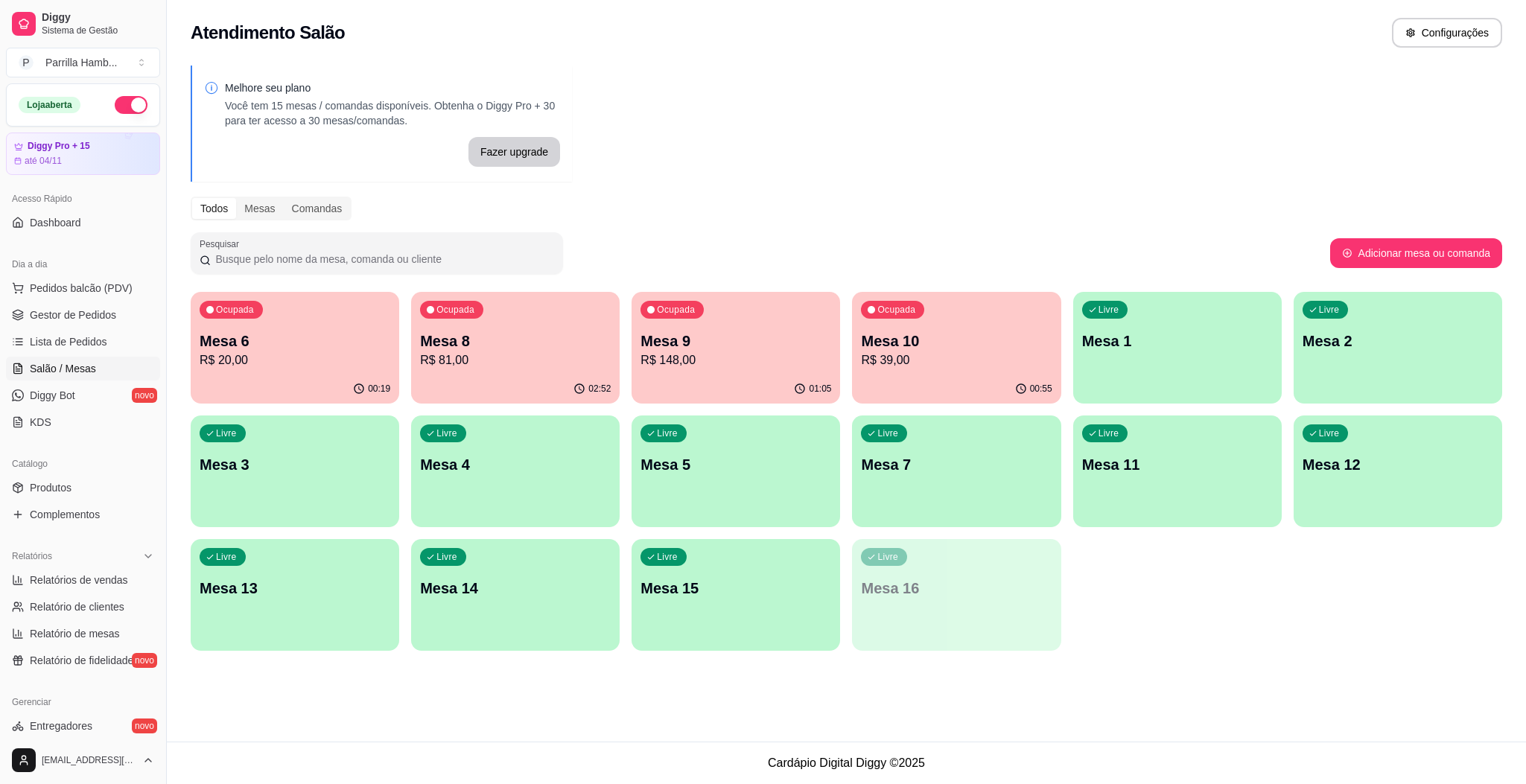
click at [905, 328] on div "Ocupada Mesa 10 R$ 39,00" at bounding box center [957, 333] width 209 height 82
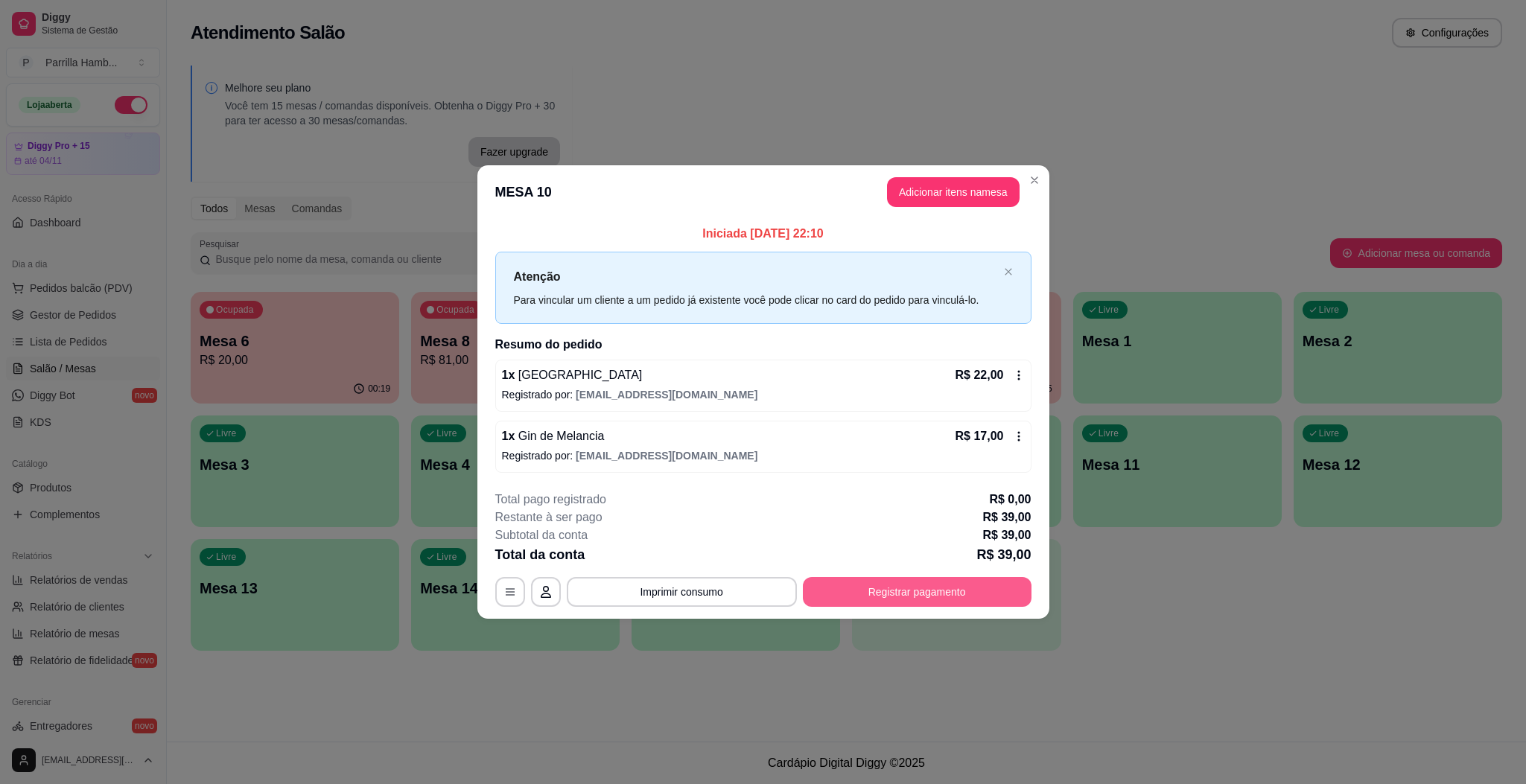
click at [943, 597] on button "Registrar pagamento" at bounding box center [917, 591] width 228 height 29
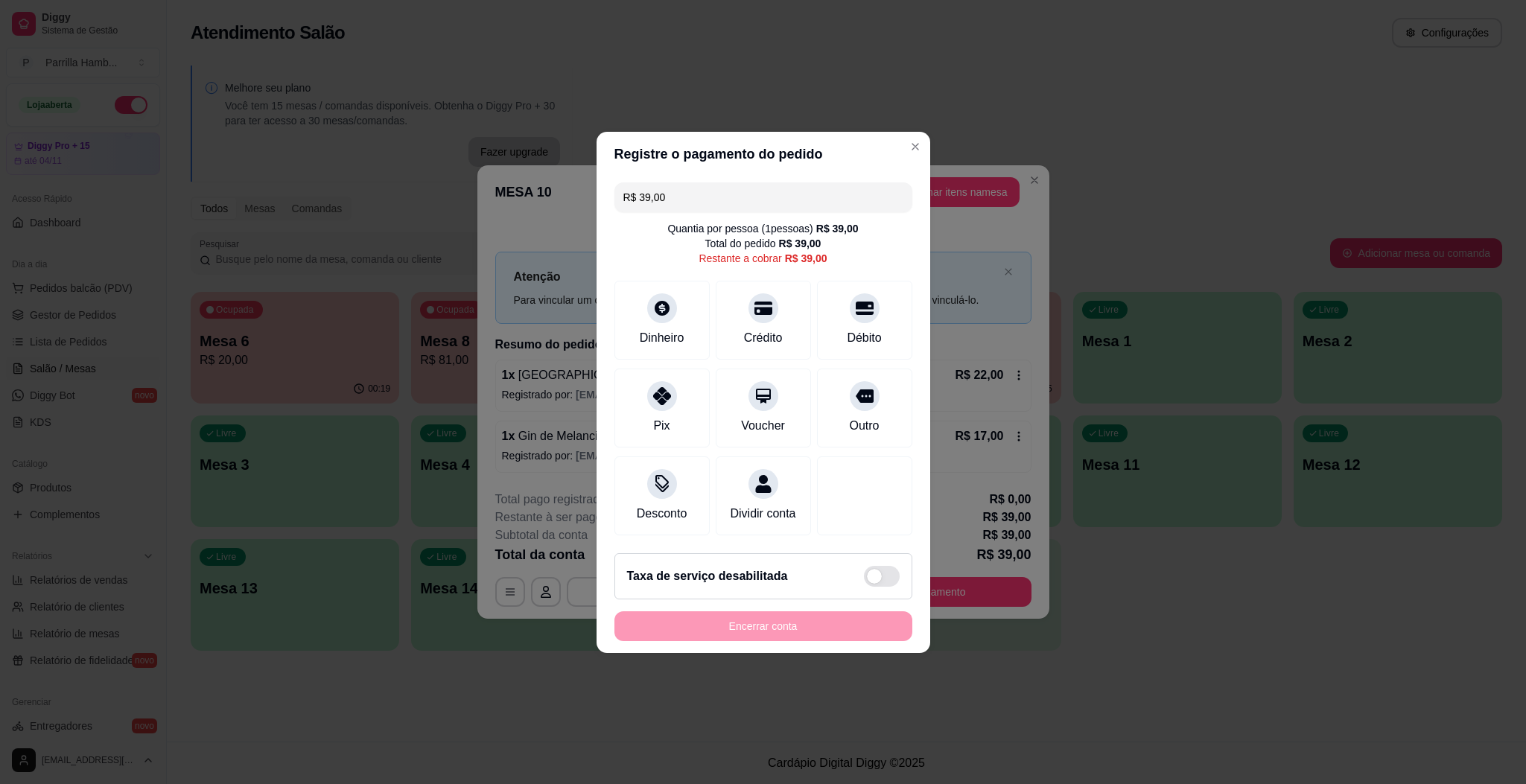
drag, startPoint x: 794, startPoint y: 302, endPoint x: 783, endPoint y: 352, distance: 51.2
click at [793, 302] on div "Crédito" at bounding box center [764, 320] width 95 height 79
type input "R$ 0,00"
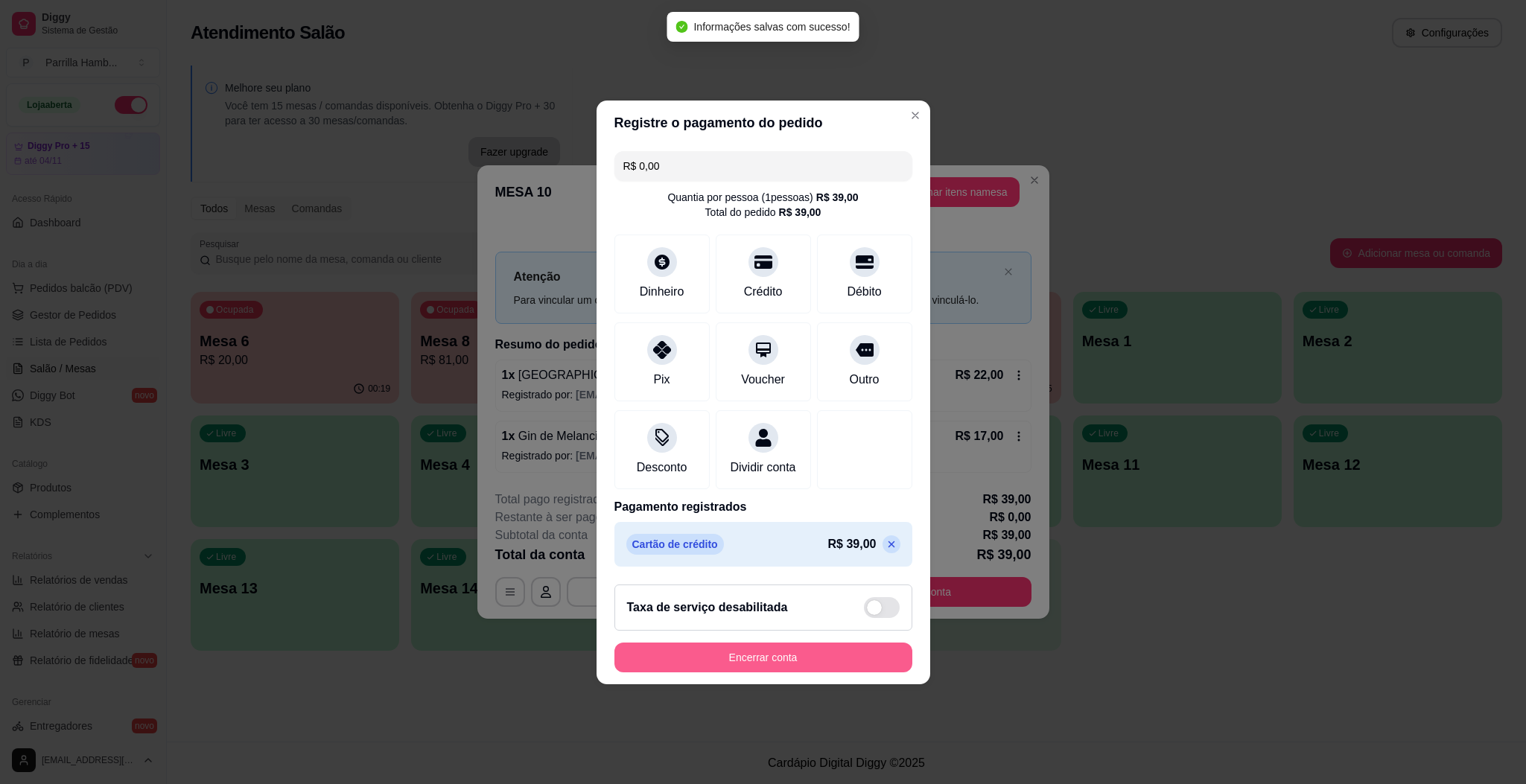
click at [789, 666] on button "Encerrar conta" at bounding box center [764, 657] width 298 height 29
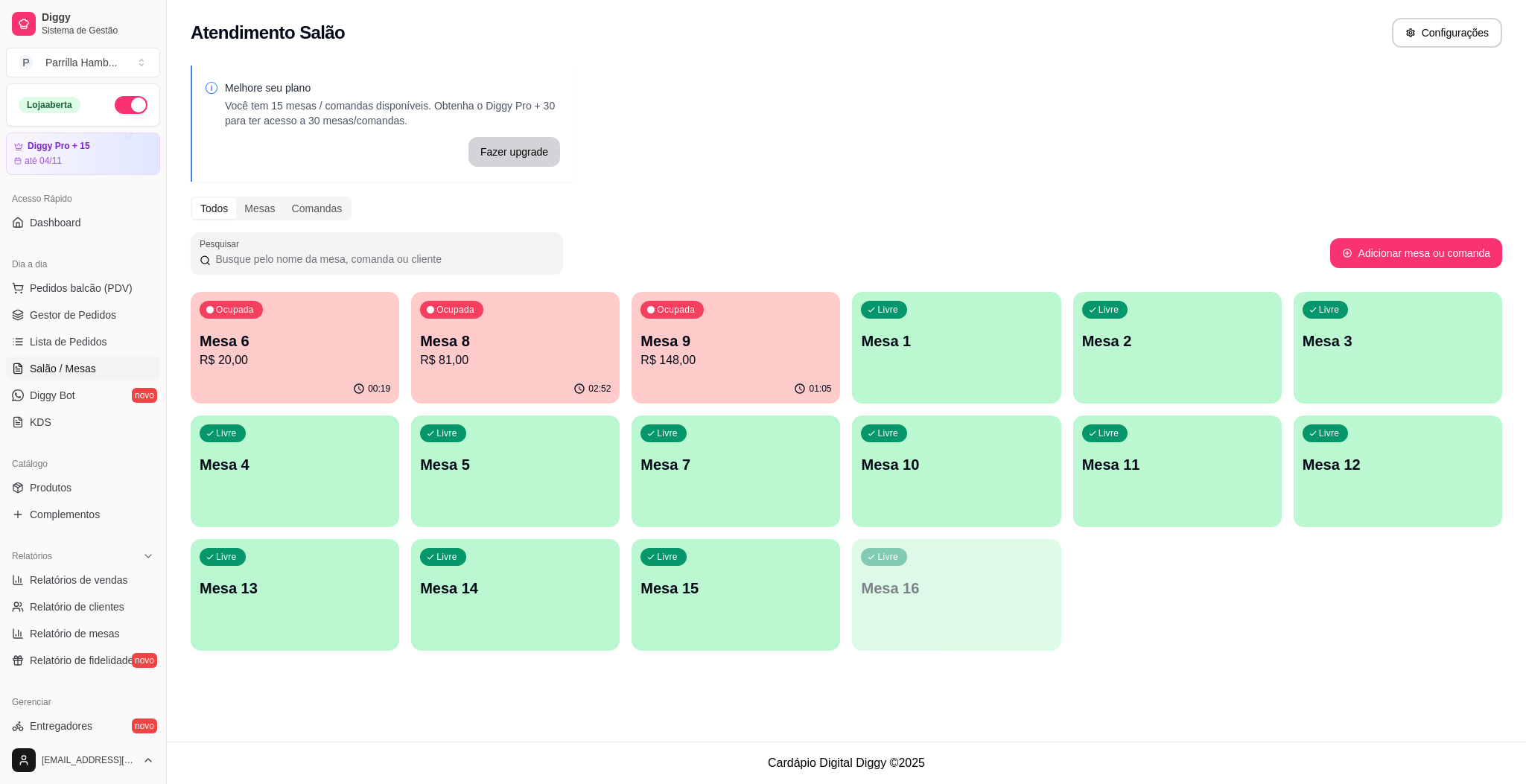
click at [923, 463] on p "Mesa 10" at bounding box center [957, 465] width 191 height 21
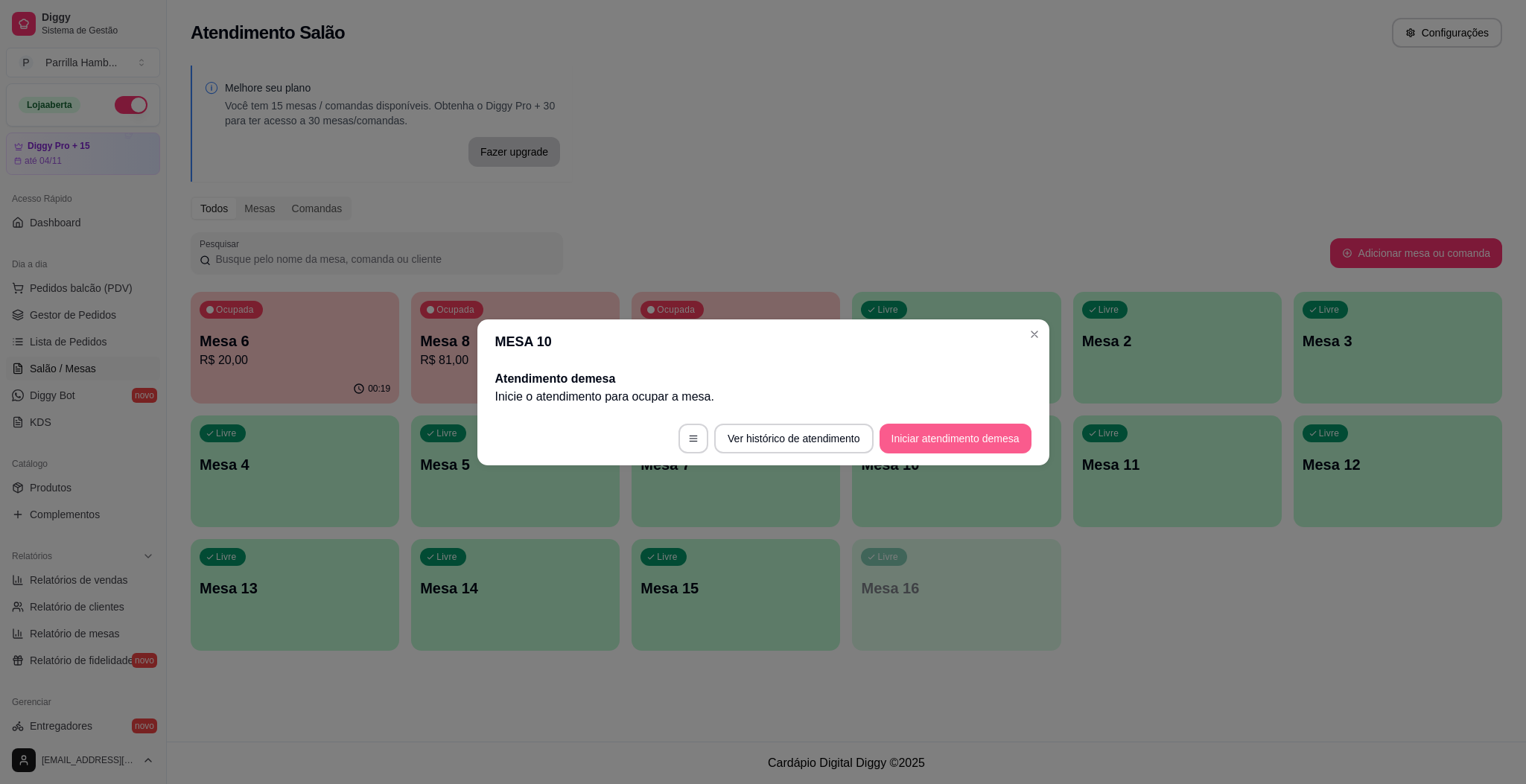
click at [934, 431] on button "Iniciar atendimento de mesa" at bounding box center [955, 438] width 152 height 29
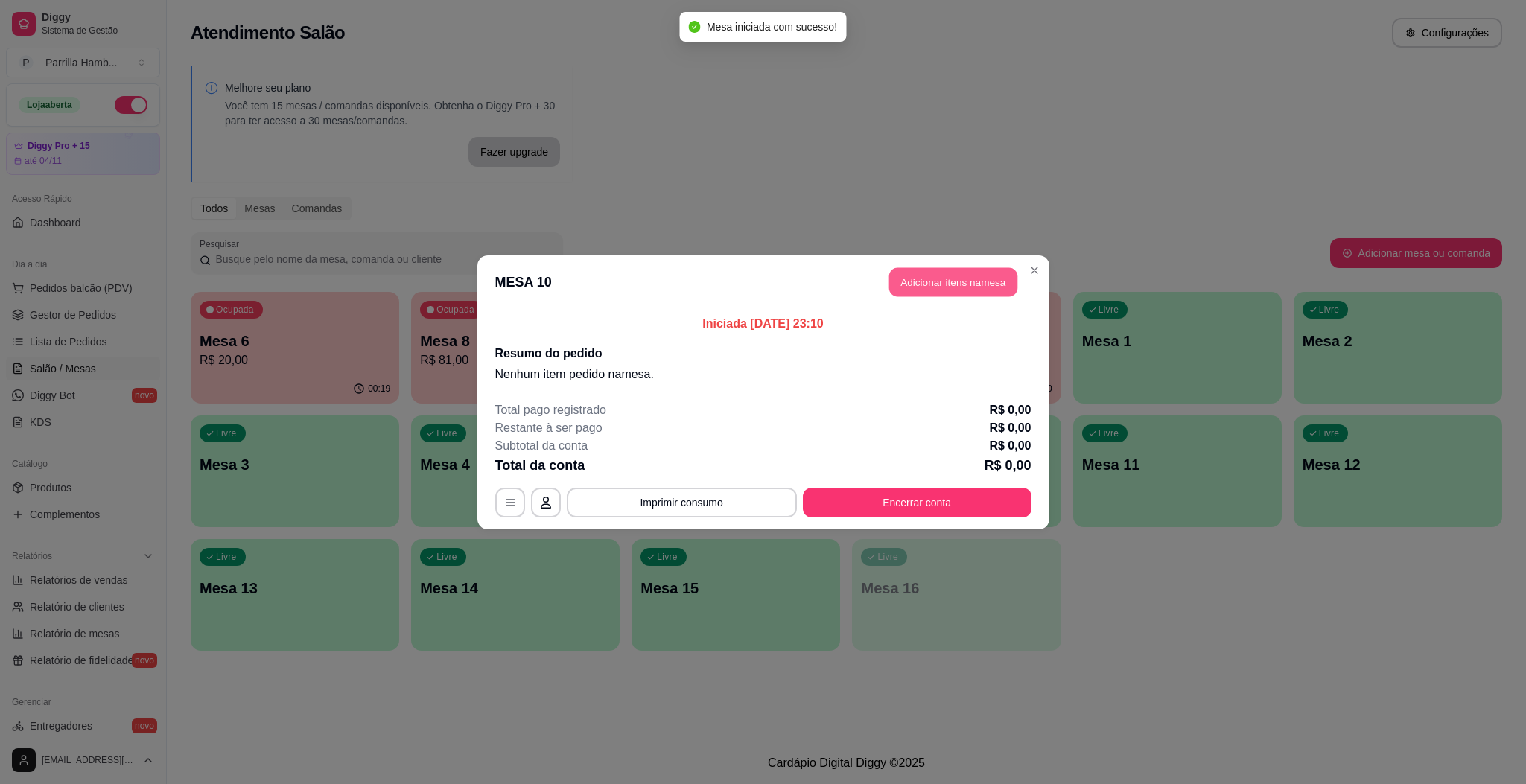
click at [984, 284] on button "Adicionar itens na mesa" at bounding box center [953, 282] width 128 height 29
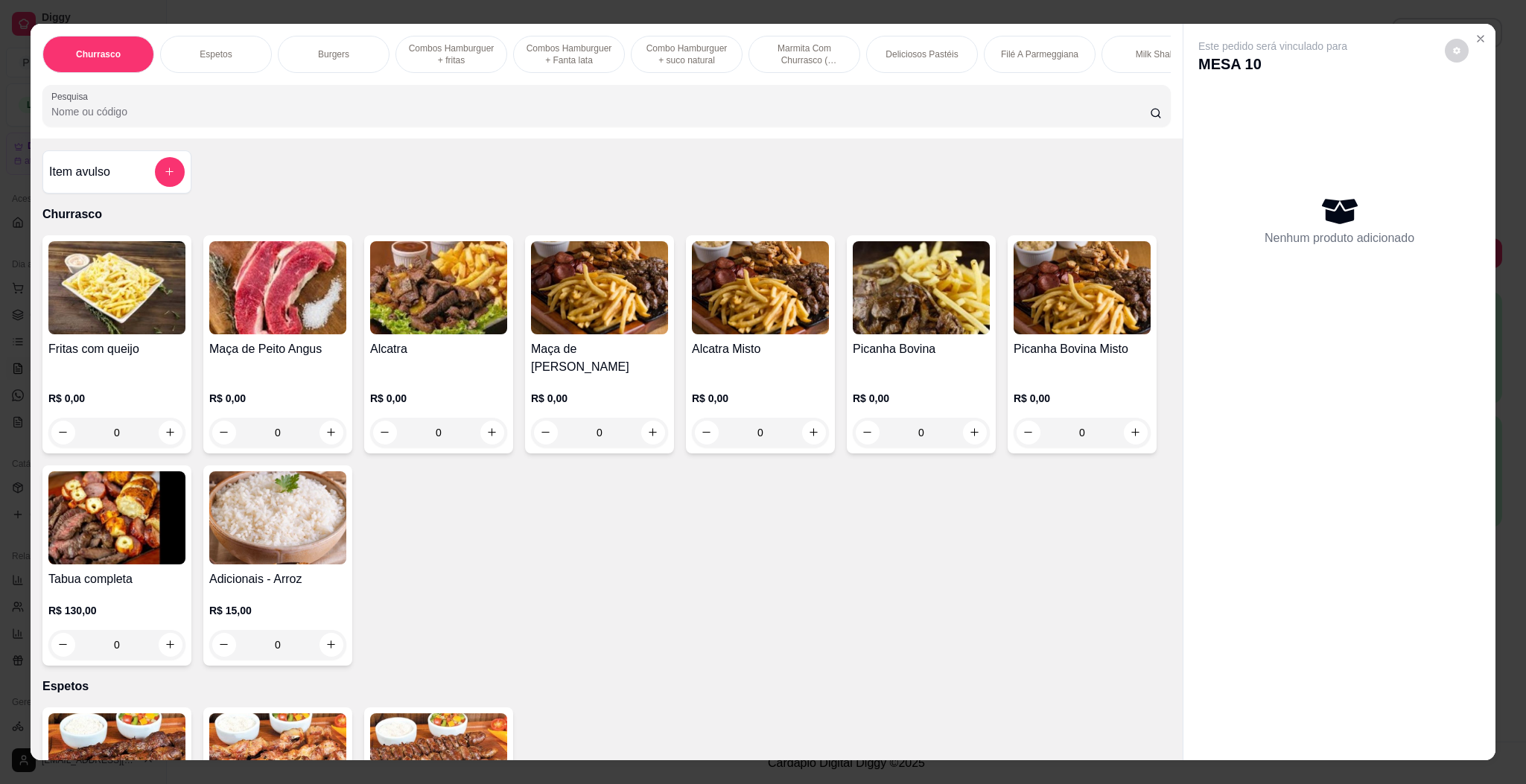
click at [405, 333] on img at bounding box center [439, 287] width 137 height 93
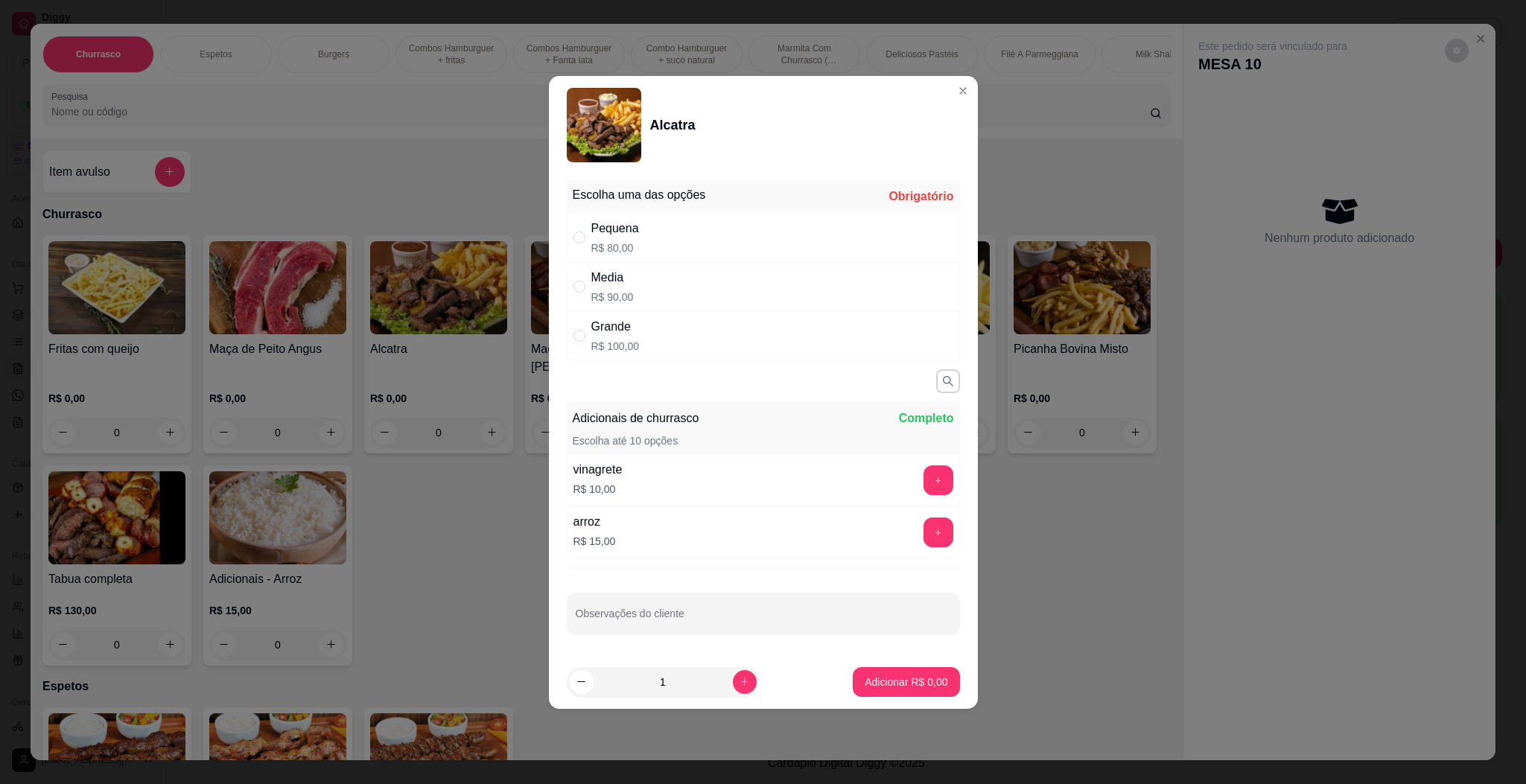
click at [688, 321] on div "Grande R$ 100,00" at bounding box center [764, 336] width 393 height 49
radio input "true"
click at [870, 686] on p "Adicionar R$ 100,00" at bounding box center [901, 681] width 91 height 14
type input "1"
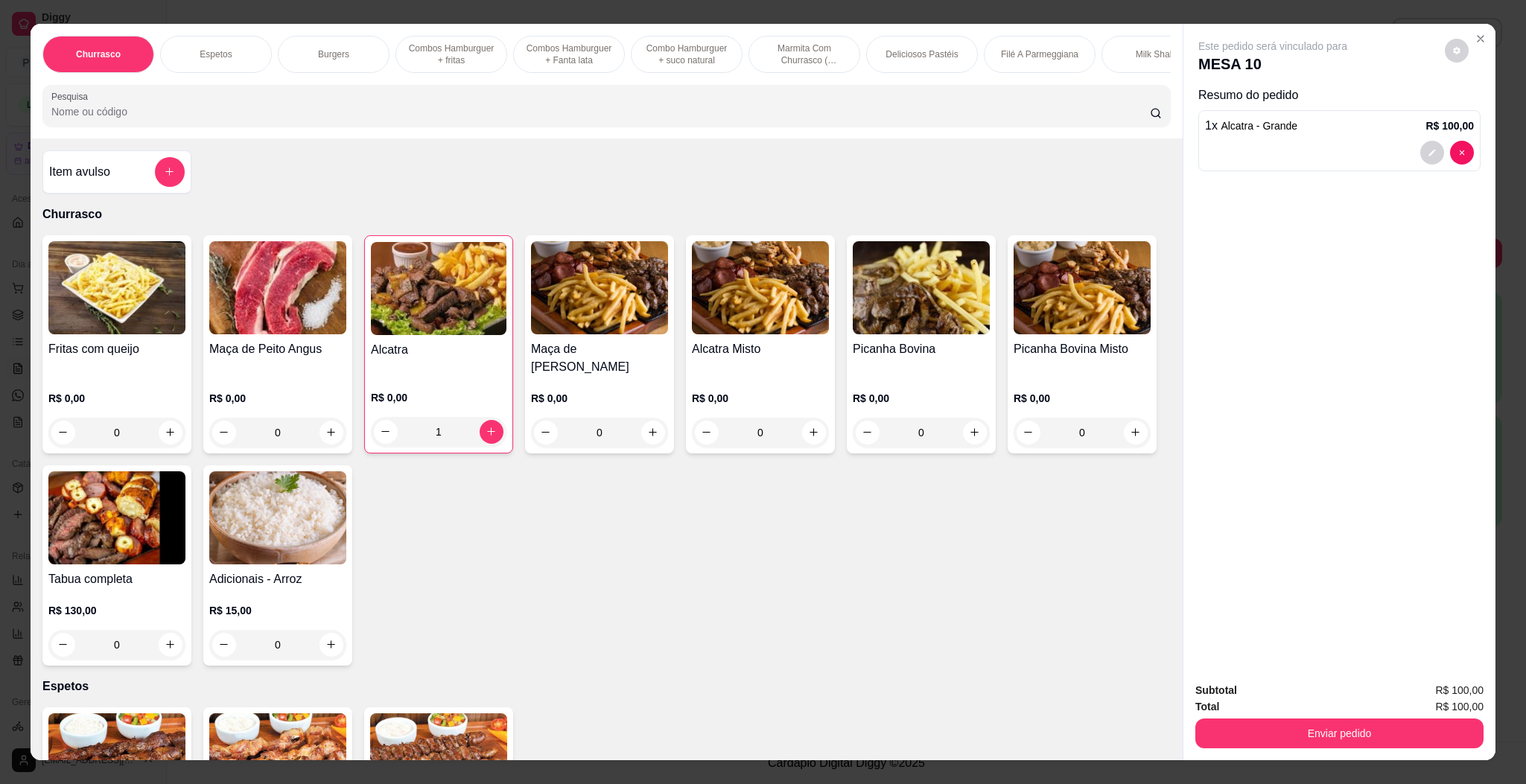
click at [157, 119] on input "Pesquisa" at bounding box center [600, 112] width 1099 height 15
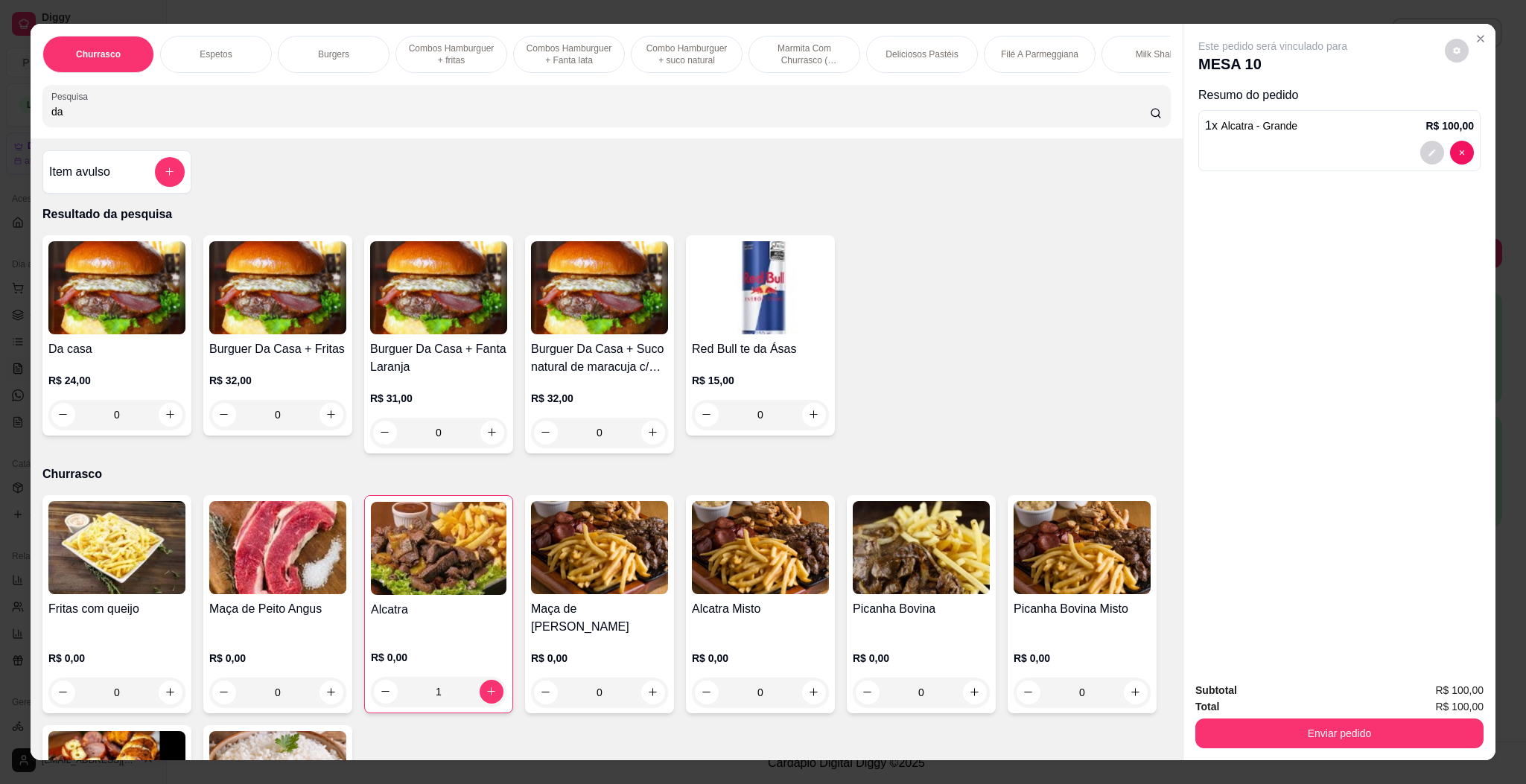
type input "da"
click at [179, 431] on div "Da casa R$ 24,00 0" at bounding box center [116, 335] width 149 height 200
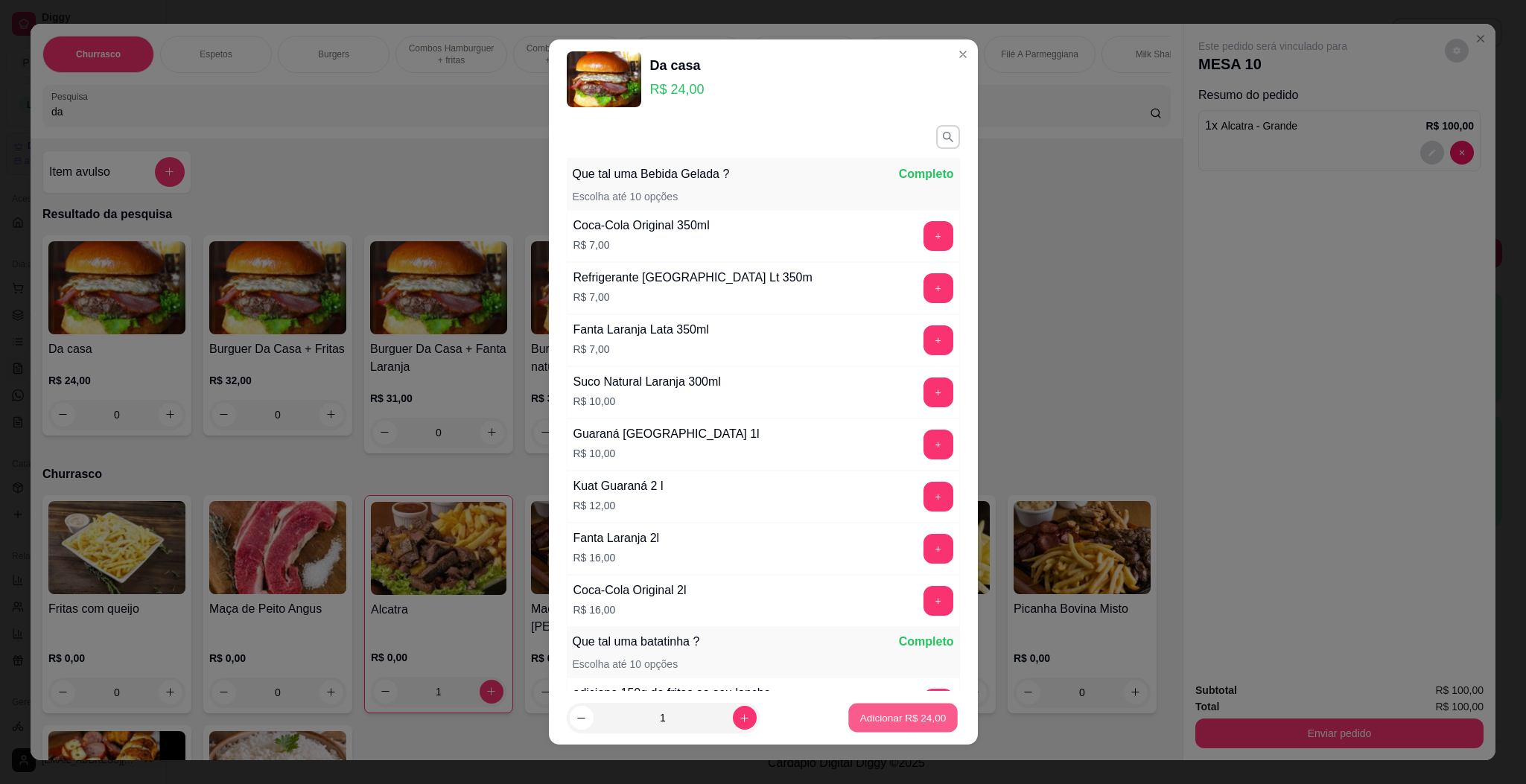
click at [913, 724] on p "Adicionar R$ 24,00" at bounding box center [904, 718] width 86 height 14
type input "1"
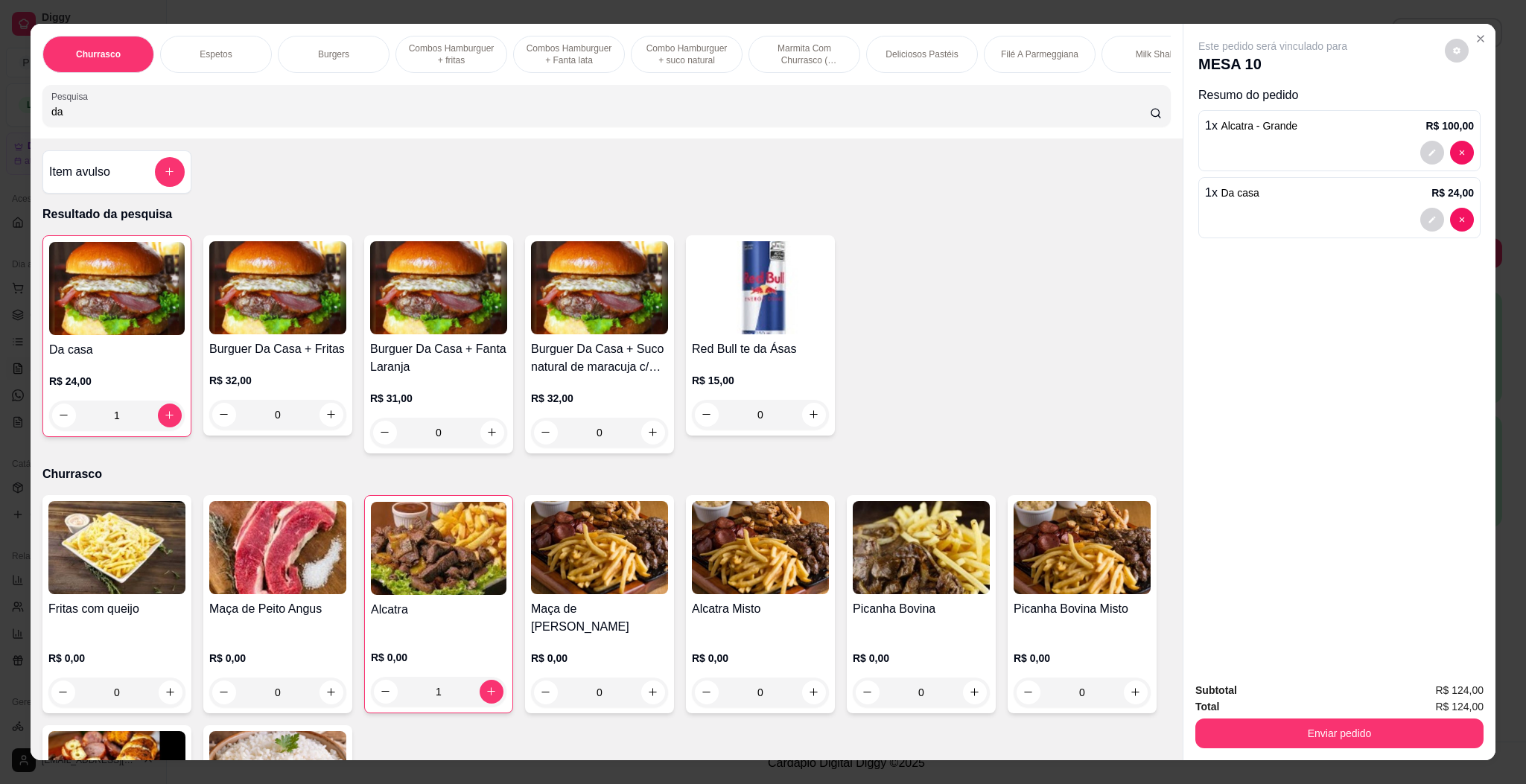
drag, startPoint x: 115, startPoint y: 115, endPoint x: 0, endPoint y: 152, distance: 120.8
click at [0, 152] on div "Churrasco Espetos Burgers Combos Hamburguer + fritas Combos Hamburguer + Fanta …" at bounding box center [763, 392] width 1526 height 784
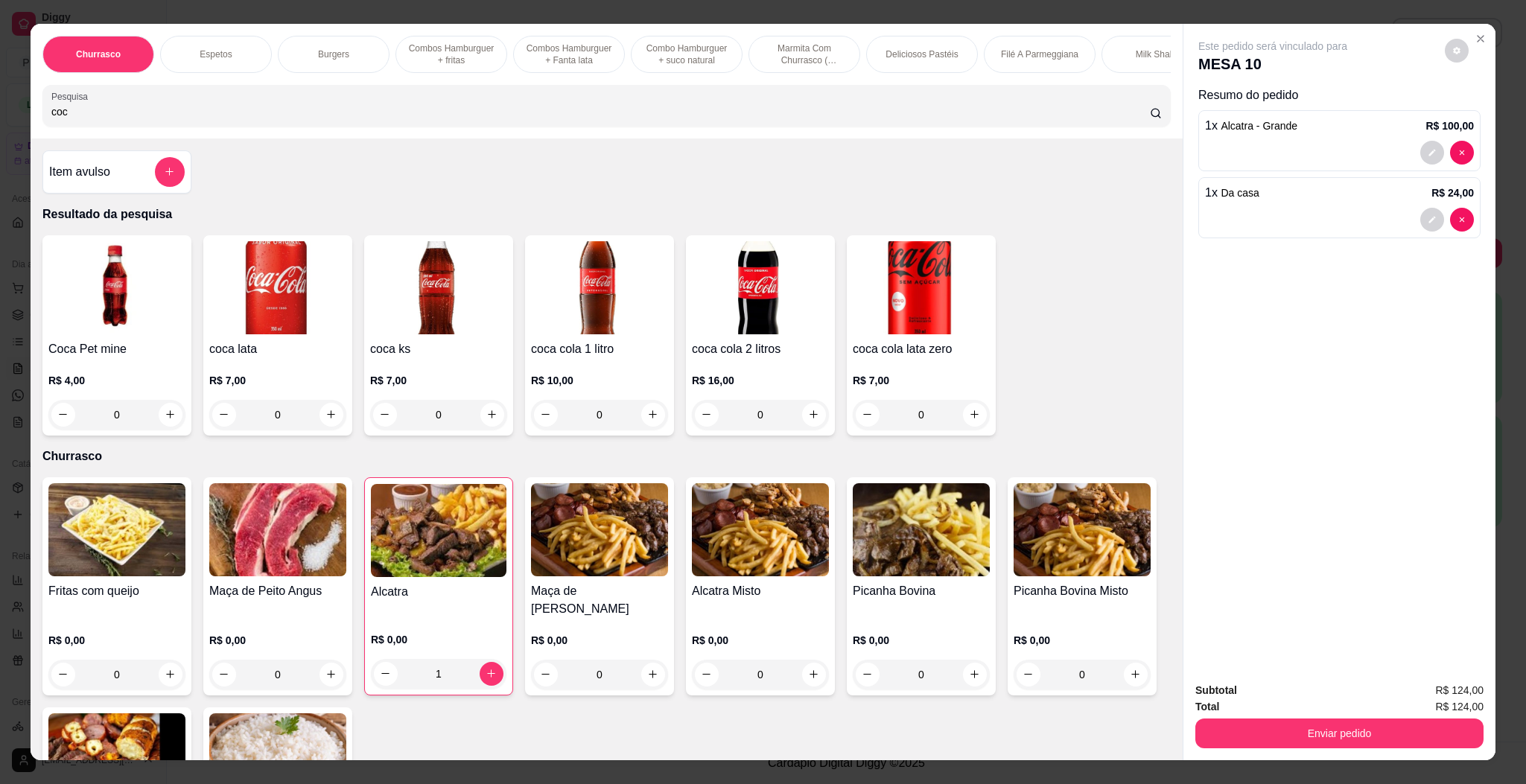
type input "coc"
click at [330, 425] on button "increase-product-quantity" at bounding box center [331, 414] width 23 height 23
type input "1"
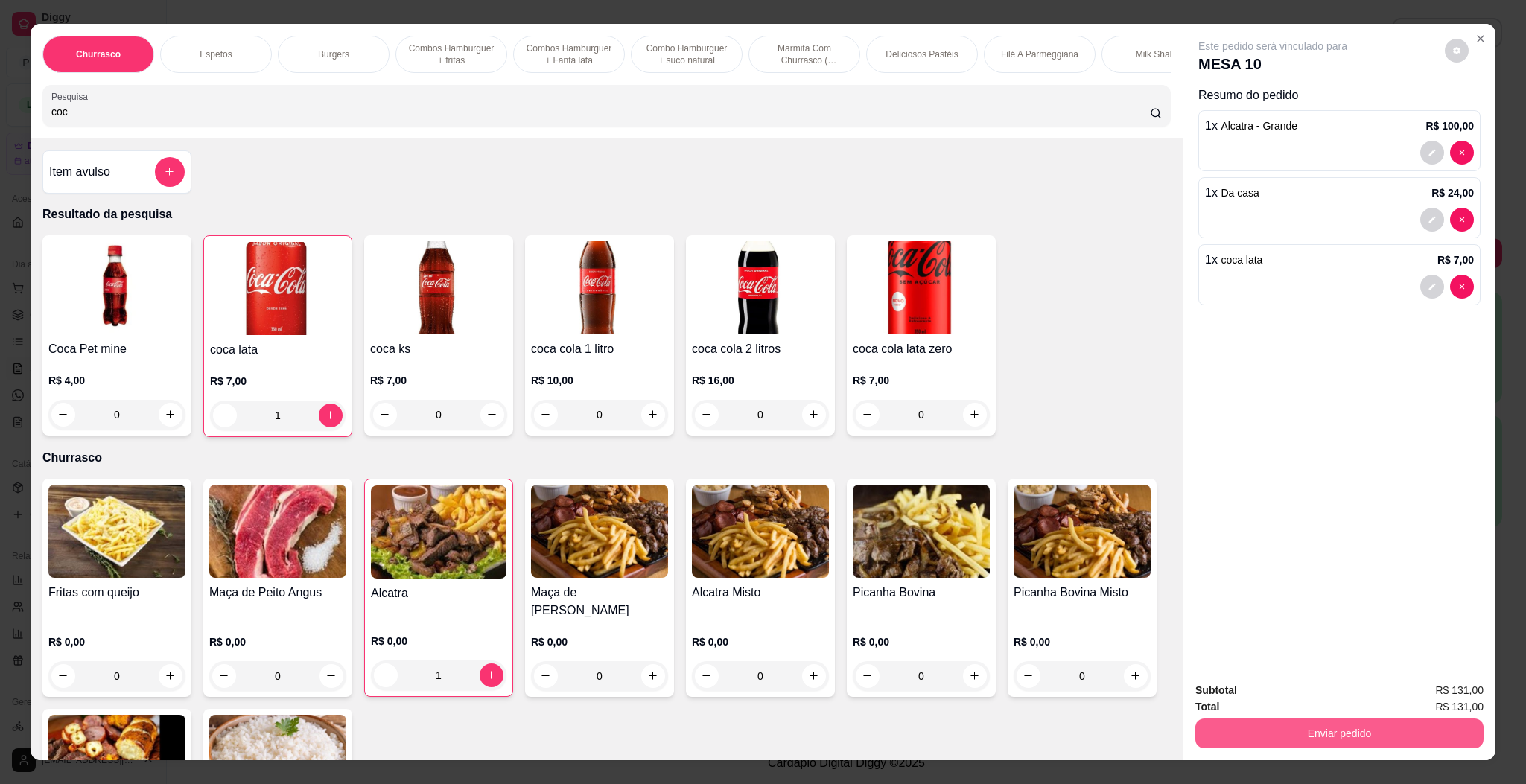
click at [1404, 730] on button "Enviar pedido" at bounding box center [1339, 733] width 288 height 29
click at [1438, 695] on button "Enviar pedido" at bounding box center [1443, 696] width 82 height 27
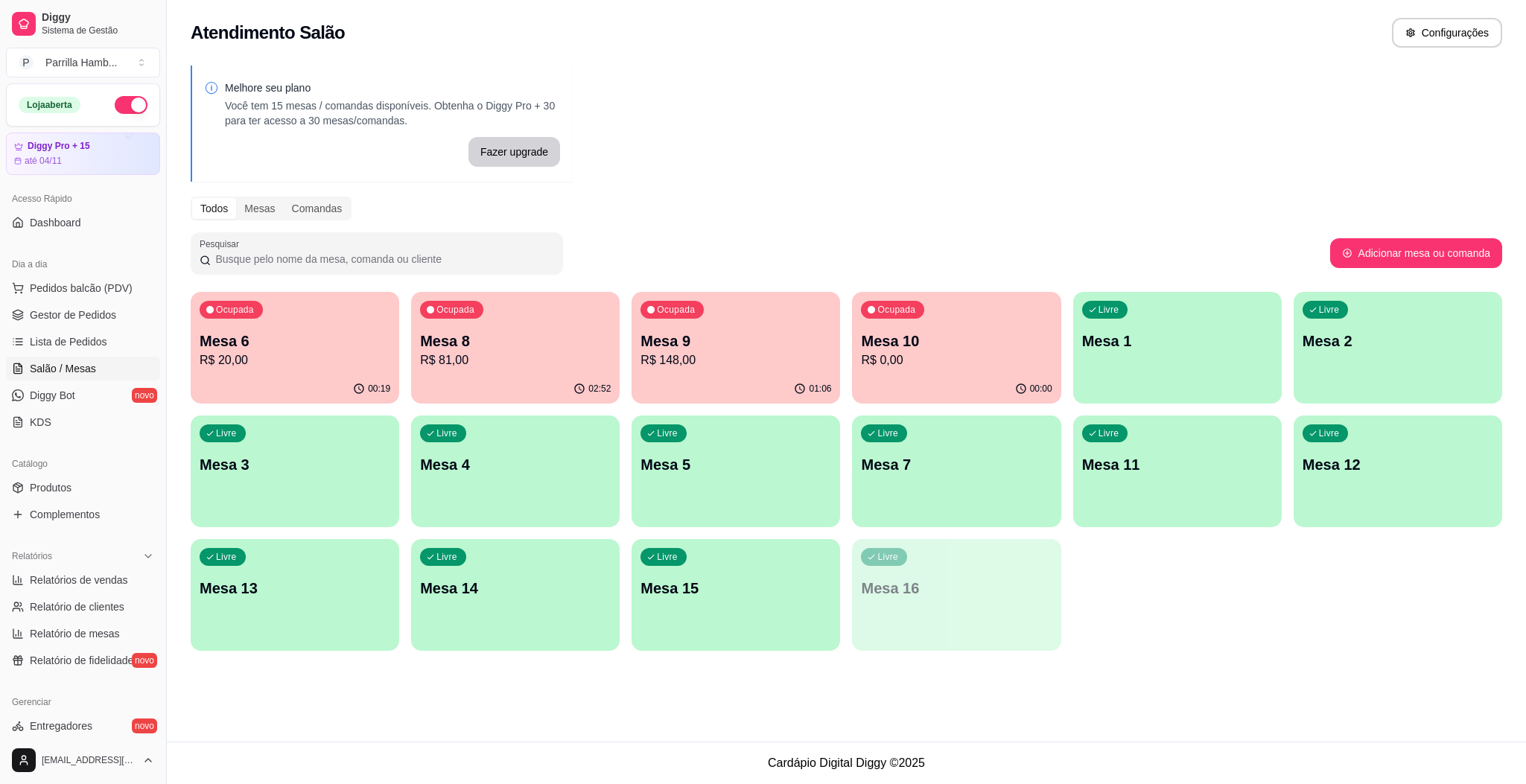
click at [304, 628] on div "Livre Mesa 13" at bounding box center [295, 586] width 209 height 94
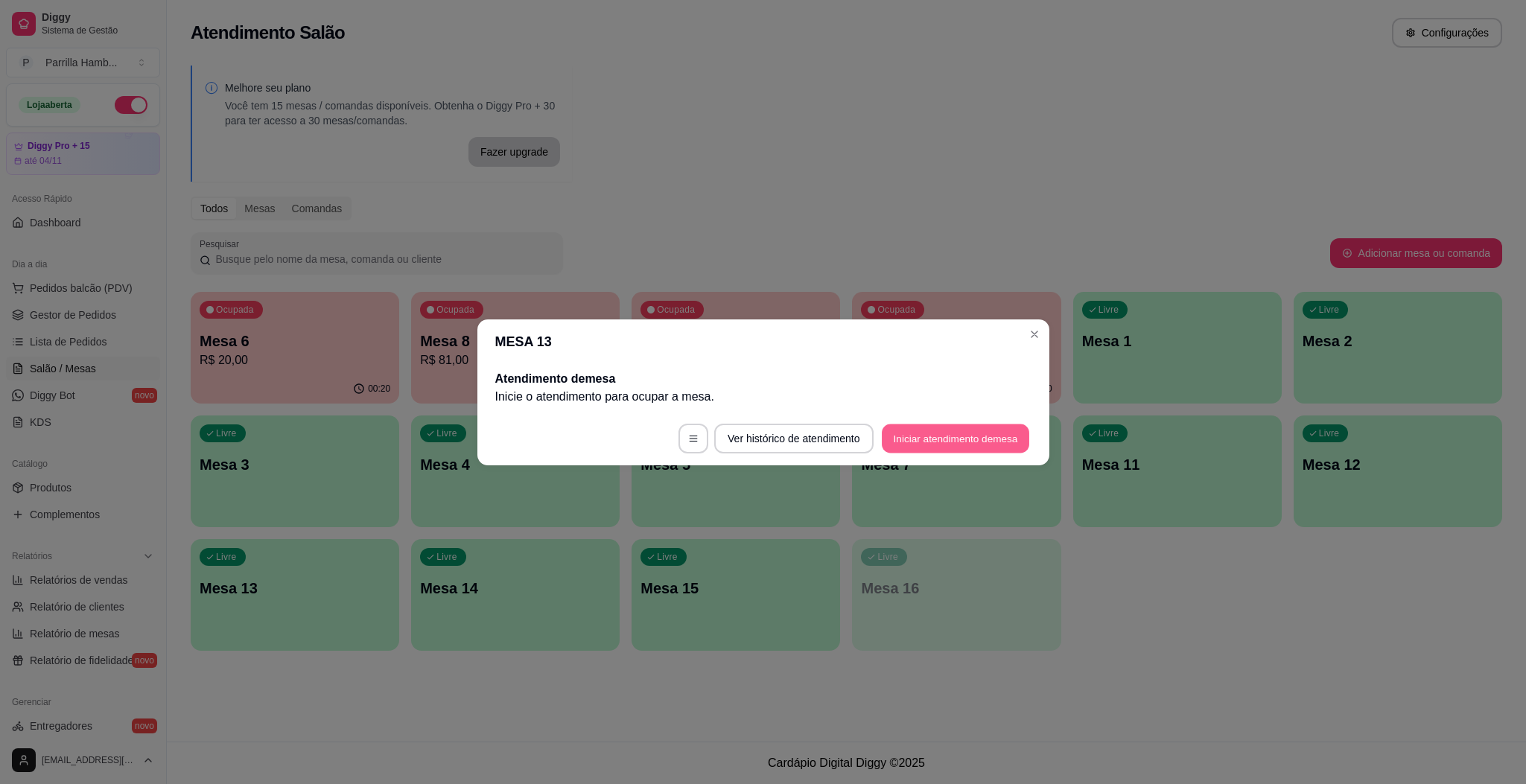
click at [918, 438] on button "Iniciar atendimento de mesa" at bounding box center [955, 438] width 147 height 29
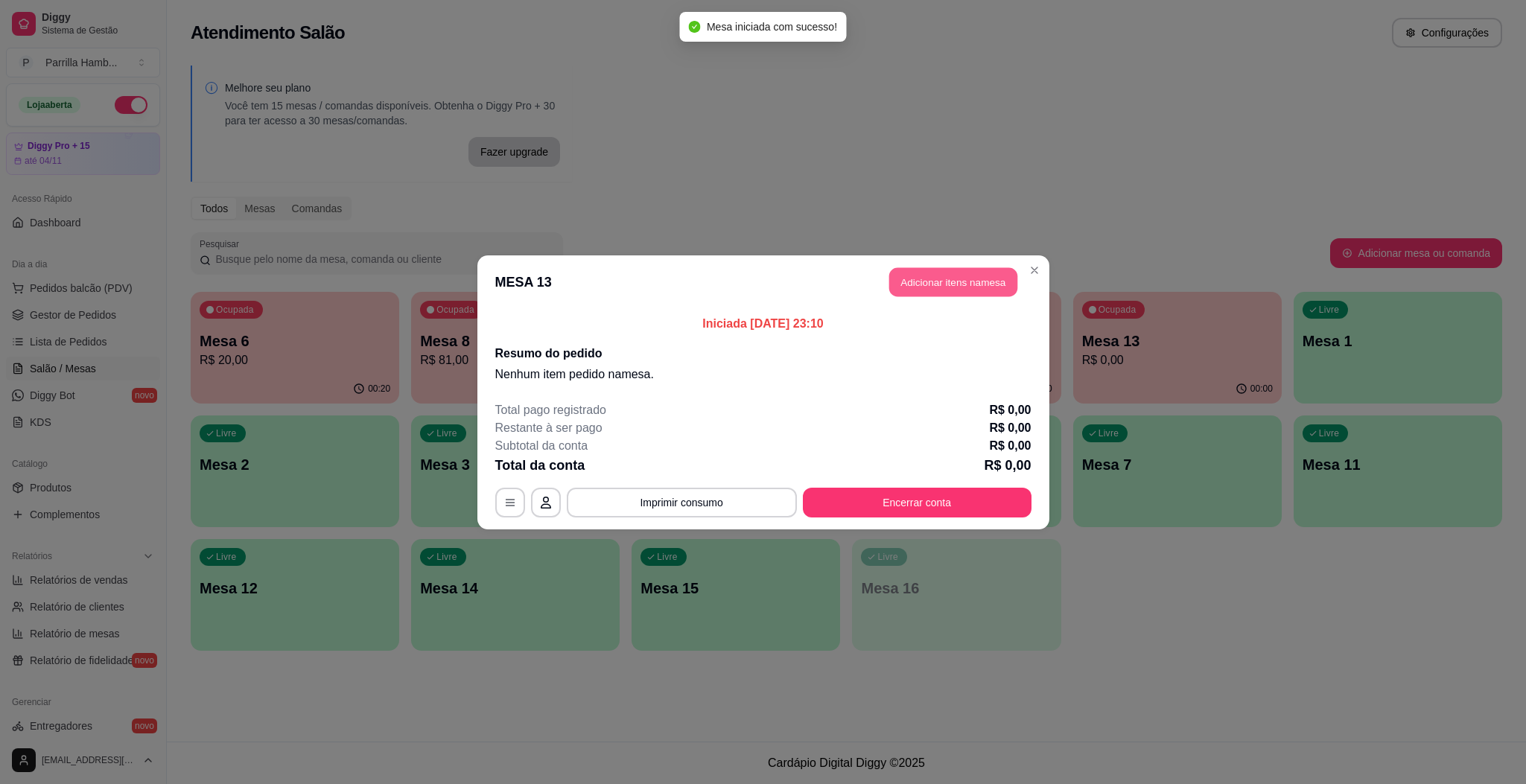
click at [976, 289] on button "Adicionar itens na mesa" at bounding box center [953, 282] width 128 height 29
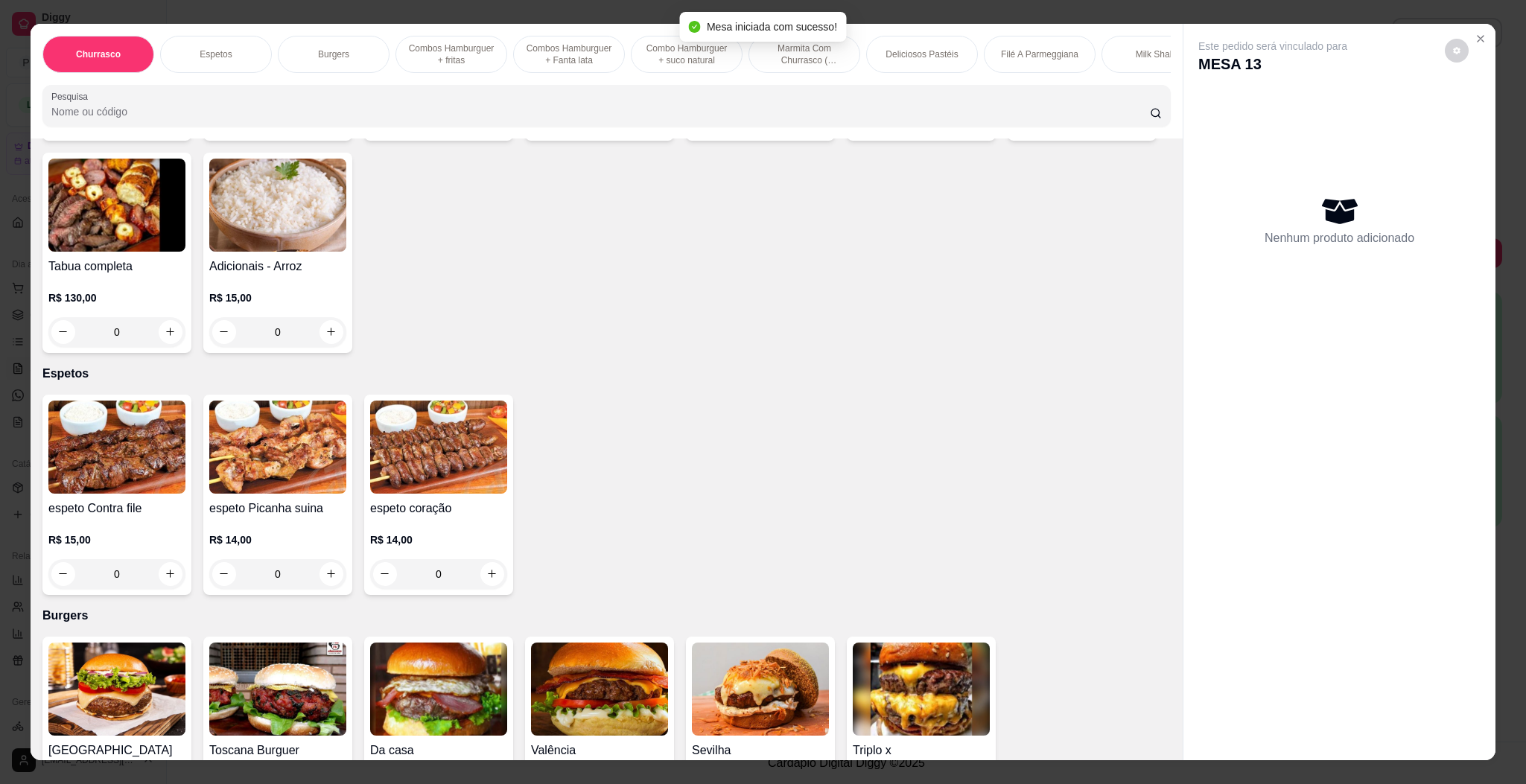
scroll to position [335, 0]
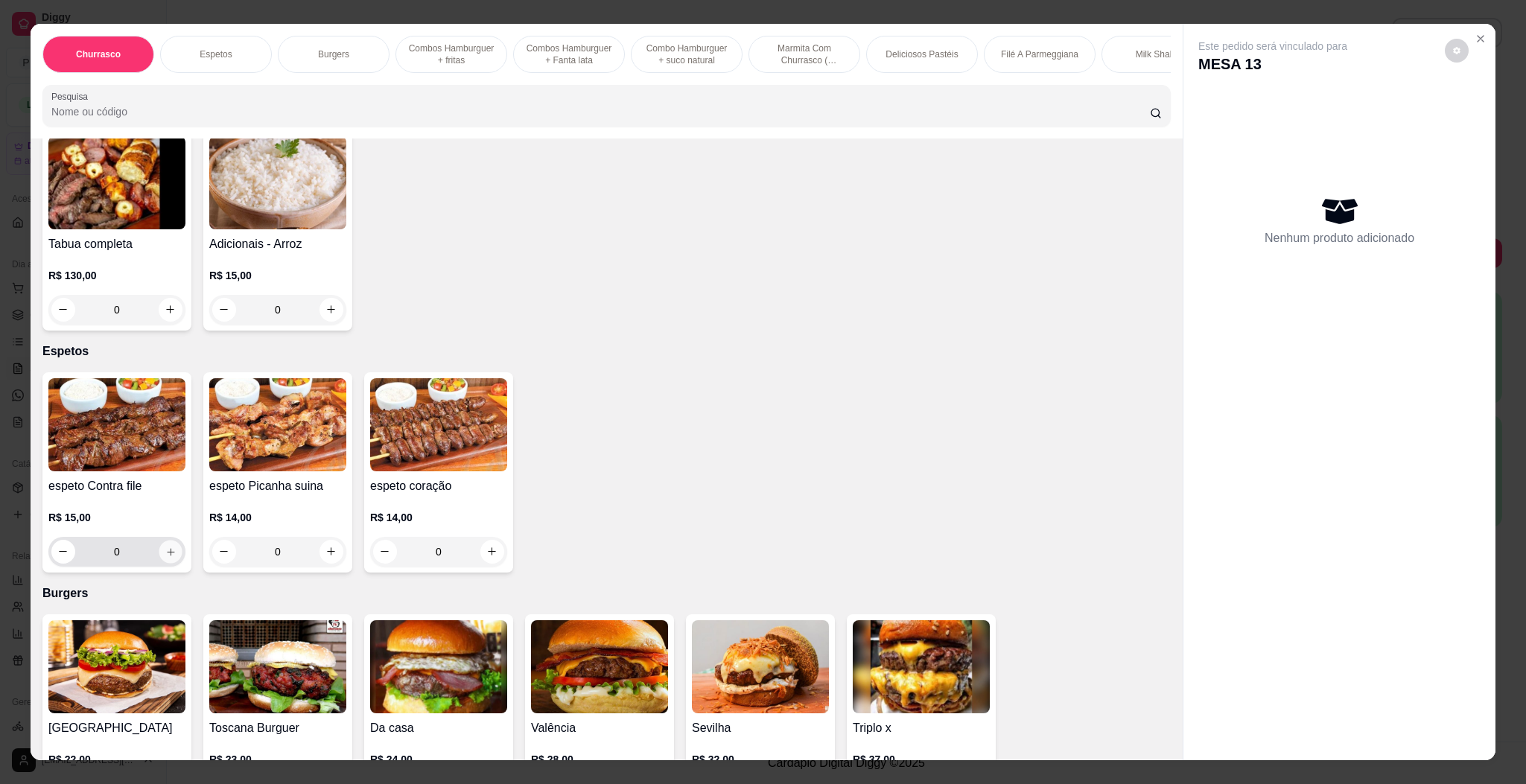
click at [166, 550] on icon "increase-product-quantity" at bounding box center [171, 551] width 11 height 11
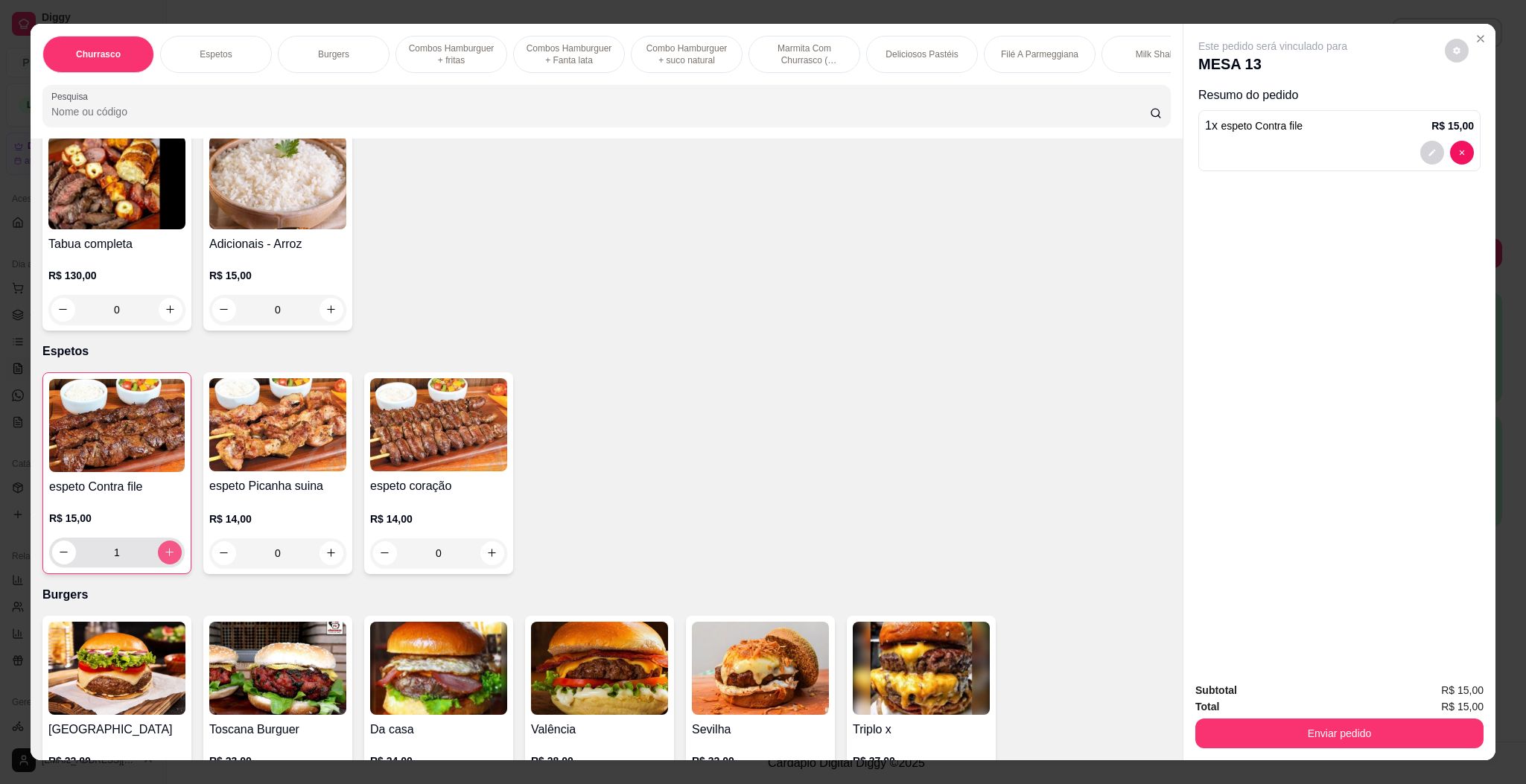
click at [164, 550] on icon "increase-product-quantity" at bounding box center [169, 552] width 11 height 11
type input "2"
click at [458, 527] on div "R$ 14,00 0" at bounding box center [439, 540] width 137 height 57
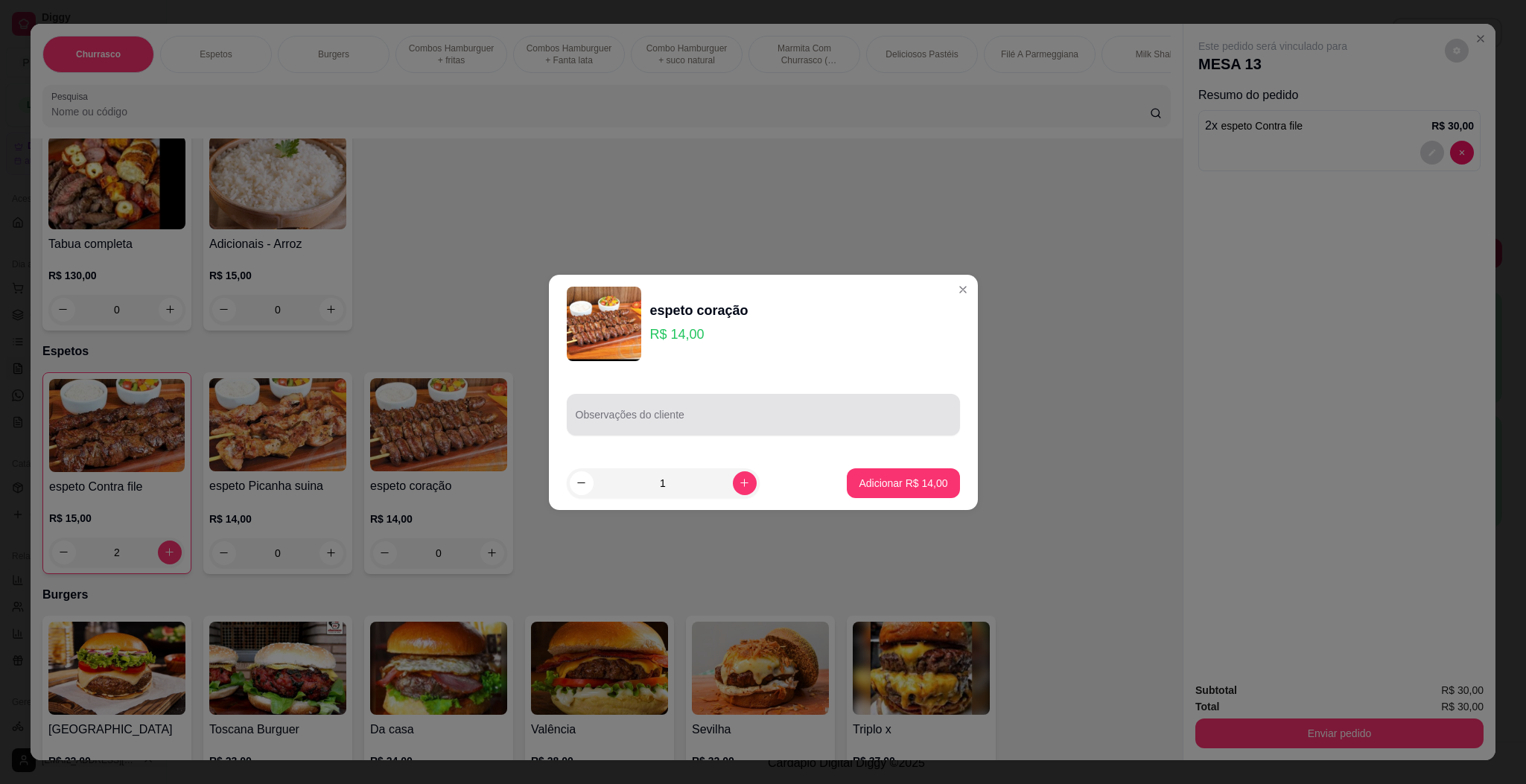
click at [737, 434] on div "Observações do cliente" at bounding box center [764, 414] width 393 height 42
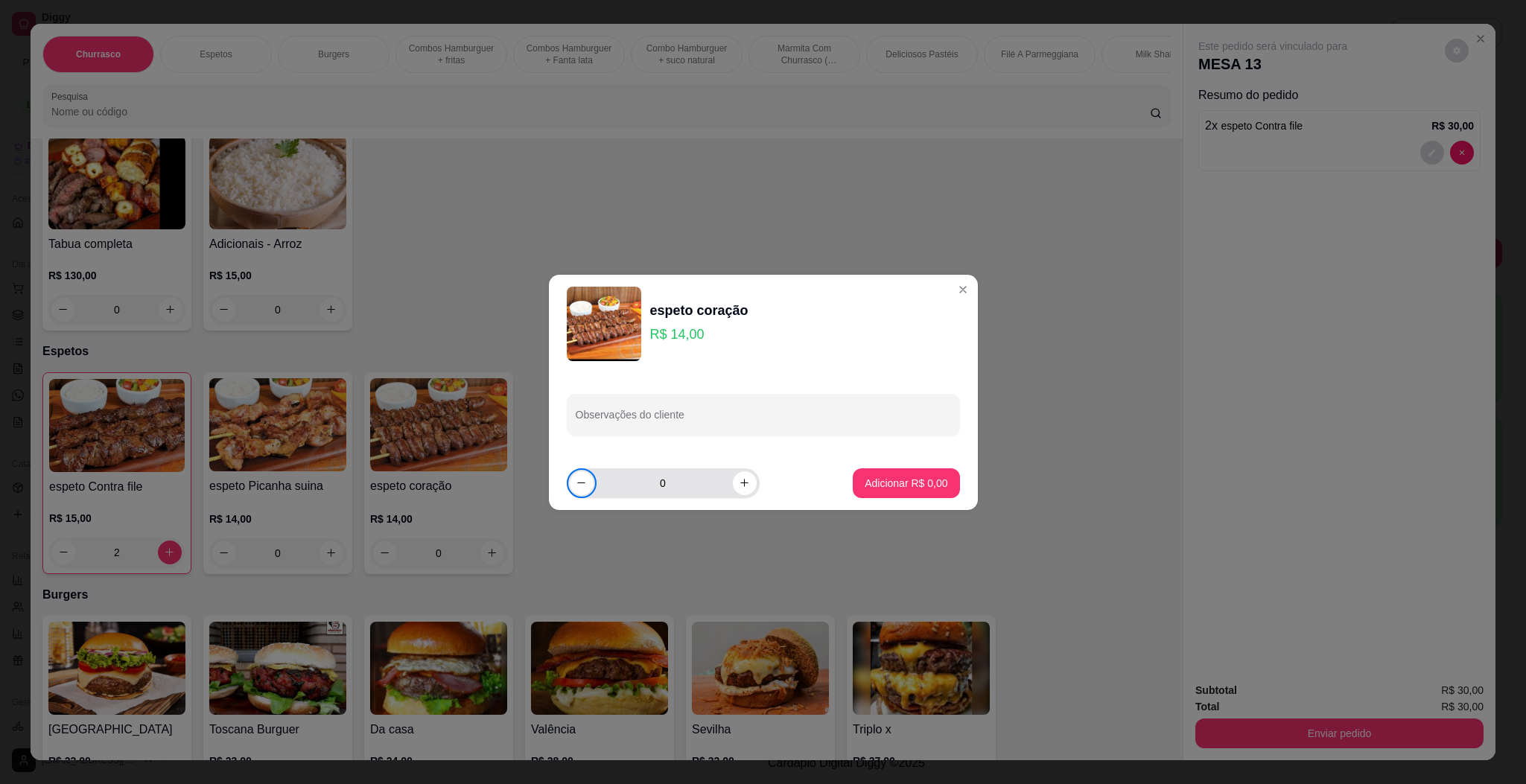
click at [724, 496] on div "0" at bounding box center [662, 483] width 187 height 29
click at [733, 483] on button "increase-product-quantity" at bounding box center [745, 483] width 24 height 24
type input "1"
click at [727, 434] on div "Observações do cliente" at bounding box center [763, 414] width 429 height 83
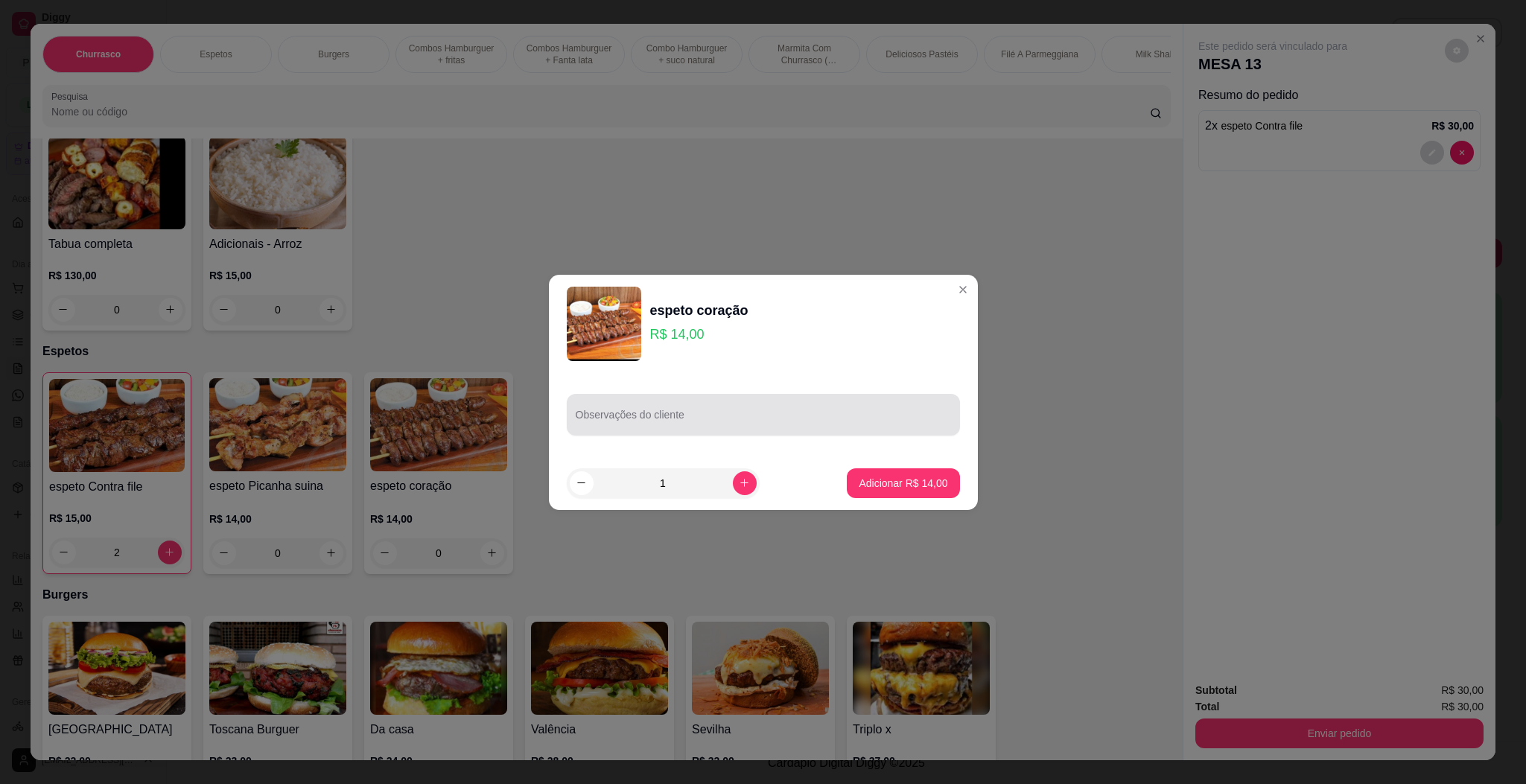
click at [727, 431] on div "Observações do cliente" at bounding box center [764, 414] width 393 height 42
type input "s"
type input "SOMENTE FAROSA NOS 3"
click at [892, 485] on p "Adicionar R$ 14,00" at bounding box center [903, 483] width 88 height 15
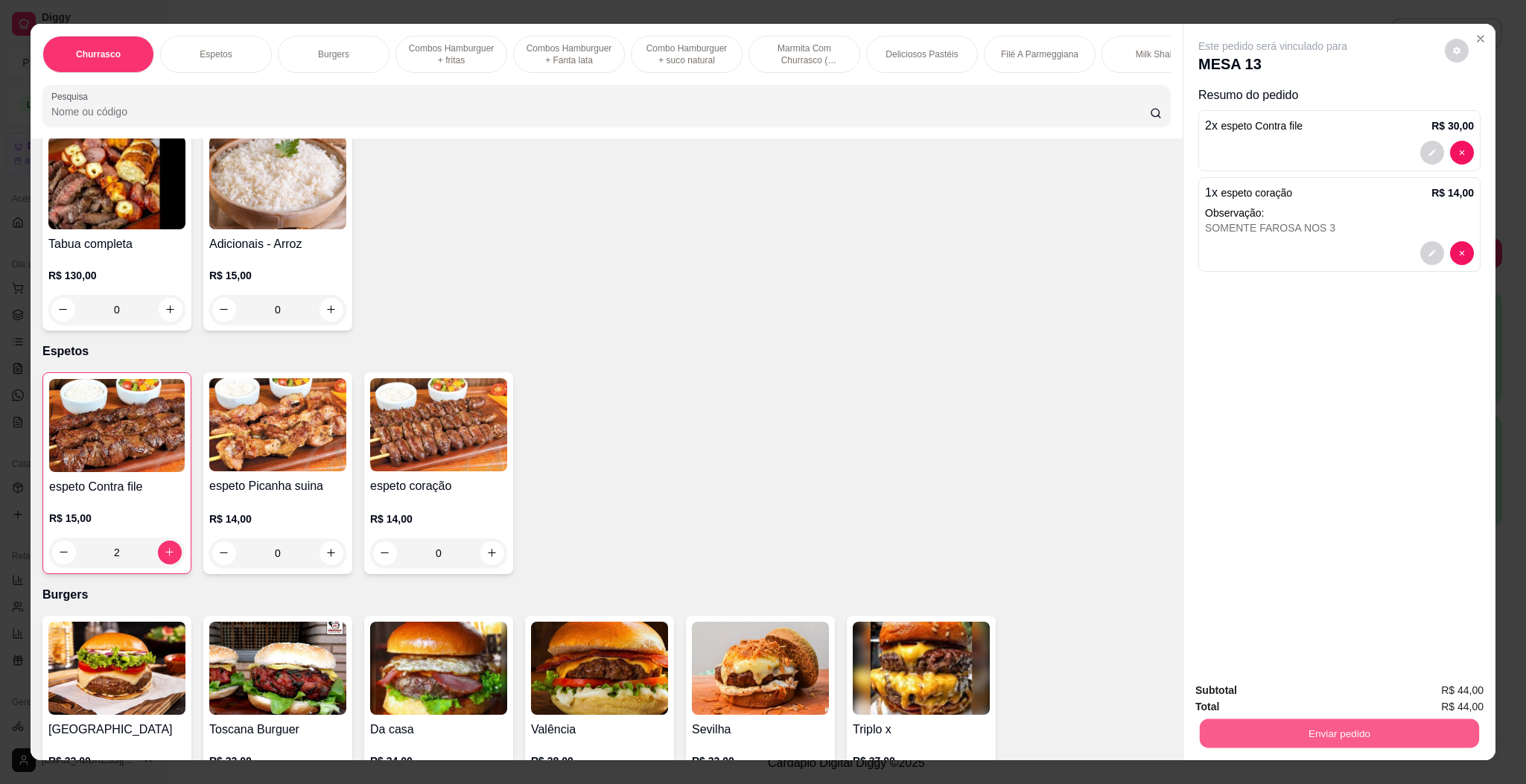
click at [1310, 728] on button "Enviar pedido" at bounding box center [1339, 733] width 279 height 29
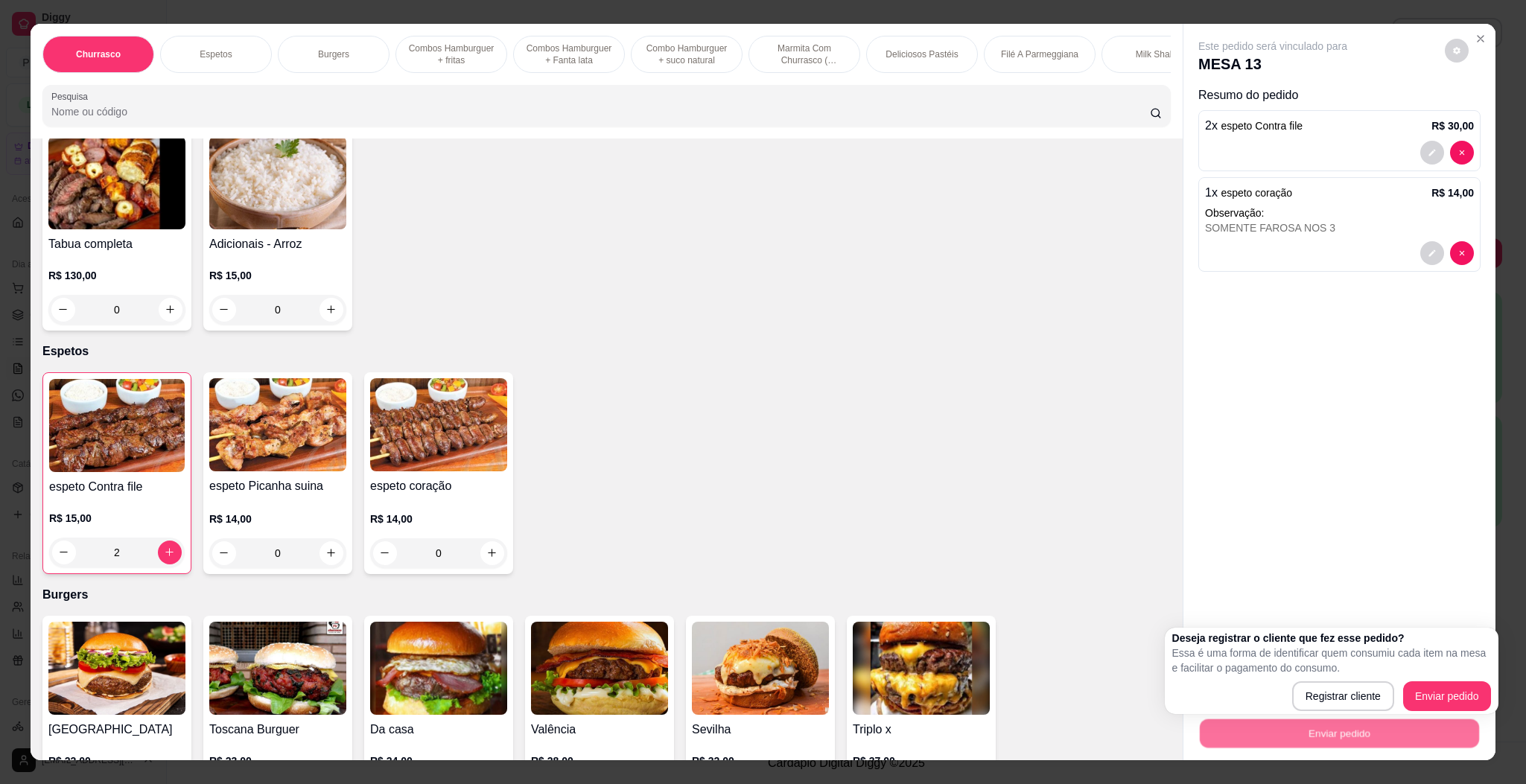
click at [1402, 699] on div "Registrar cliente Enviar pedido" at bounding box center [1332, 696] width 319 height 29
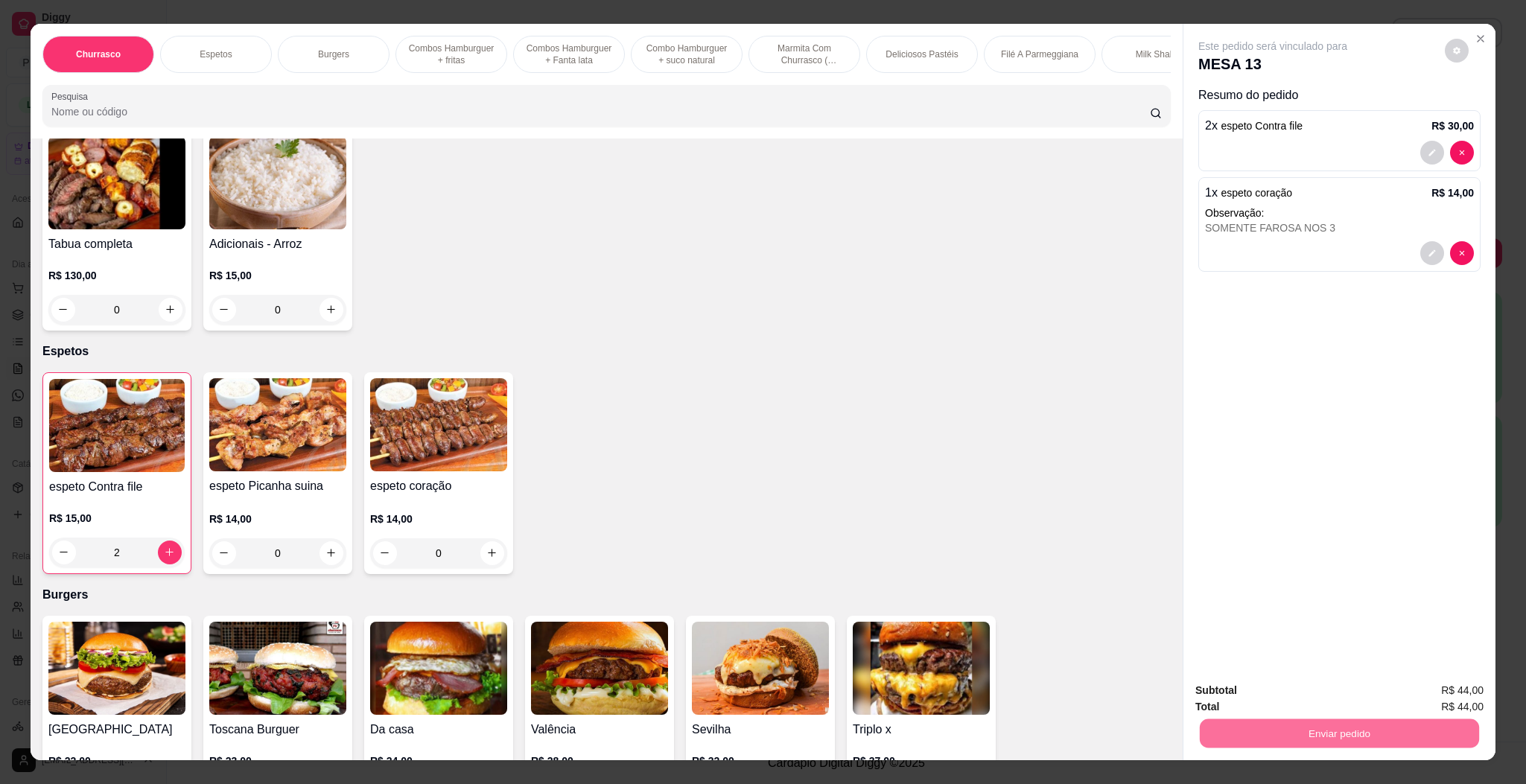
click at [1430, 698] on button "Enviar pedido" at bounding box center [1442, 696] width 84 height 28
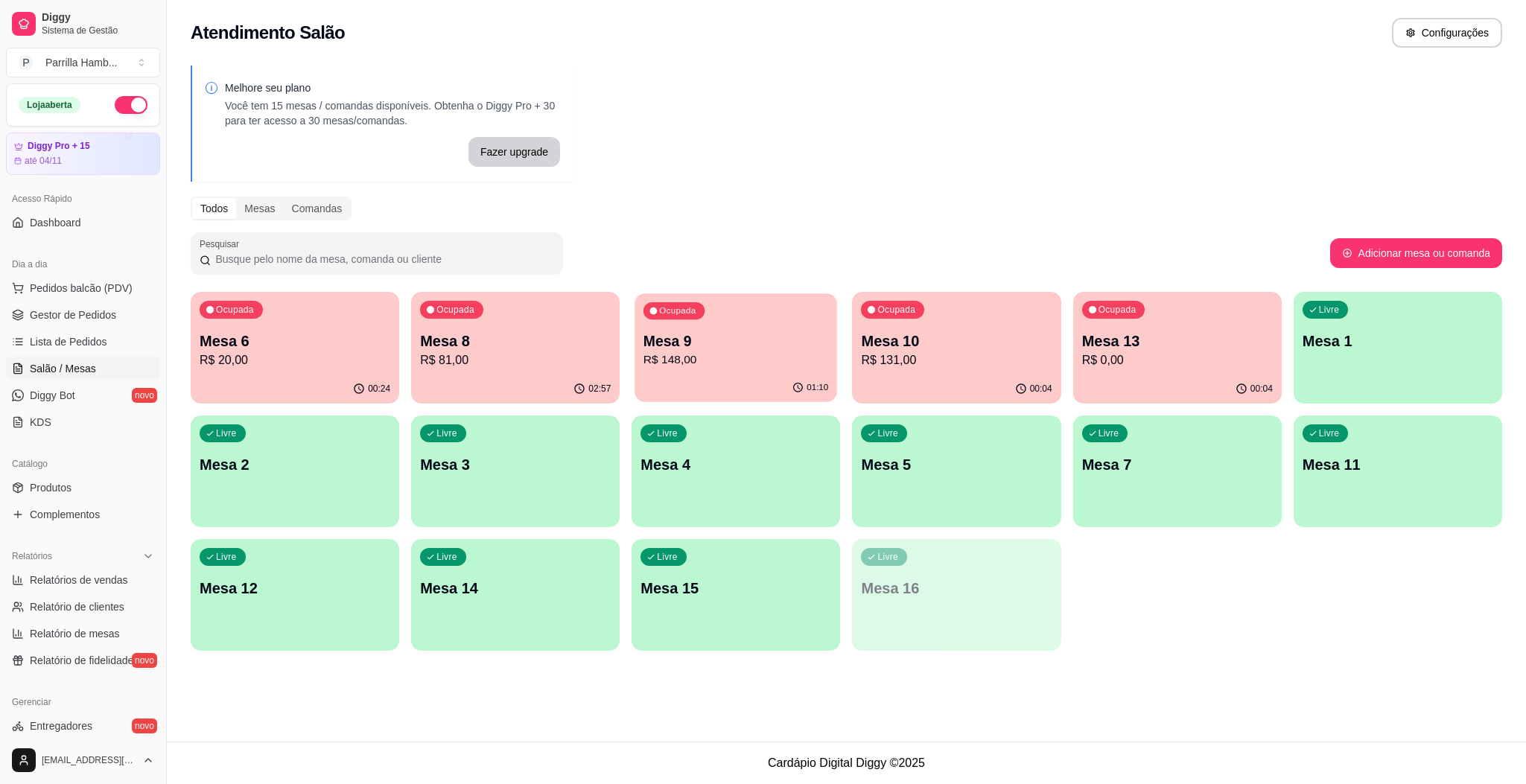
click at [681, 342] on p "Mesa 9" at bounding box center [736, 341] width 185 height 20
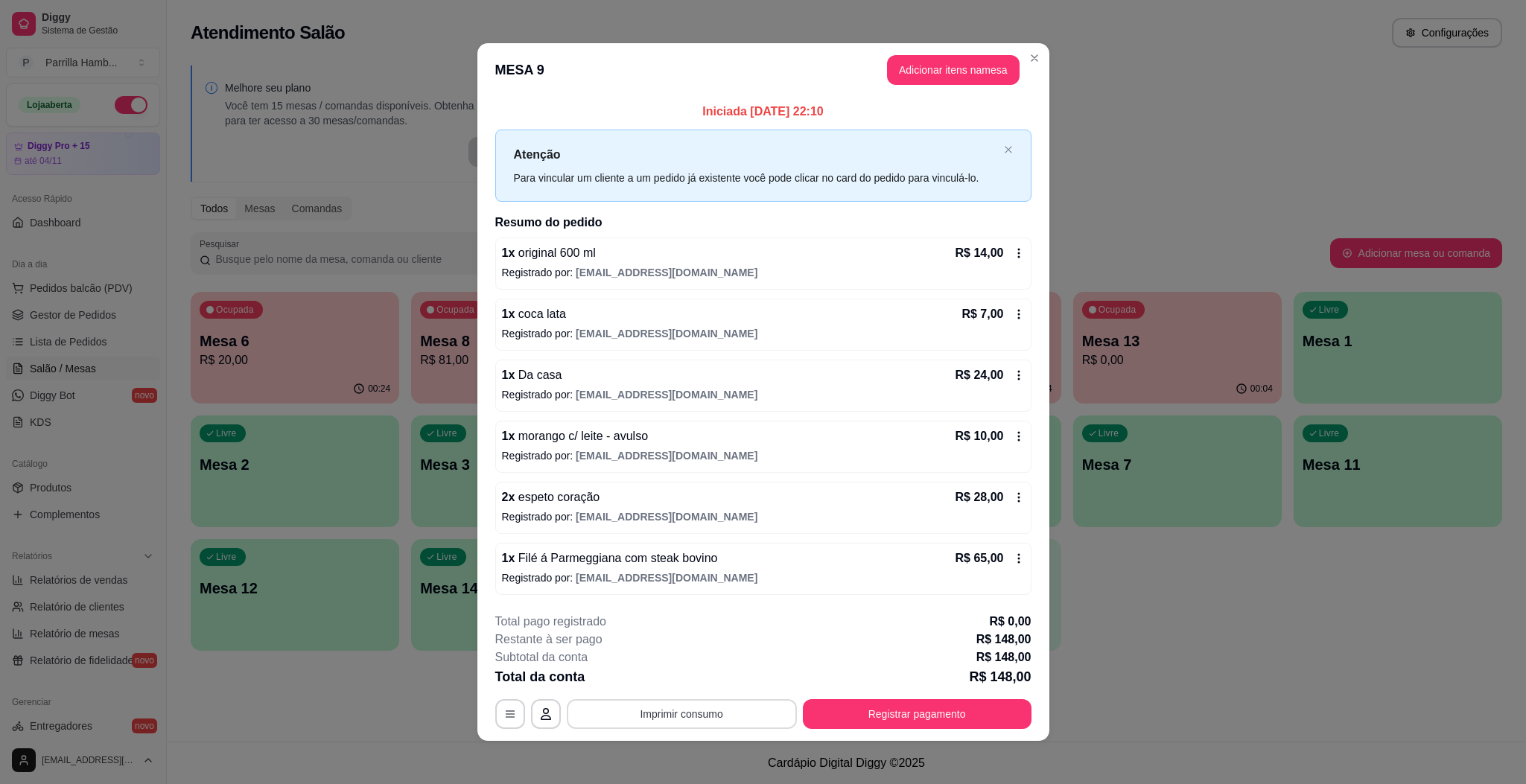
click at [719, 711] on button "Imprimir consumo" at bounding box center [682, 714] width 230 height 29
click at [705, 681] on button "IMPRESSORA" at bounding box center [678, 681] width 104 height 23
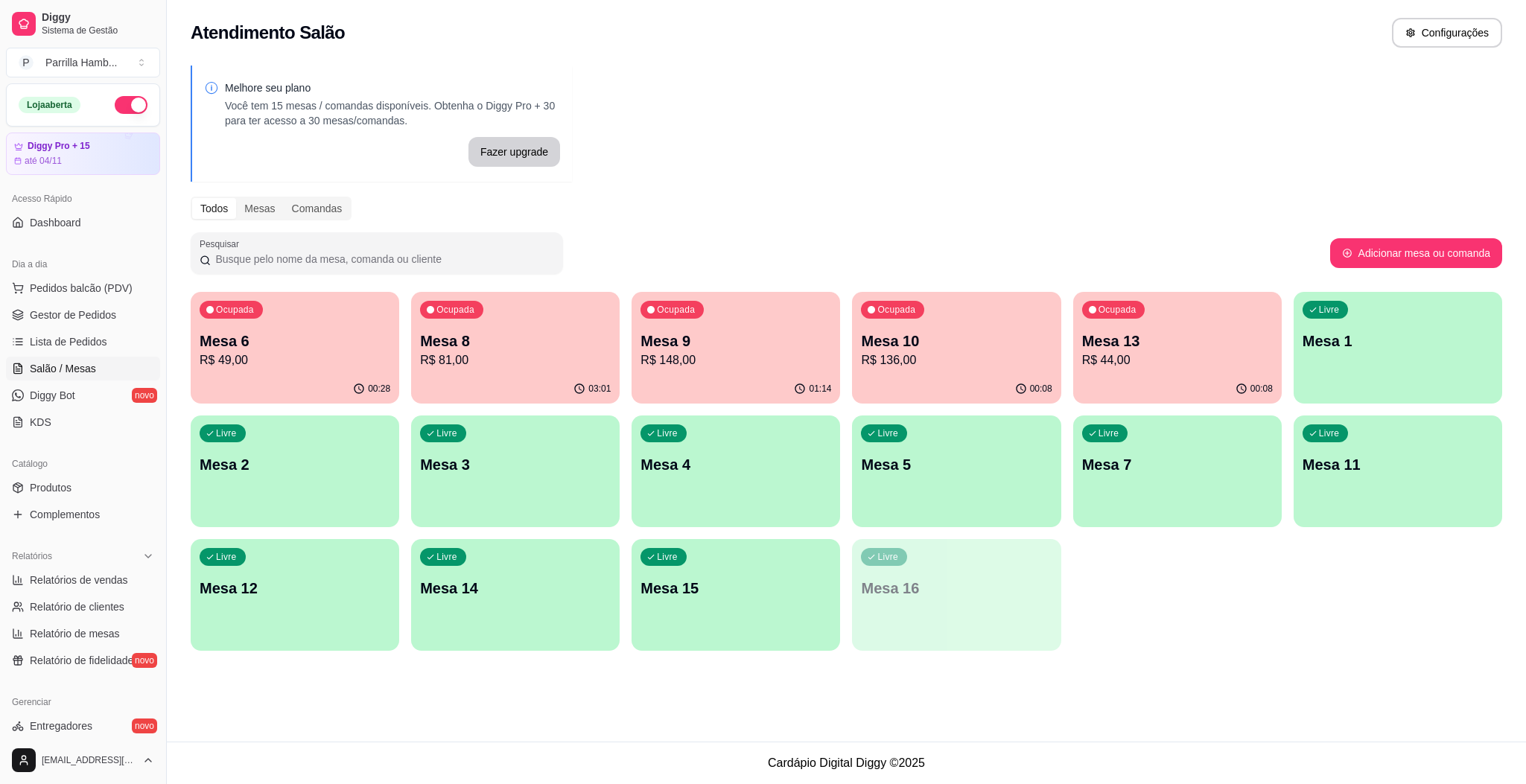
click at [1131, 351] on div "Mesa 13 R$ 44,00" at bounding box center [1177, 349] width 191 height 39
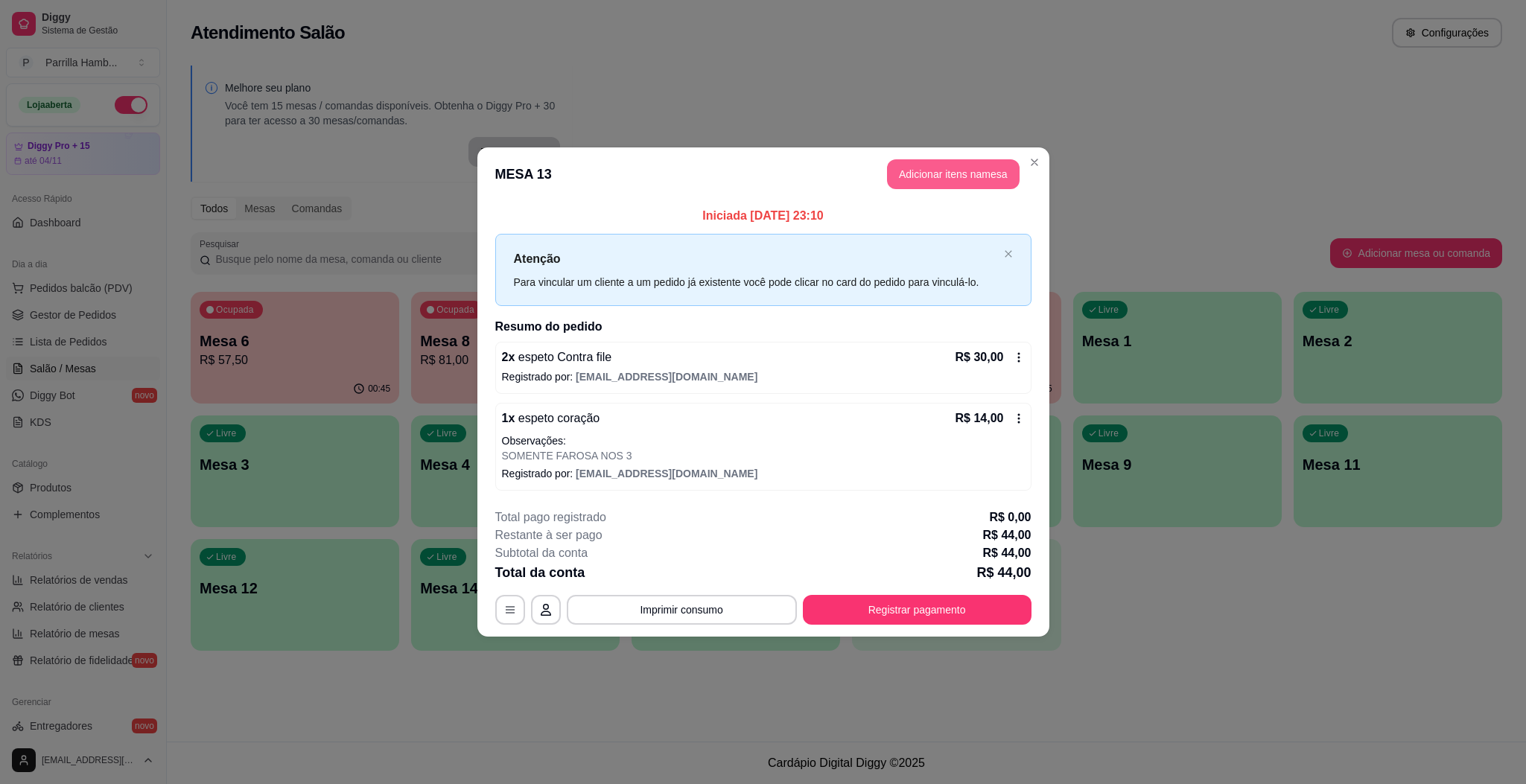
click at [953, 169] on button "Adicionar itens na mesa" at bounding box center [953, 174] width 132 height 29
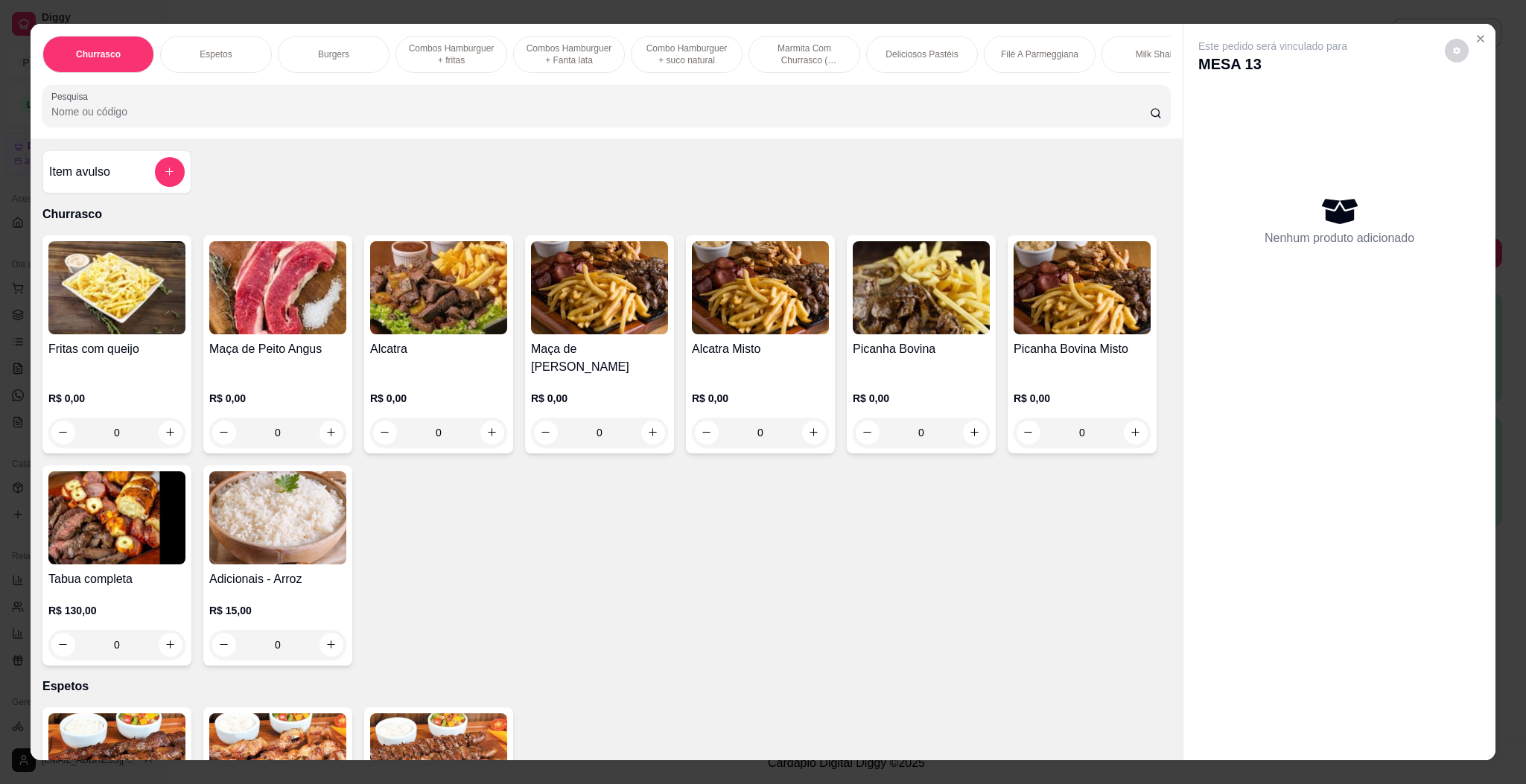
drag, startPoint x: 591, startPoint y: 150, endPoint x: 577, endPoint y: 138, distance: 18.4
click at [588, 138] on div "Churrasco Espetos Burgers Combos Hamburguer + fritas Combos Hamburguer + Fanta …" at bounding box center [606, 82] width 1152 height 115
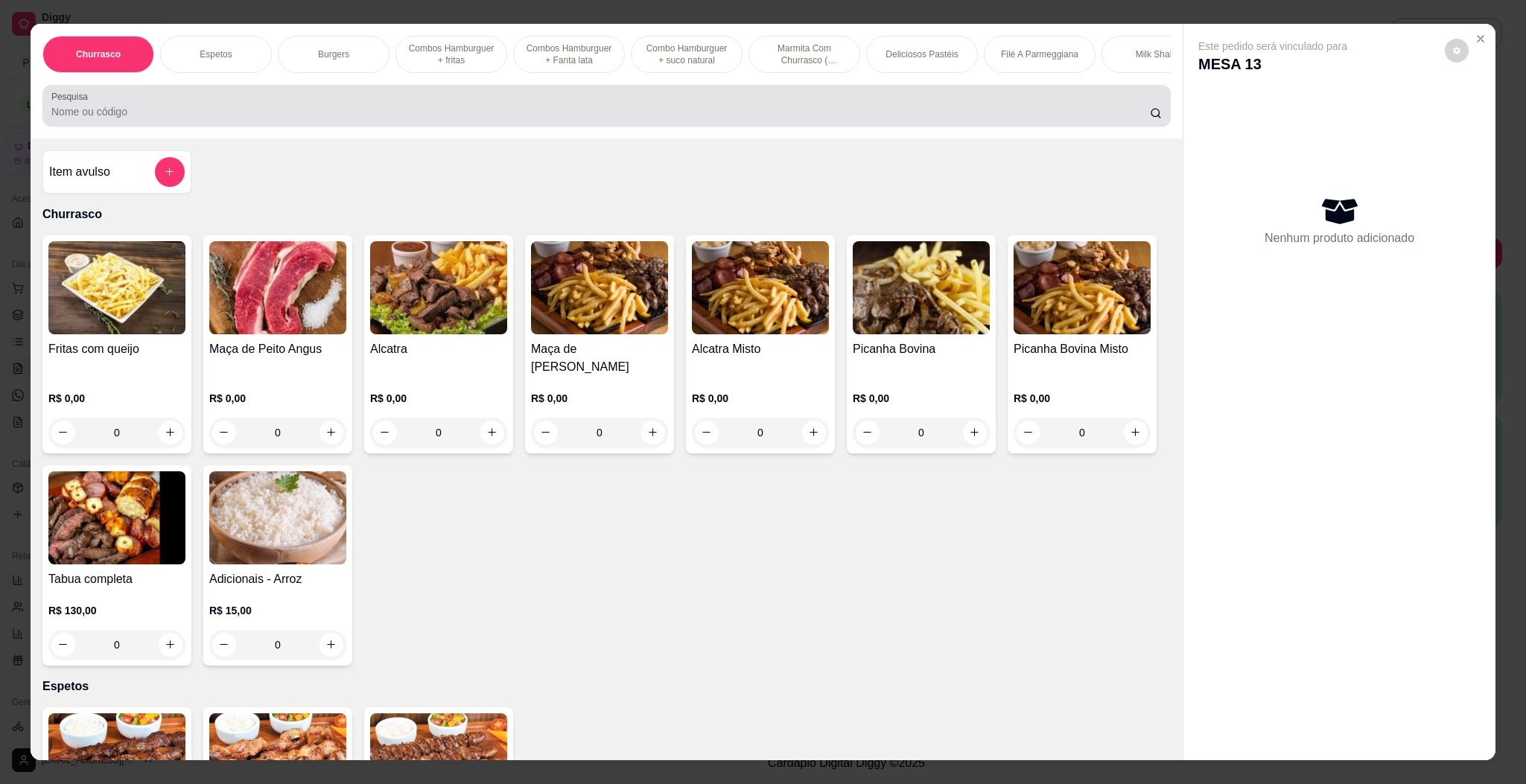
click at [577, 119] on input "Pesquisa" at bounding box center [600, 112] width 1099 height 15
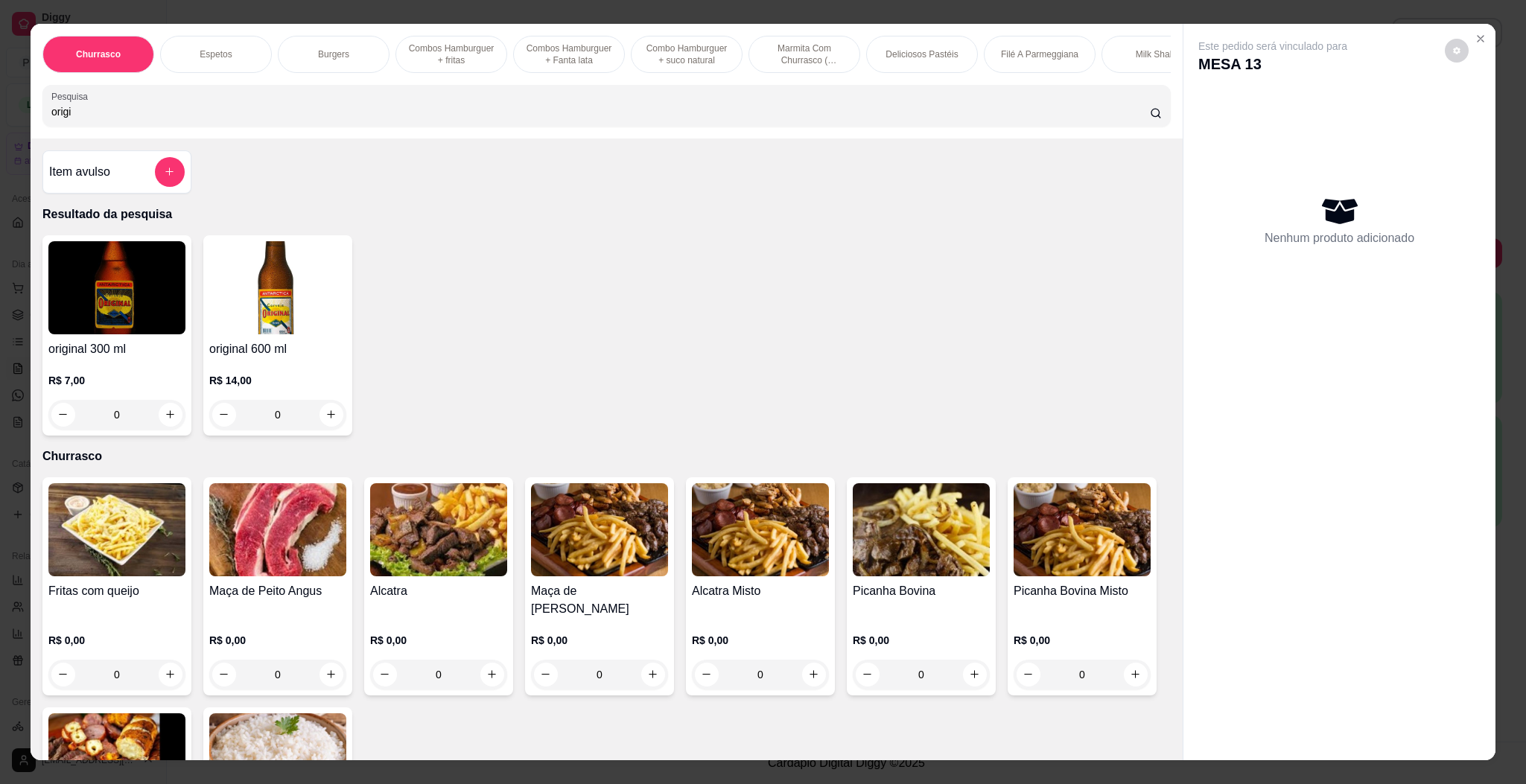
type input "origi"
click at [289, 334] on img at bounding box center [278, 287] width 137 height 93
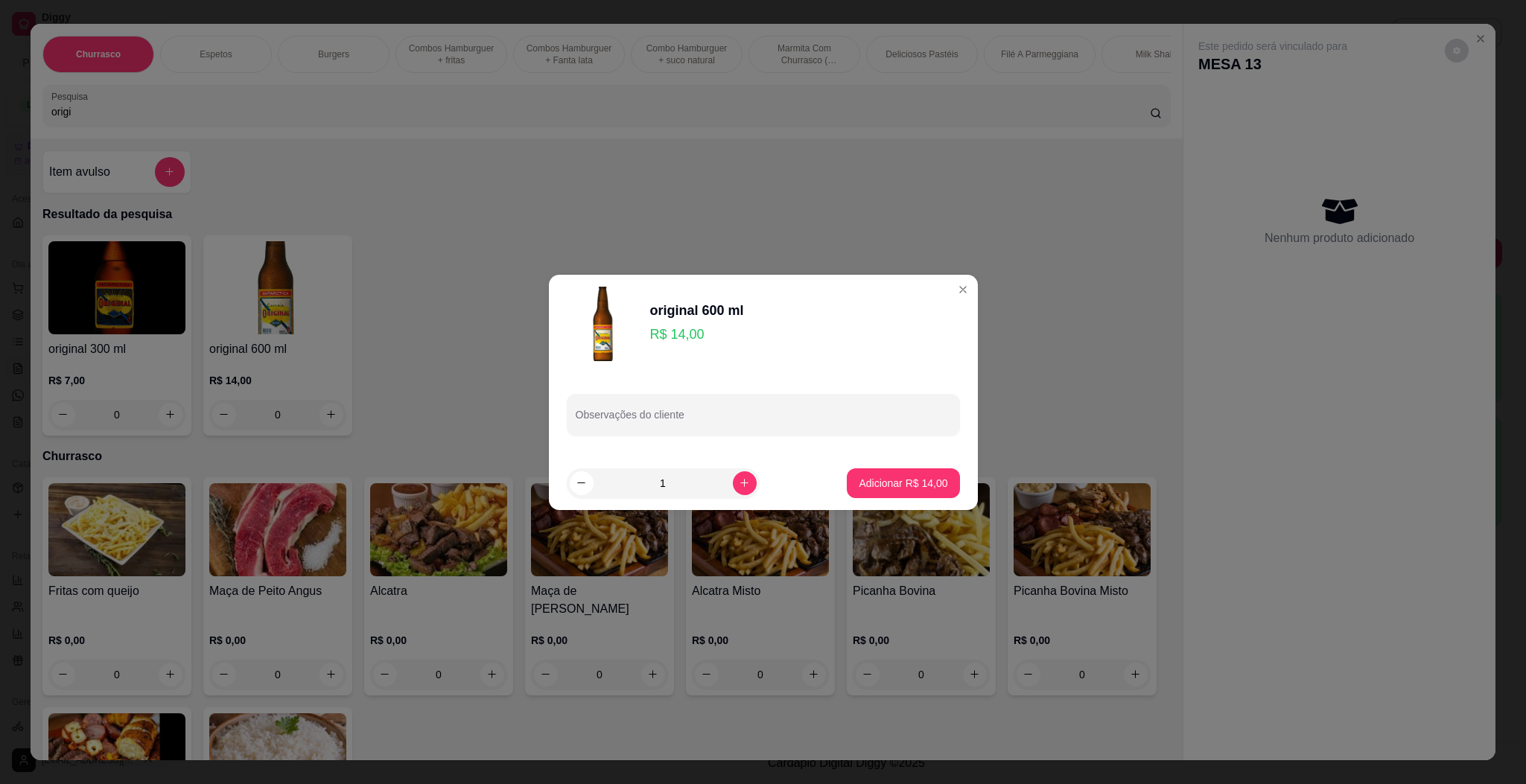
click at [742, 499] on footer "1 Adicionar R$ 14,00" at bounding box center [763, 483] width 429 height 54
click at [733, 496] on div "1" at bounding box center [662, 483] width 187 height 29
click at [733, 492] on button "increase-product-quantity" at bounding box center [744, 482] width 23 height 23
type input "3"
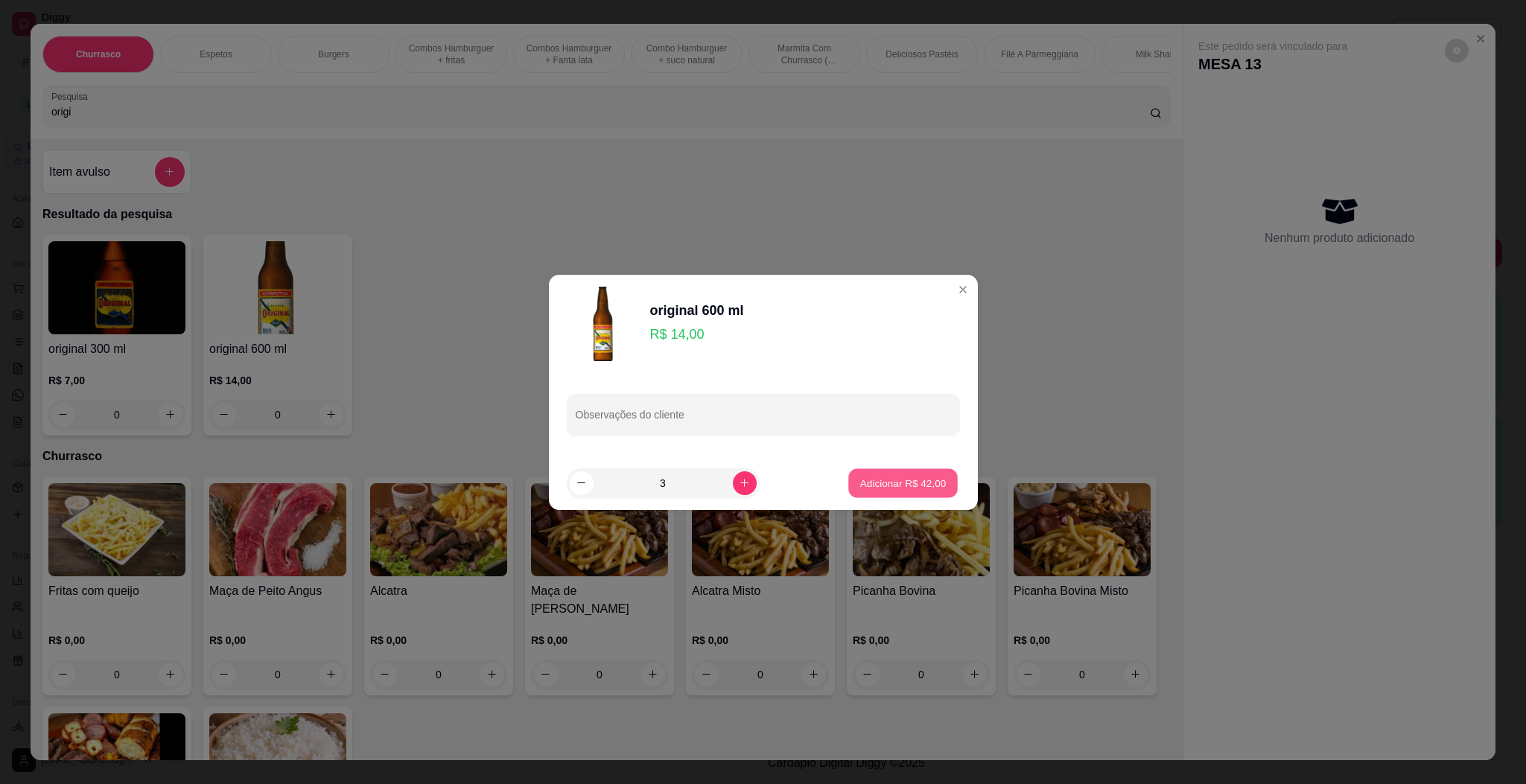
click at [914, 494] on button "Adicionar R$ 42,00" at bounding box center [904, 483] width 110 height 29
type input "3"
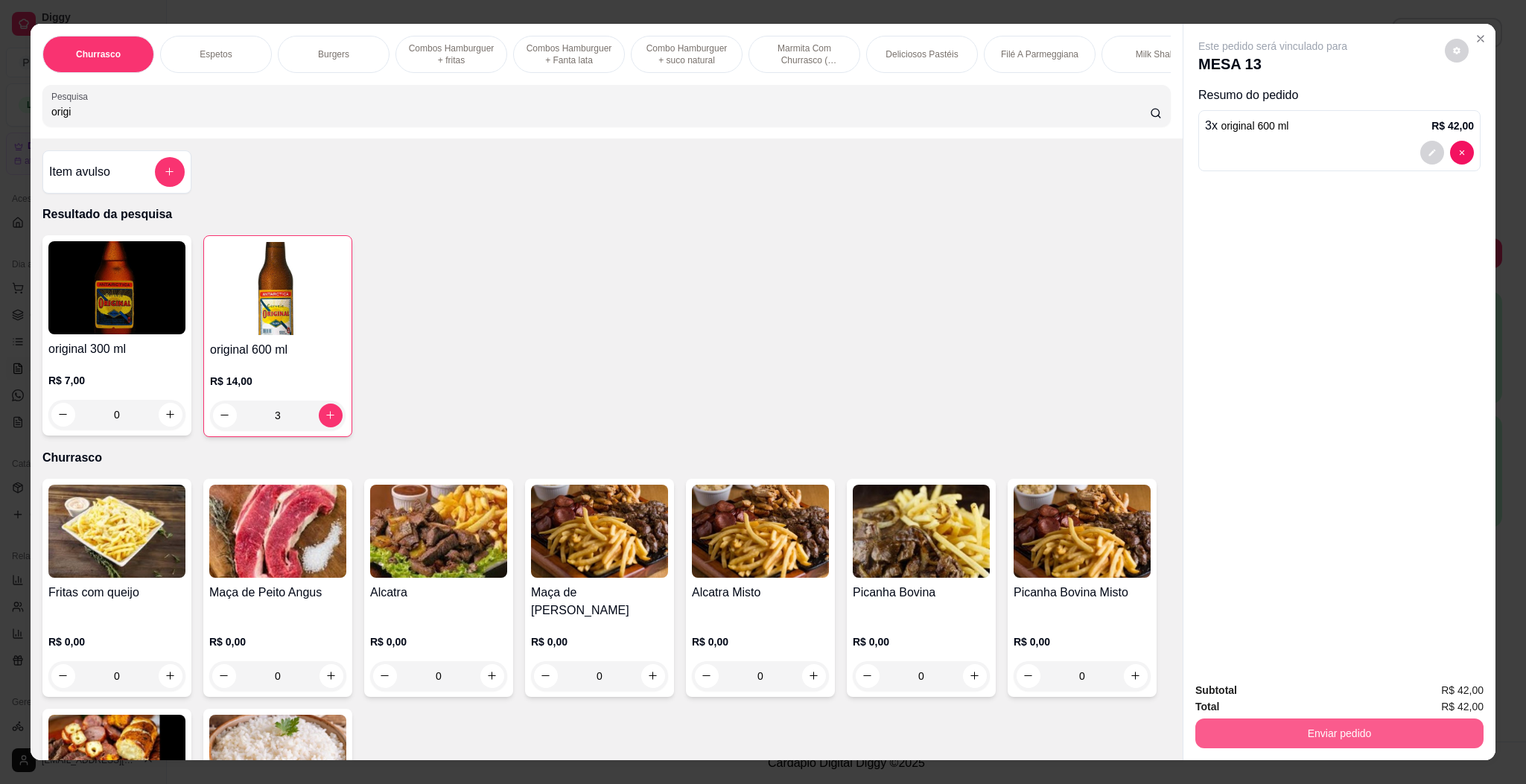
click at [1416, 722] on button "Enviar pedido" at bounding box center [1339, 733] width 288 height 29
click at [1423, 683] on button "Enviar pedido" at bounding box center [1443, 696] width 82 height 27
